Goal: Information Seeking & Learning: Learn about a topic

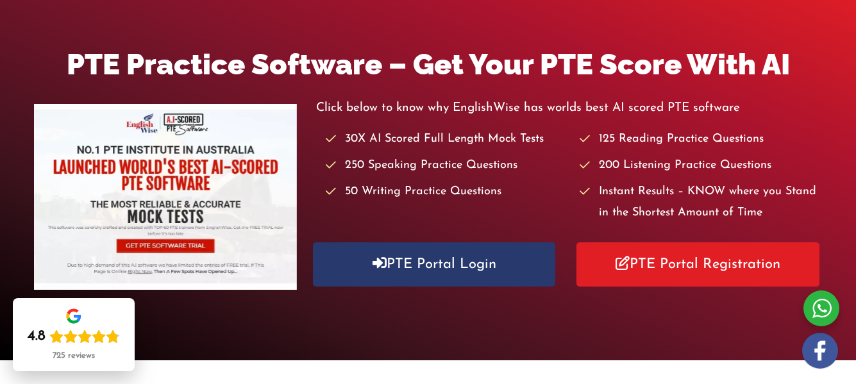
scroll to position [161, 0]
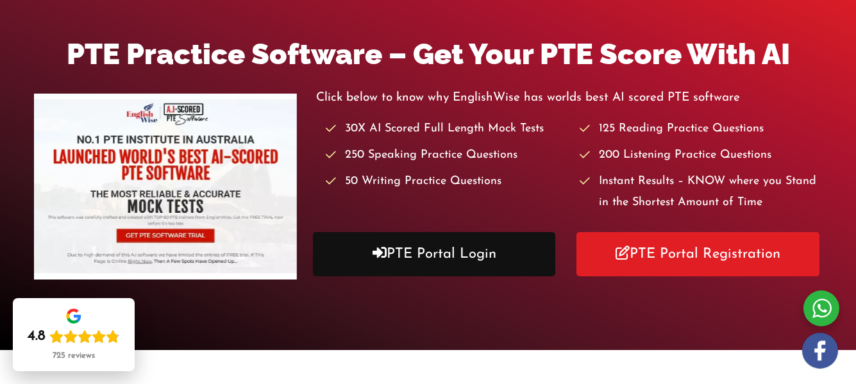
click at [496, 241] on link "PTE Portal Login" at bounding box center [434, 254] width 243 height 44
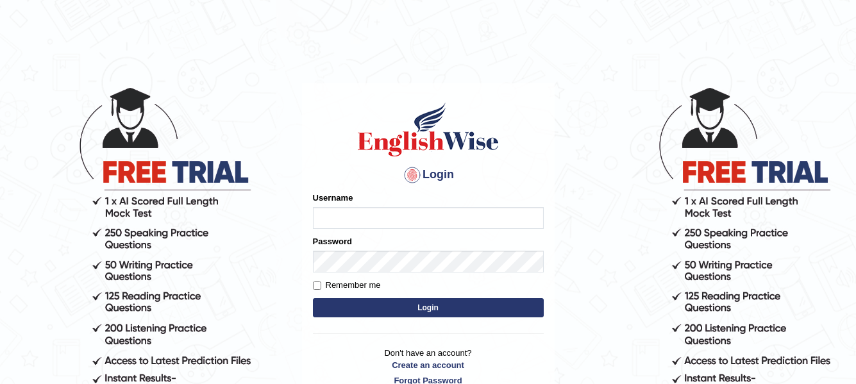
click at [434, 228] on input "Username" at bounding box center [428, 218] width 231 height 22
type input "s"
type input "SaraswatiT"
click at [320, 287] on input "Remember me" at bounding box center [317, 286] width 8 height 8
checkbox input "true"
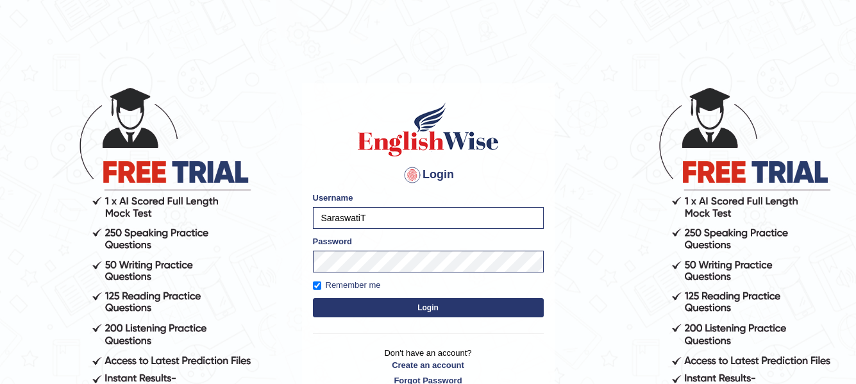
click at [382, 301] on button "Login" at bounding box center [428, 307] width 231 height 19
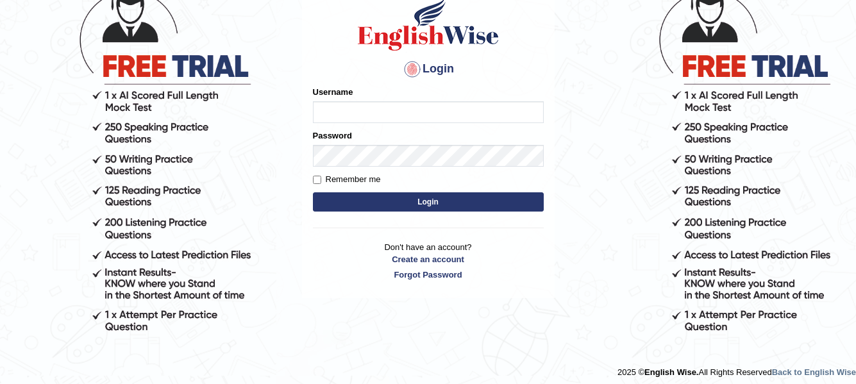
scroll to position [112, 0]
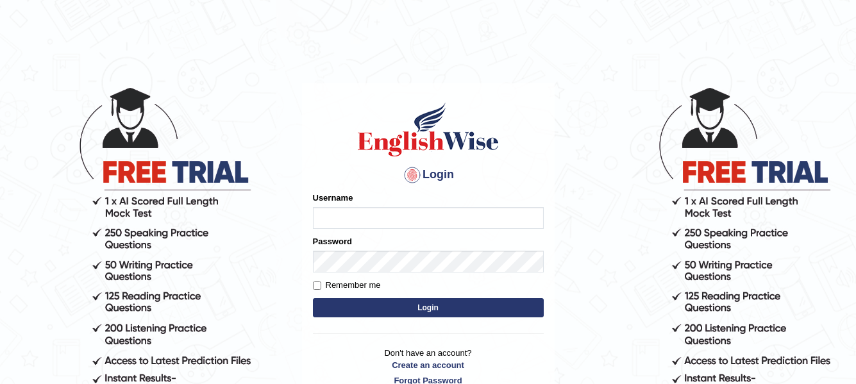
click at [426, 378] on p "Don't have an account? Create an account Forgot Password" at bounding box center [428, 367] width 231 height 40
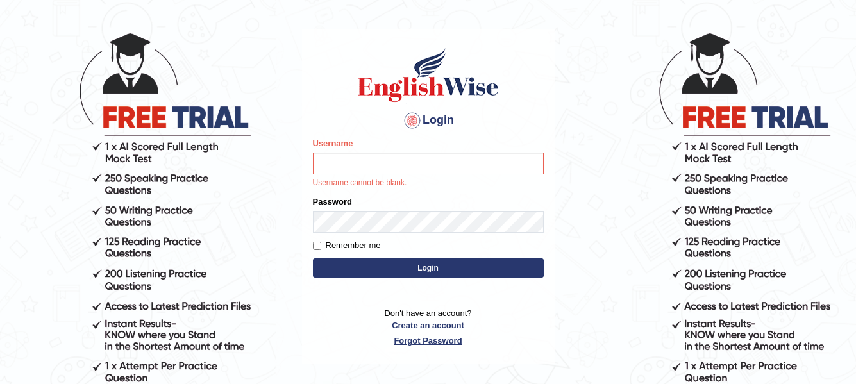
scroll to position [58, 0]
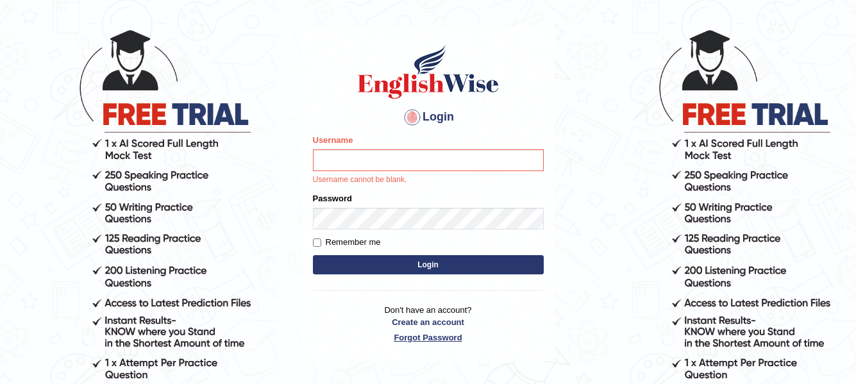
click at [445, 340] on link "Forgot Password" at bounding box center [428, 338] width 231 height 12
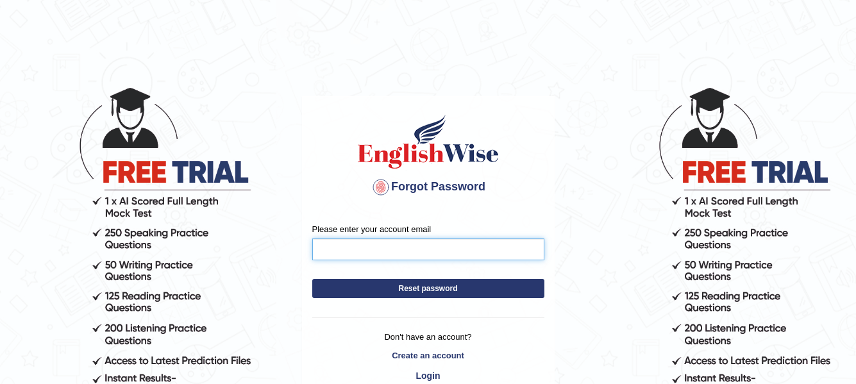
click at [439, 249] on input "Please enter your account email" at bounding box center [428, 250] width 232 height 22
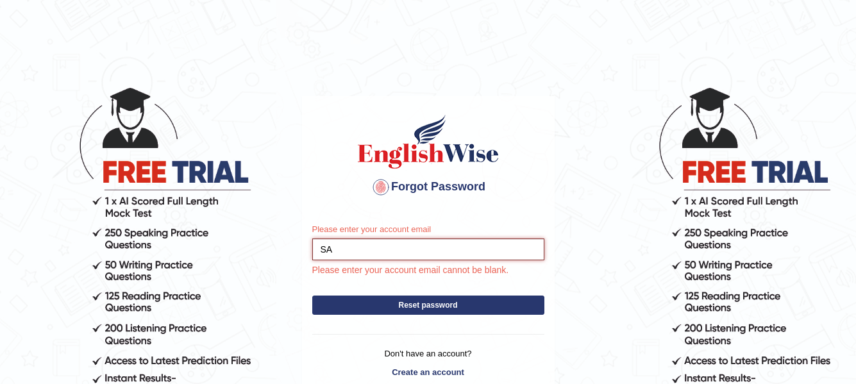
type input "S"
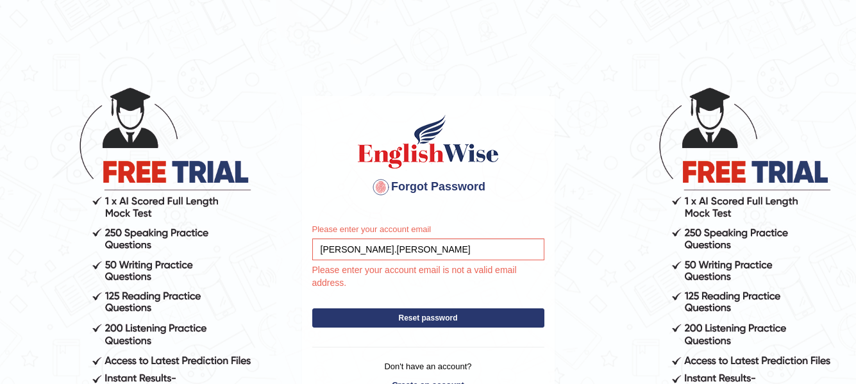
click at [402, 260] on div "Please enter your account email sarswati.tamang Please enter your account email…" at bounding box center [428, 256] width 232 height 67
click at [396, 246] on input "sarswati.tamang" at bounding box center [428, 250] width 232 height 22
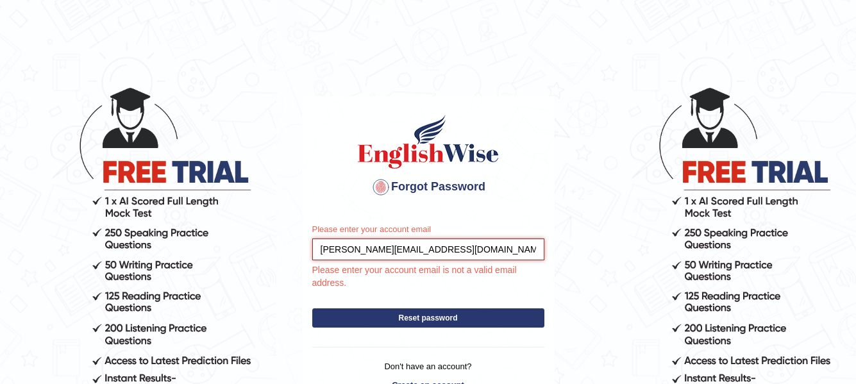
type input "[PERSON_NAME][EMAIL_ADDRESS][DOMAIN_NAME]"
click at [394, 319] on div "Please enter your account email sarswati.tamang056@gmail.com Please enter your …" at bounding box center [428, 322] width 251 height 216
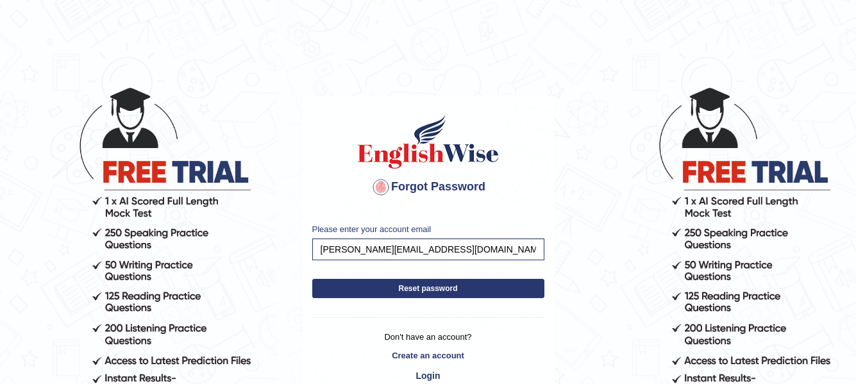
click at [421, 287] on button "Reset password" at bounding box center [428, 288] width 232 height 19
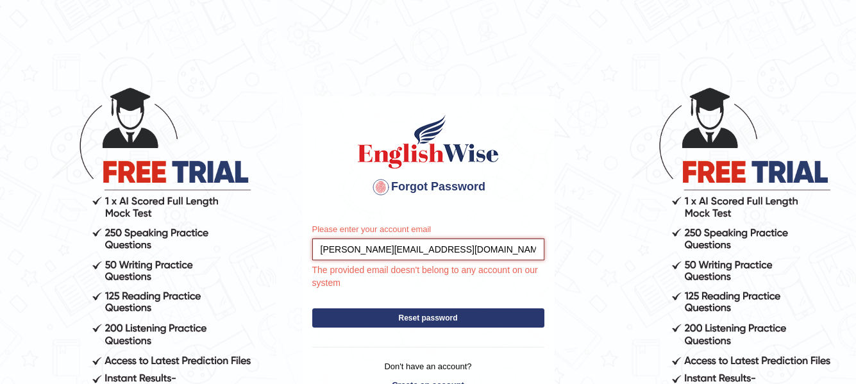
click at [356, 251] on input "[PERSON_NAME][EMAIL_ADDRESS][DOMAIN_NAME]" at bounding box center [428, 250] width 232 height 22
type input "[EMAIL_ADDRESS][DOMAIN_NAME]"
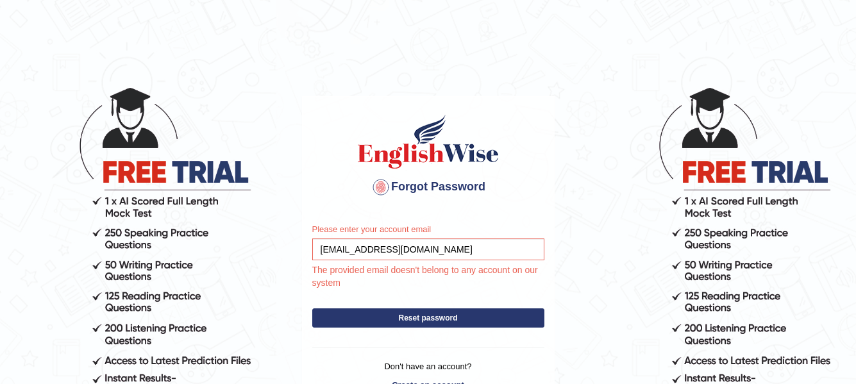
click at [446, 316] on div "Please enter your account email [EMAIL_ADDRESS][DOMAIN_NAME] The provided email…" at bounding box center [428, 322] width 251 height 216
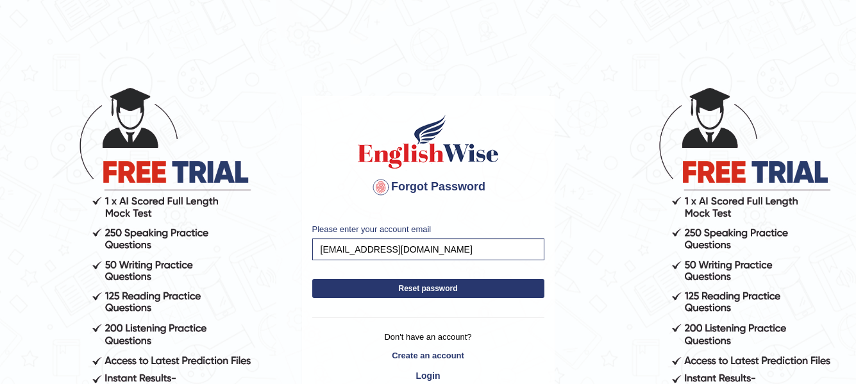
click at [459, 280] on button "Reset password" at bounding box center [428, 288] width 232 height 19
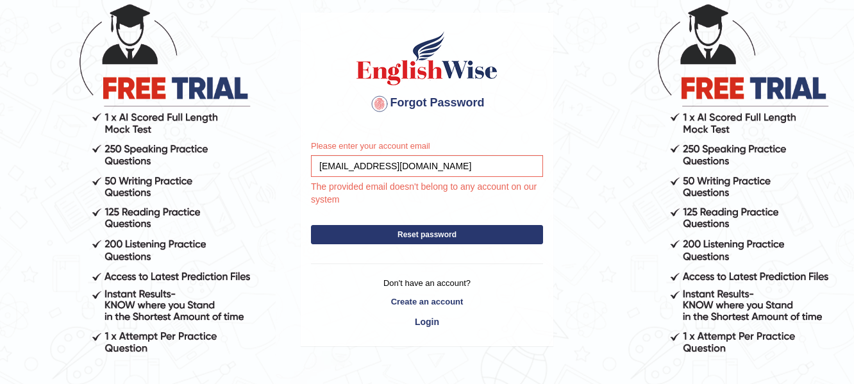
scroll to position [142, 0]
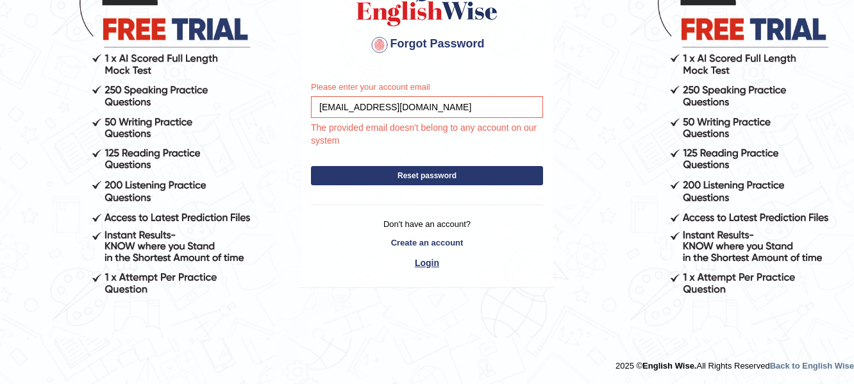
click at [425, 262] on link "Login" at bounding box center [427, 263] width 232 height 22
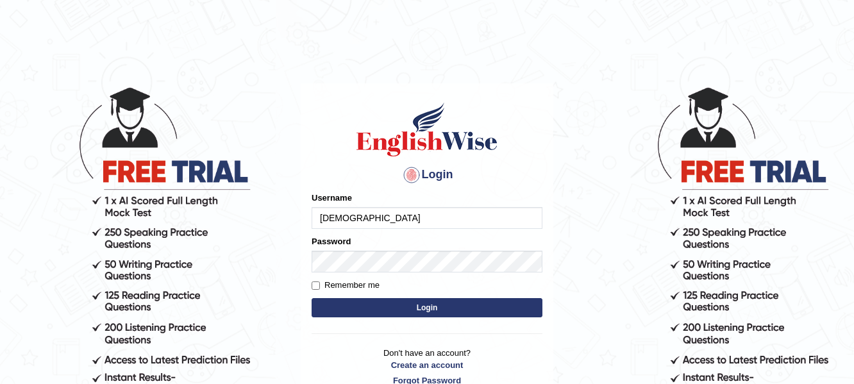
type input "[DEMOGRAPHIC_DATA]"
click at [350, 301] on button "Login" at bounding box center [427, 307] width 231 height 19
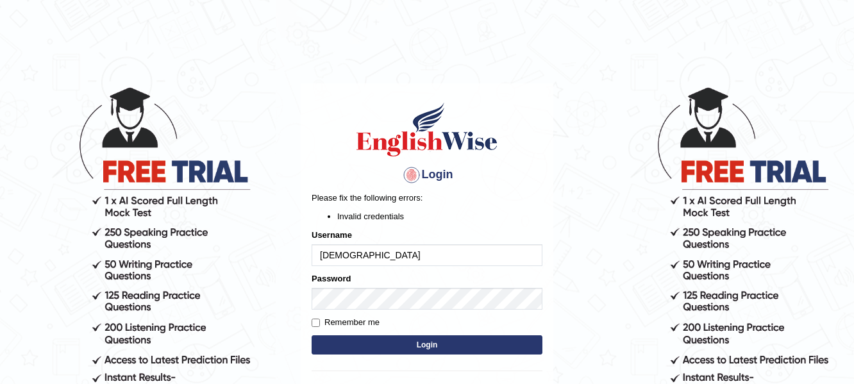
click at [337, 256] on input "[DEMOGRAPHIC_DATA]" at bounding box center [427, 255] width 231 height 22
click at [361, 256] on input "sarswatit" at bounding box center [427, 255] width 231 height 22
type input "sarswatit"
click at [381, 352] on button "Login" at bounding box center [427, 344] width 231 height 19
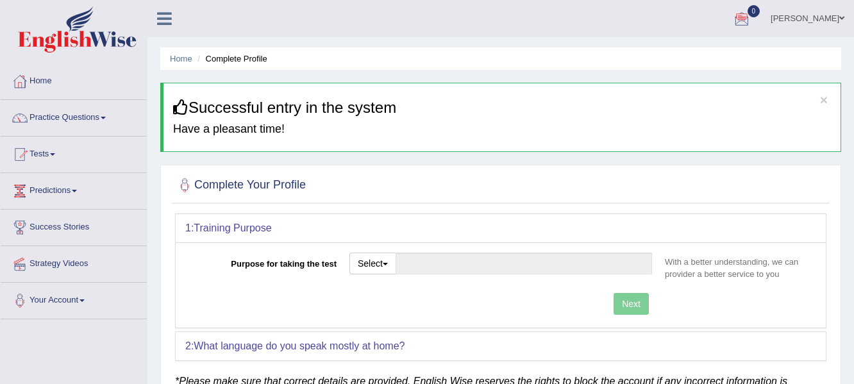
click at [44, 155] on link "Tests" at bounding box center [74, 153] width 146 height 32
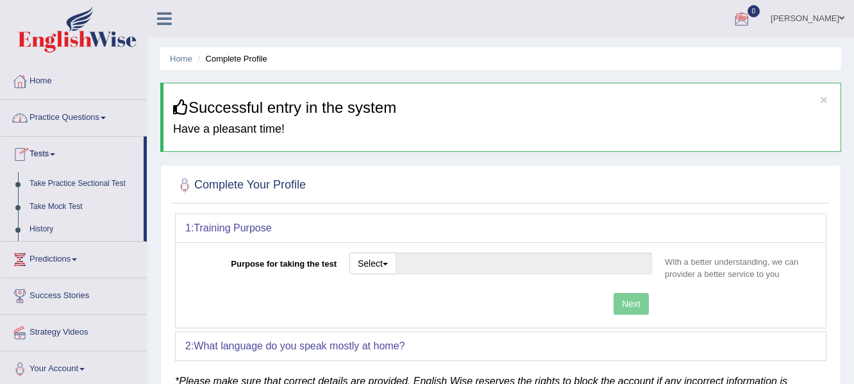
click at [44, 158] on link "Tests" at bounding box center [72, 153] width 143 height 32
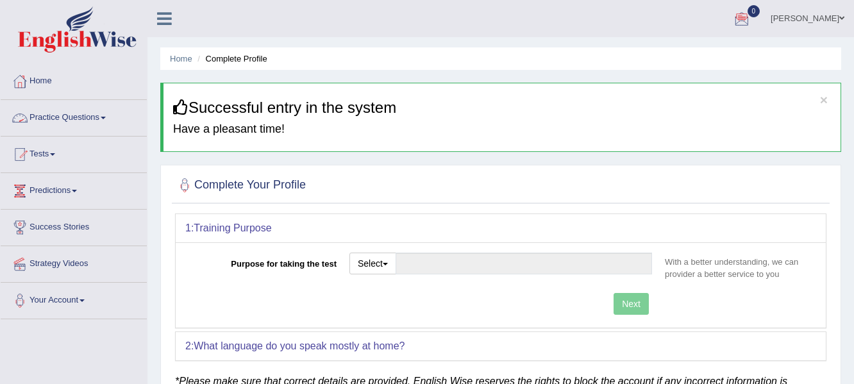
click at [69, 116] on link "Practice Questions" at bounding box center [74, 116] width 146 height 32
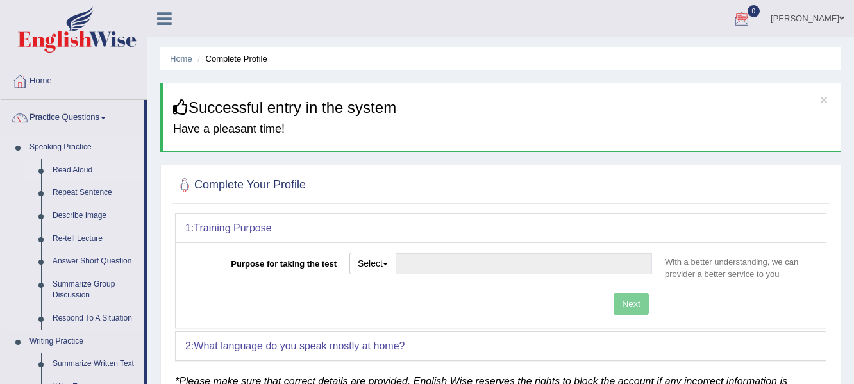
click at [73, 173] on link "Read Aloud" at bounding box center [95, 170] width 97 height 23
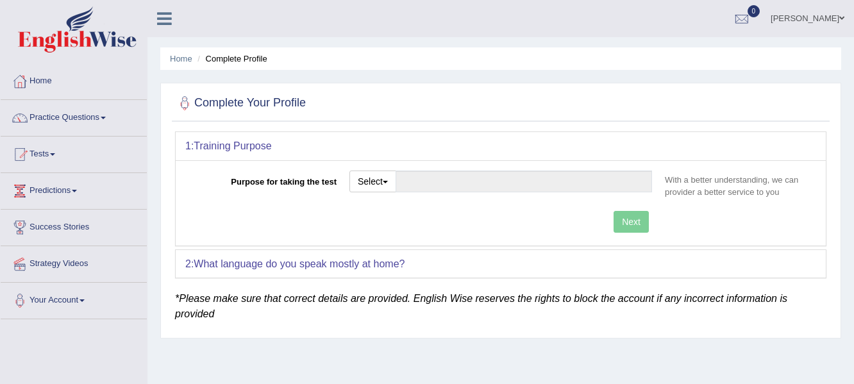
click at [185, 99] on div at bounding box center [184, 103] width 19 height 19
click at [219, 99] on h2 "Complete Your Profile" at bounding box center [240, 103] width 131 height 19
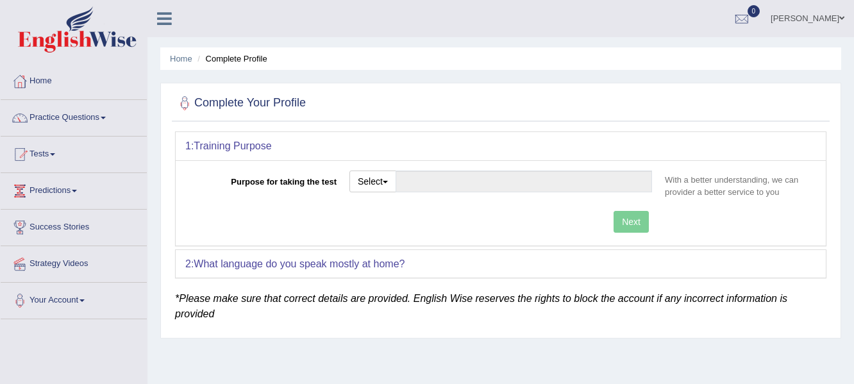
click at [629, 222] on div "Next" at bounding box center [421, 223] width 473 height 25
click at [375, 181] on button "Select" at bounding box center [373, 182] width 47 height 22
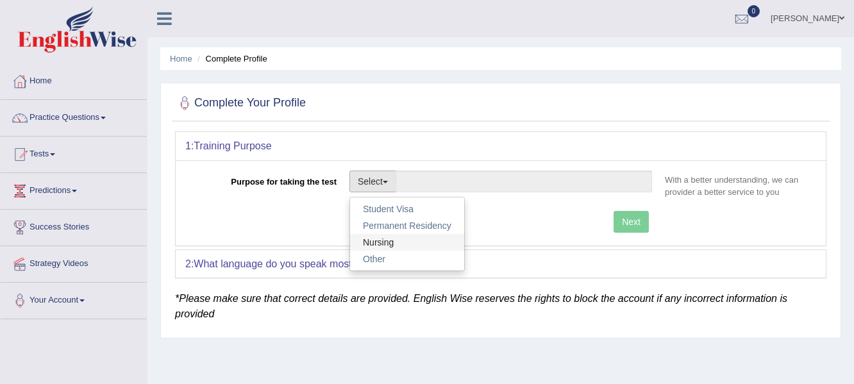
click at [379, 244] on link "Nursing" at bounding box center [407, 242] width 114 height 17
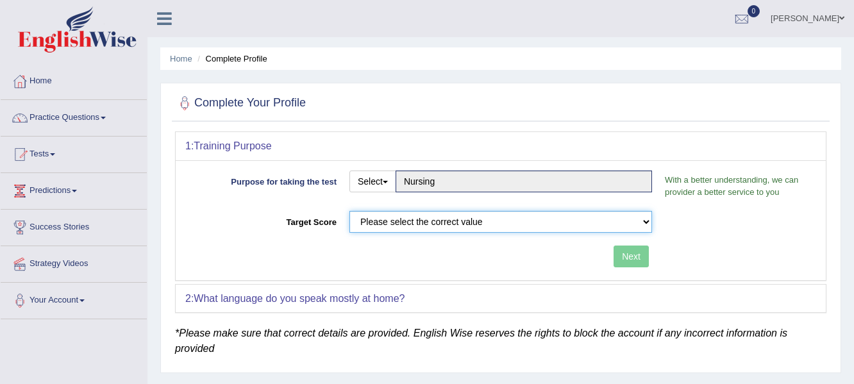
click at [448, 226] on select "Please select the correct value 50 (6 bands) 58 (6.5 bands) 65 (7 bands) 79 (8 …" at bounding box center [501, 222] width 303 height 22
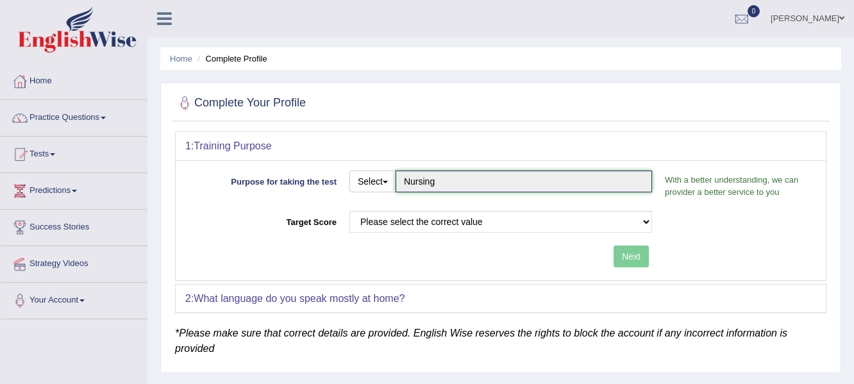
click at [443, 182] on input "Nursing" at bounding box center [524, 182] width 257 height 22
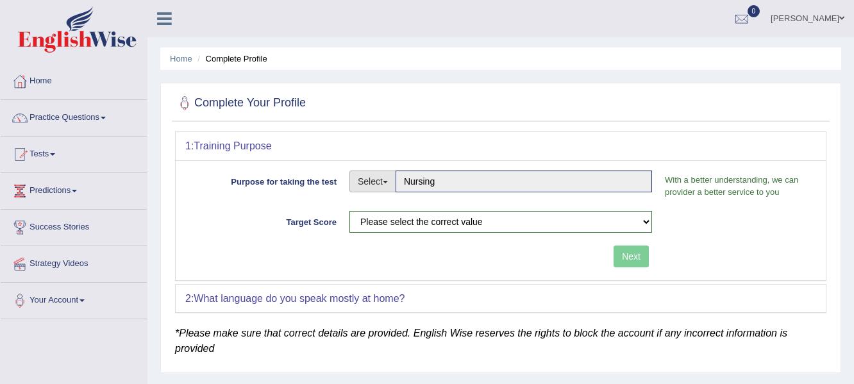
click at [381, 182] on button "Select" at bounding box center [373, 182] width 47 height 22
click at [393, 223] on link "Permanent Residency" at bounding box center [407, 225] width 114 height 17
type input "Permanent Residency"
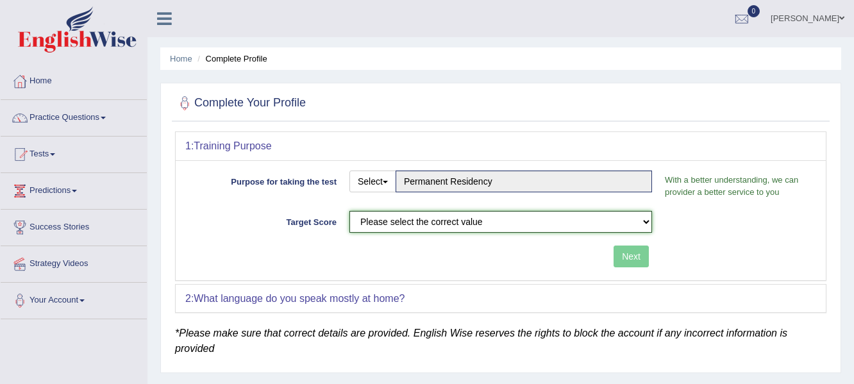
click at [393, 223] on select "Please select the correct value 50 (6 bands) 58 (6.5 bands) 65 (7 bands) 79 (8 …" at bounding box center [501, 222] width 303 height 22
select select "79"
click at [350, 211] on select "Please select the correct value 50 (6 bands) 58 (6.5 bands) 65 (7 bands) 79 (8 …" at bounding box center [501, 222] width 303 height 22
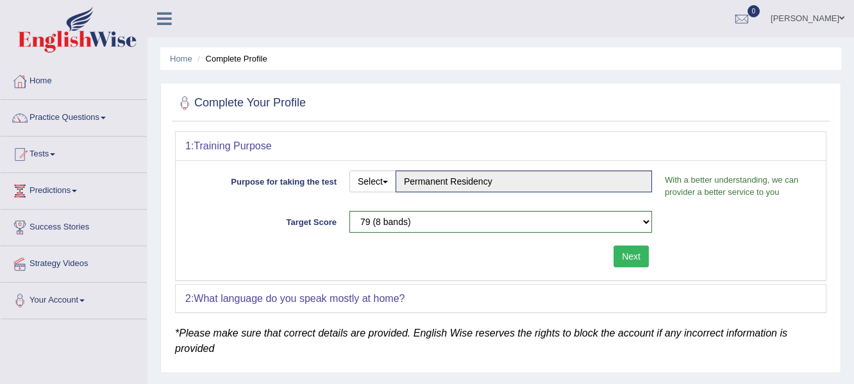
click at [625, 263] on button "Next" at bounding box center [631, 257] width 35 height 22
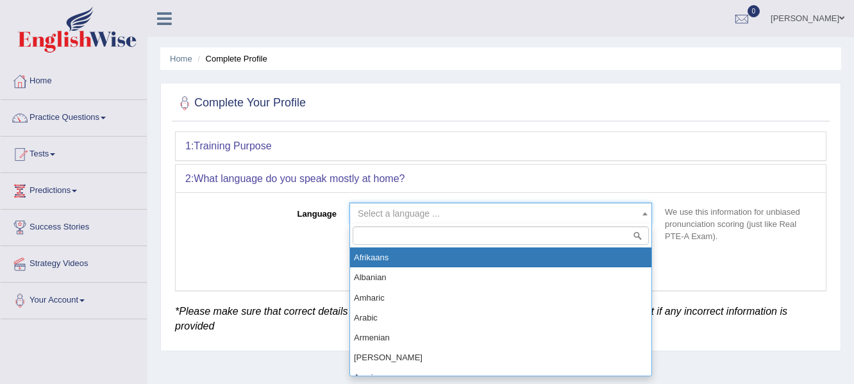
click at [647, 214] on b at bounding box center [645, 213] width 5 height 3
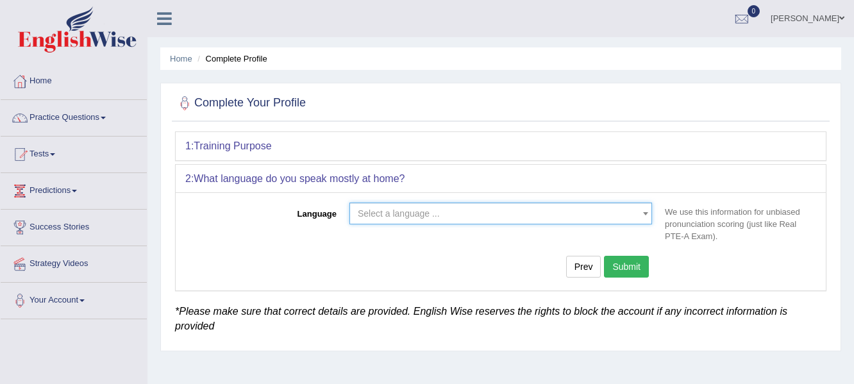
click at [647, 214] on b at bounding box center [645, 213] width 5 height 3
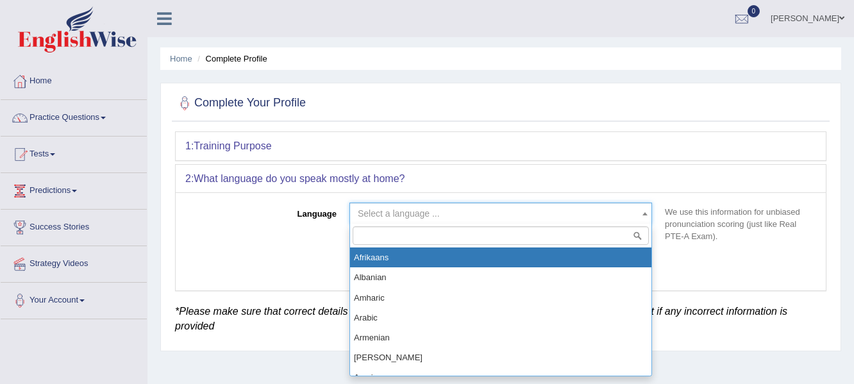
click at [647, 214] on b at bounding box center [645, 213] width 5 height 3
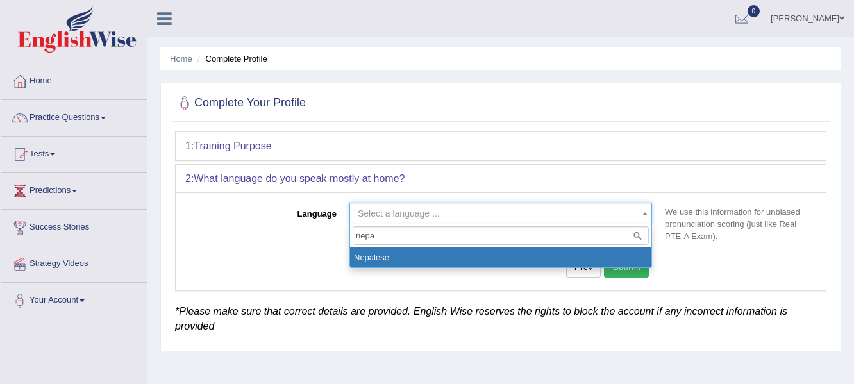
type input "nepa"
select select "Nepalese"
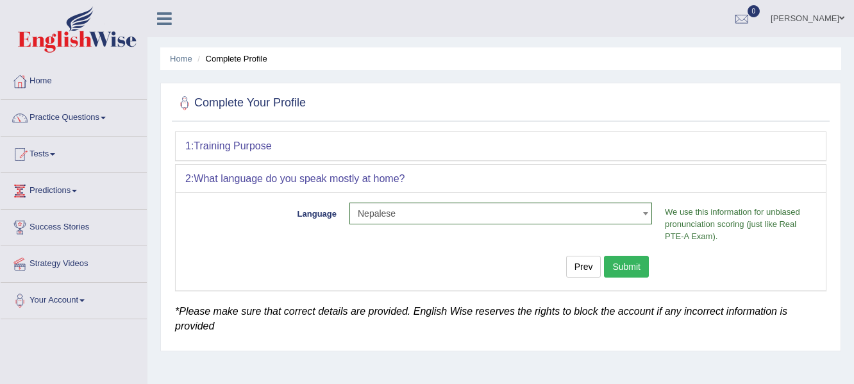
click at [630, 271] on button "Submit" at bounding box center [626, 267] width 45 height 22
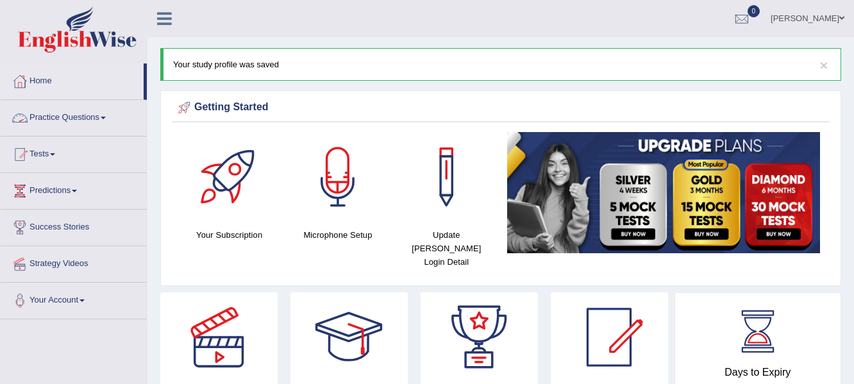
click at [106, 117] on span at bounding box center [103, 118] width 5 height 3
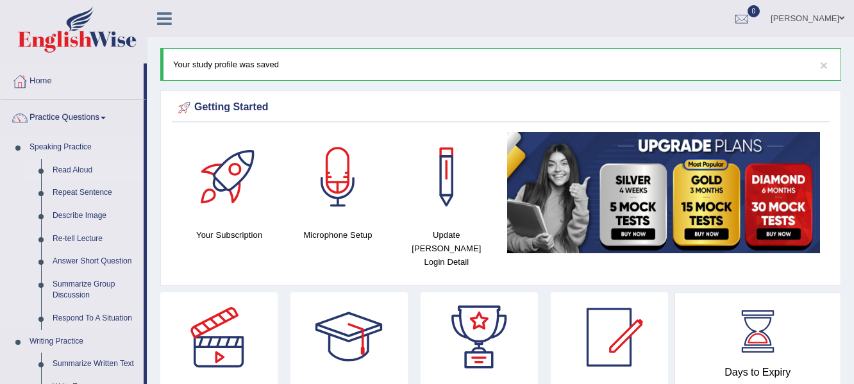
click at [76, 174] on link "Read Aloud" at bounding box center [95, 170] width 97 height 23
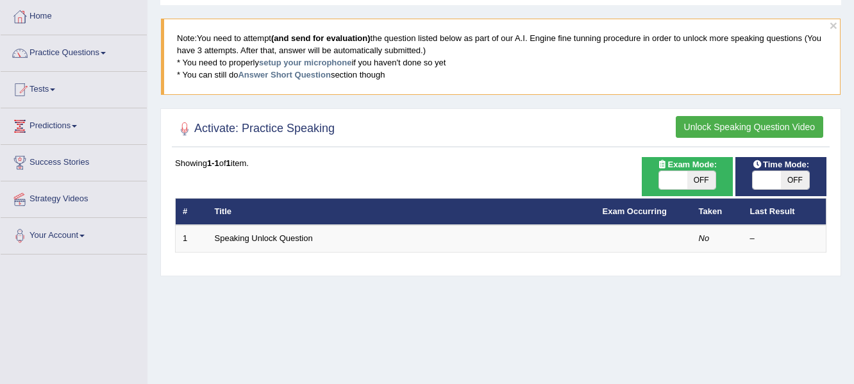
scroll to position [66, 0]
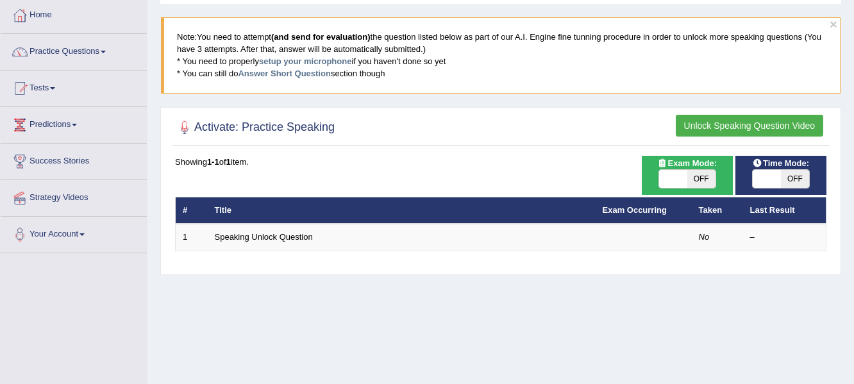
click at [763, 127] on button "Unlock Speaking Question Video" at bounding box center [750, 126] width 148 height 22
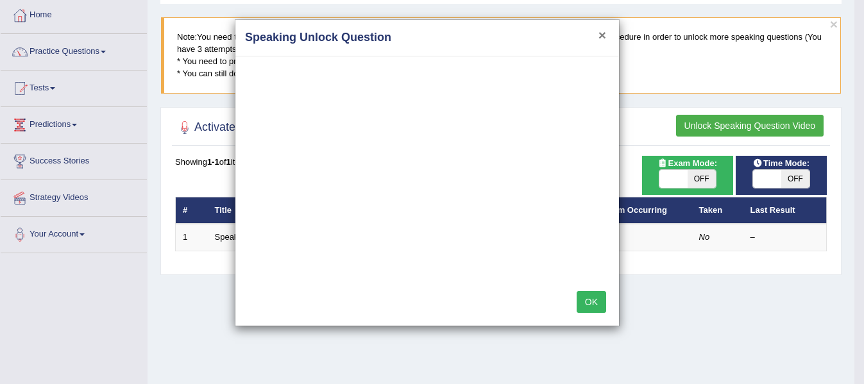
click at [604, 34] on button "×" at bounding box center [602, 34] width 8 height 13
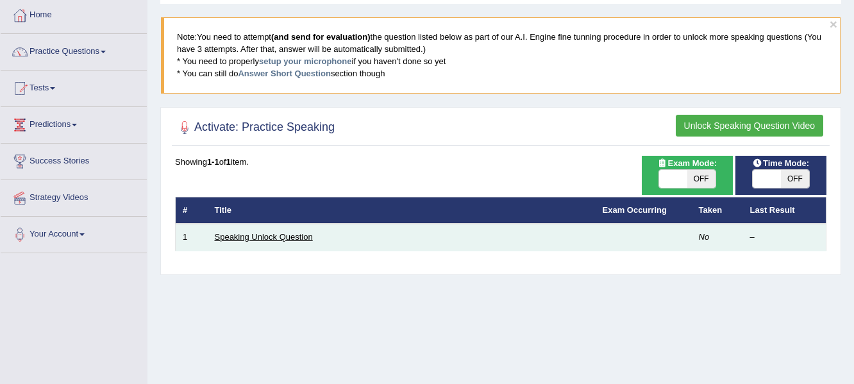
click at [245, 238] on link "Speaking Unlock Question" at bounding box center [264, 237] width 98 height 10
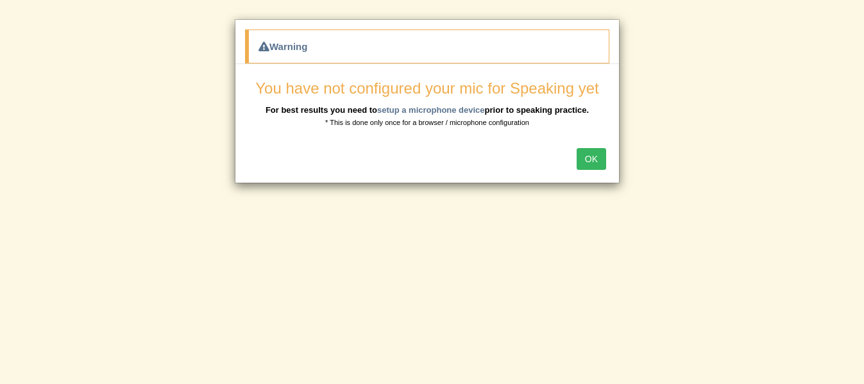
click at [596, 153] on button "OK" at bounding box center [592, 159] width 30 height 22
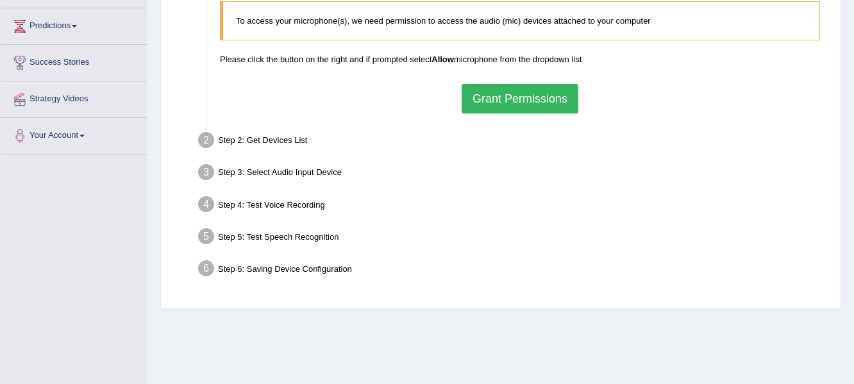
scroll to position [164, 0]
click at [510, 106] on button "Grant Permissions" at bounding box center [520, 100] width 117 height 30
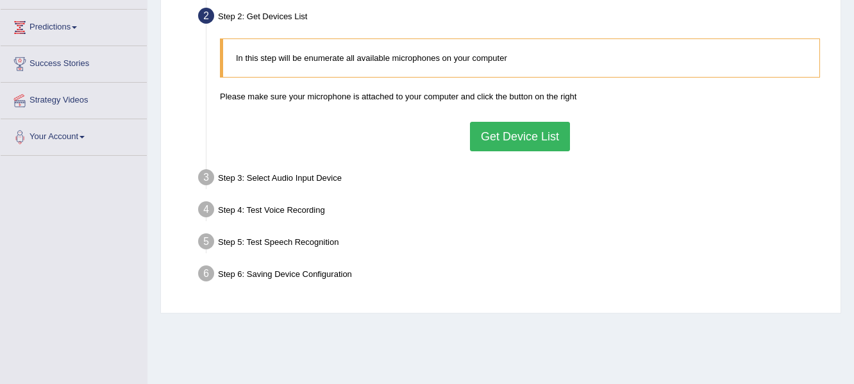
click at [514, 148] on button "Get Device List" at bounding box center [520, 137] width 100 height 30
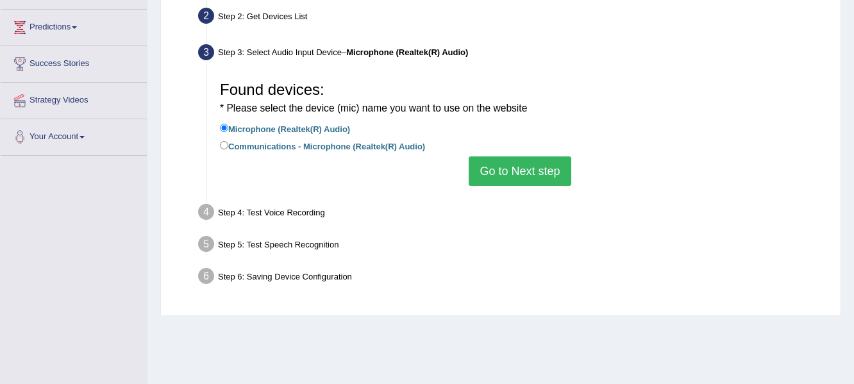
click at [536, 174] on button "Go to Next step" at bounding box center [520, 171] width 102 height 30
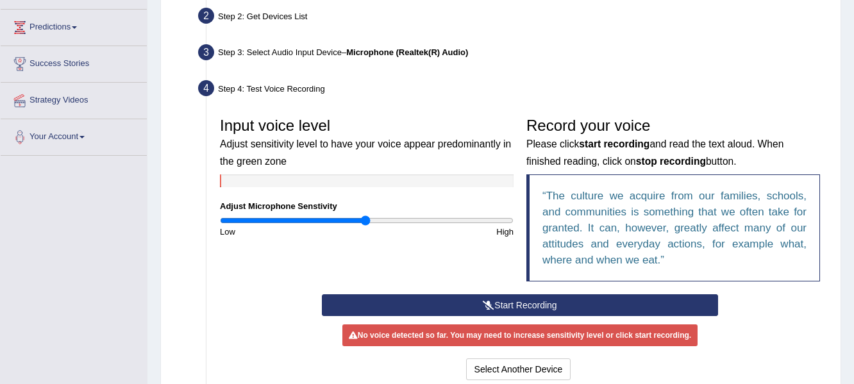
click at [519, 307] on button "Start Recording" at bounding box center [520, 305] width 396 height 22
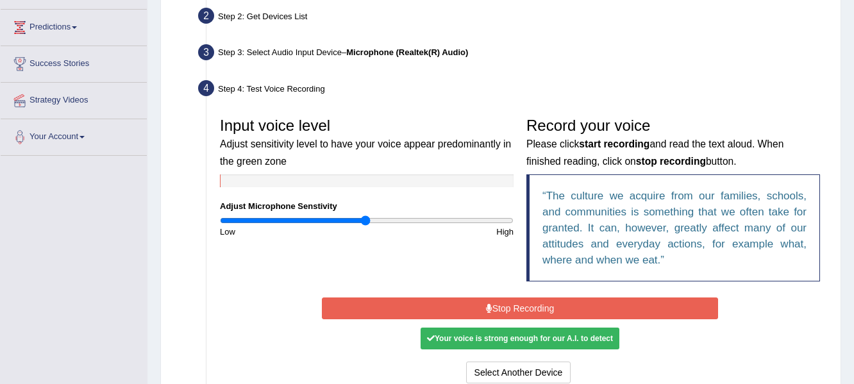
click at [519, 307] on button "Stop Recording" at bounding box center [520, 309] width 396 height 22
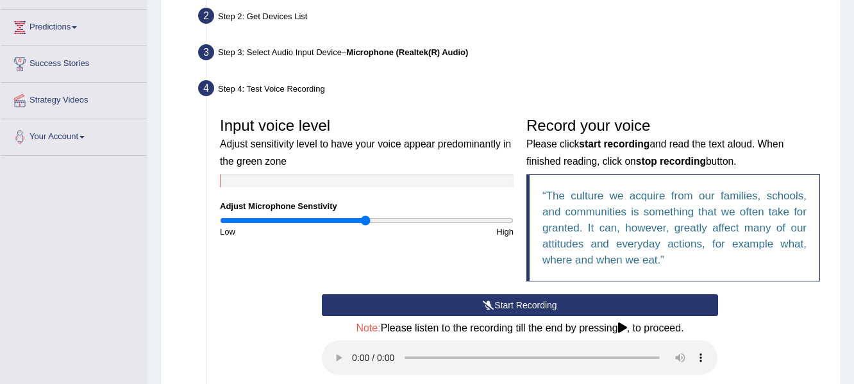
click at [556, 306] on button "Start Recording" at bounding box center [520, 305] width 396 height 22
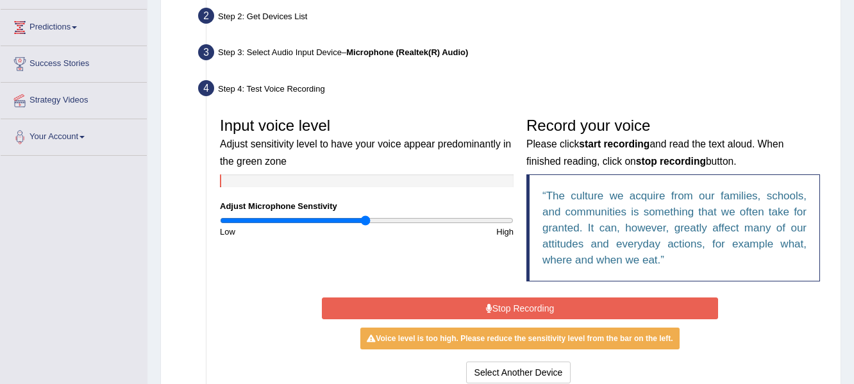
click at [556, 306] on button "Stop Recording" at bounding box center [520, 309] width 396 height 22
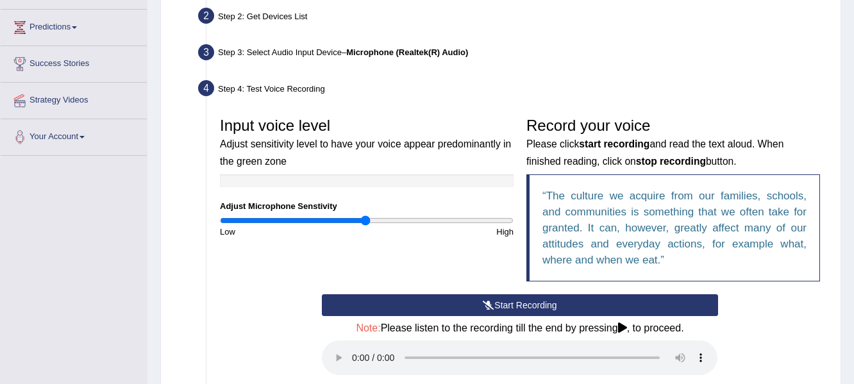
click at [384, 307] on button "Start Recording" at bounding box center [520, 305] width 396 height 22
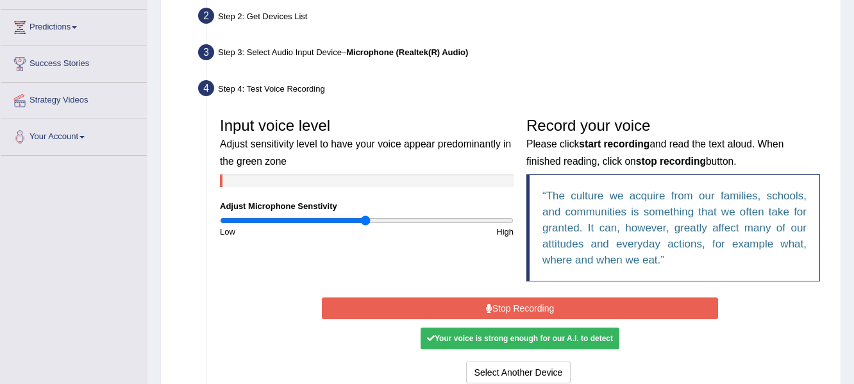
click at [384, 307] on button "Stop Recording" at bounding box center [520, 309] width 396 height 22
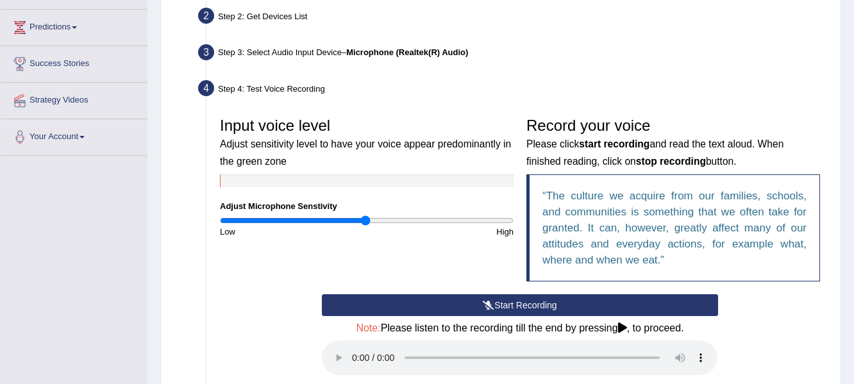
click at [384, 307] on button "Start Recording" at bounding box center [520, 305] width 396 height 22
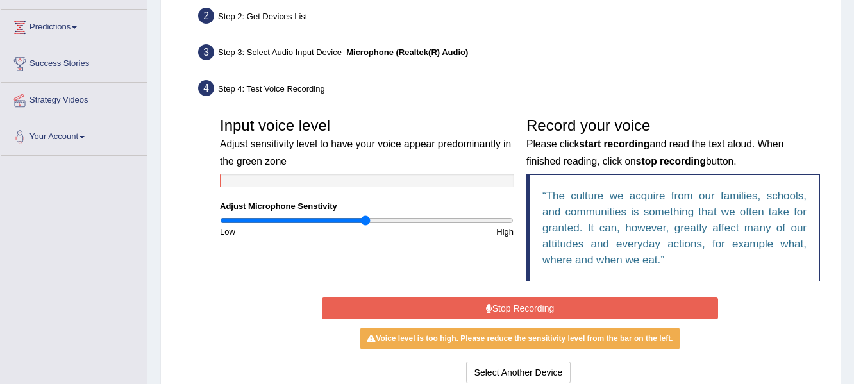
click at [384, 307] on button "Stop Recording" at bounding box center [520, 309] width 396 height 22
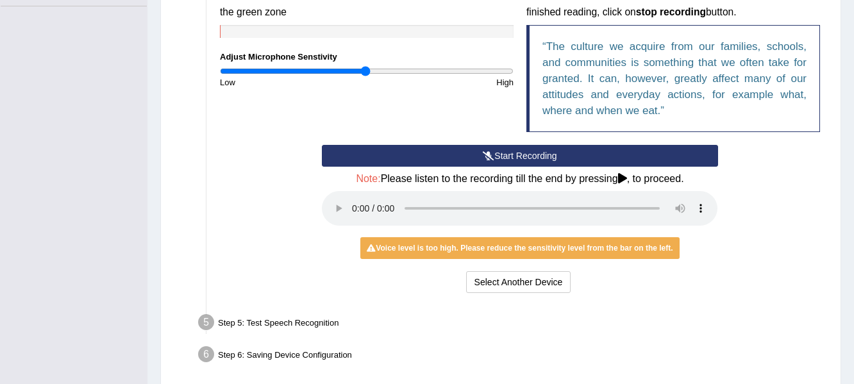
scroll to position [365, 0]
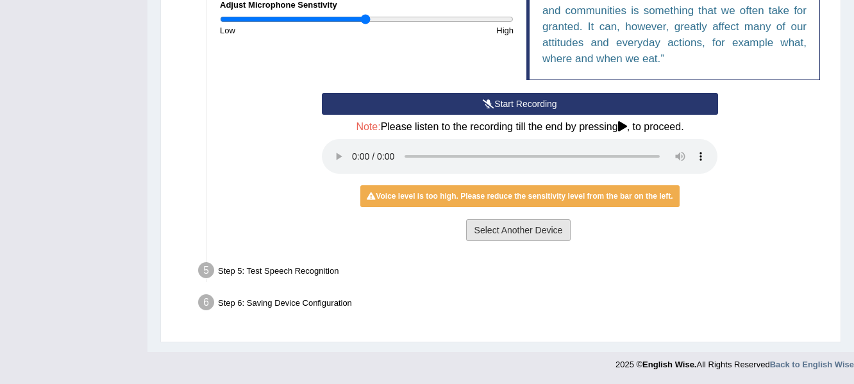
click at [500, 234] on button "Select Another Device" at bounding box center [518, 230] width 105 height 22
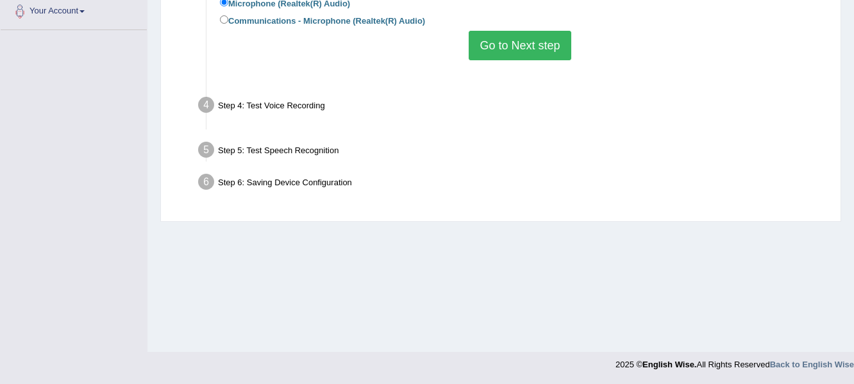
scroll to position [289, 0]
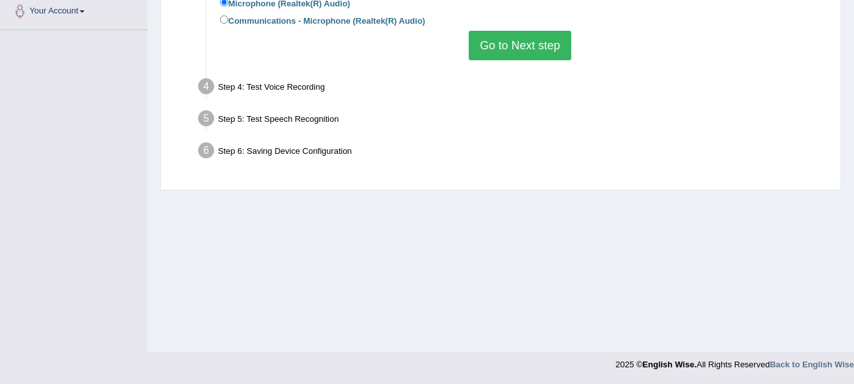
click at [509, 51] on button "Go to Next step" at bounding box center [520, 46] width 102 height 30
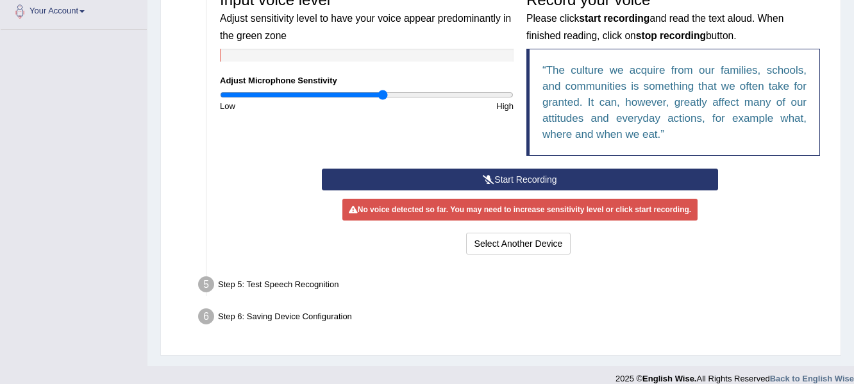
drag, startPoint x: 365, startPoint y: 94, endPoint x: 382, endPoint y: 97, distance: 17.6
click at [382, 97] on input "range" at bounding box center [367, 95] width 294 height 10
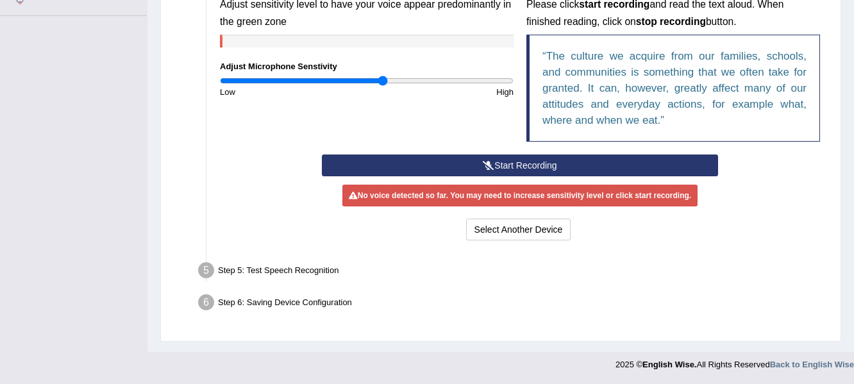
click at [283, 269] on div "Step 5: Test Speech Recognition" at bounding box center [513, 272] width 643 height 28
click at [502, 162] on button "Start Recording" at bounding box center [520, 166] width 396 height 22
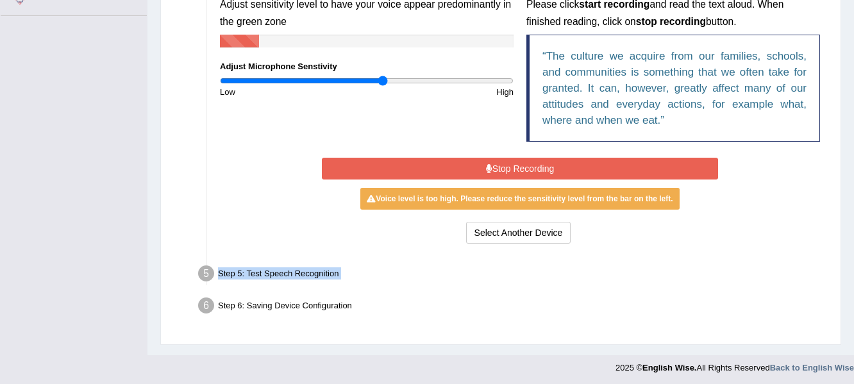
click at [502, 162] on button "Stop Recording" at bounding box center [520, 169] width 396 height 22
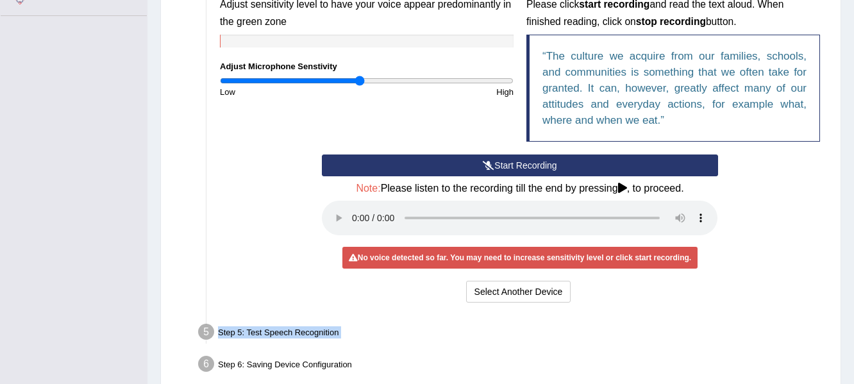
click at [359, 81] on input "range" at bounding box center [367, 81] width 294 height 10
type input "1"
click at [366, 81] on input "range" at bounding box center [367, 81] width 294 height 10
click at [466, 165] on button "Start Recording" at bounding box center [520, 166] width 396 height 22
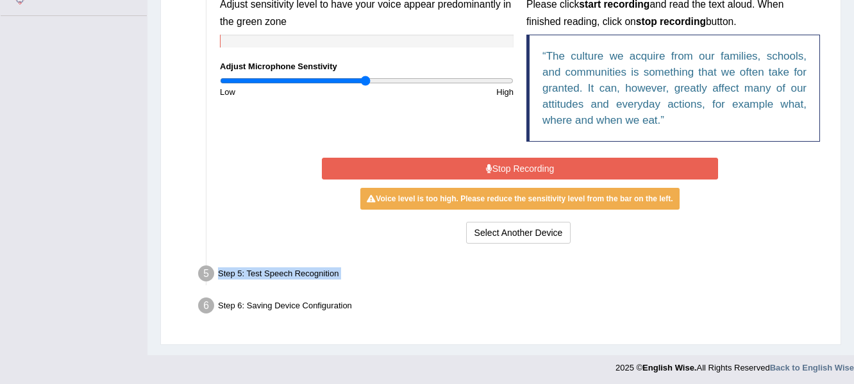
click at [466, 165] on button "Stop Recording" at bounding box center [520, 169] width 396 height 22
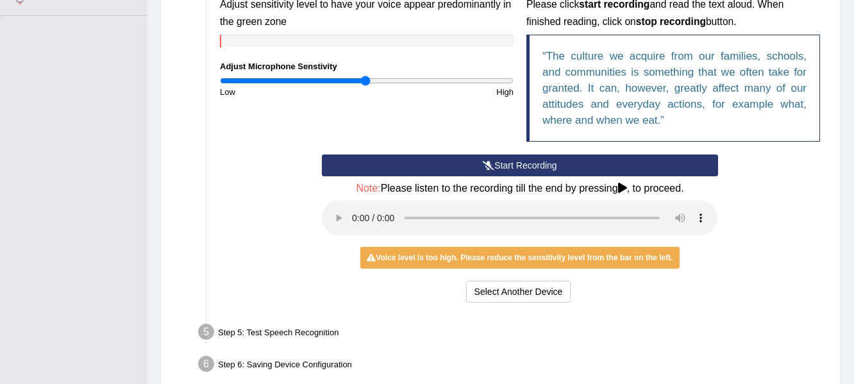
click at [627, 187] on icon at bounding box center [622, 188] width 9 height 10
click at [670, 189] on h4 "Note: Please listen to the recording till the end by pressing , to proceed." at bounding box center [520, 189] width 396 height 12
click at [457, 260] on div "Voice level is too high. Please reduce the sensitivity level from the bar on th…" at bounding box center [519, 258] width 319 height 22
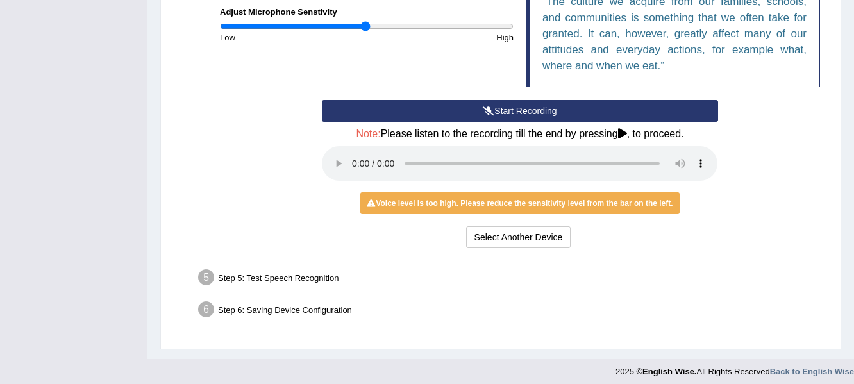
scroll to position [365, 0]
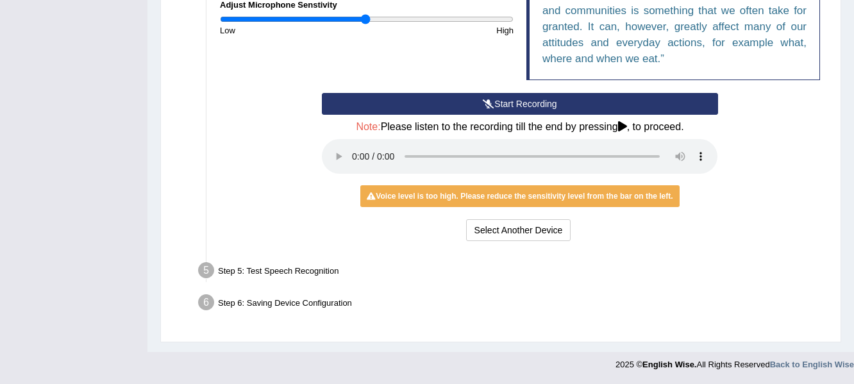
click at [300, 266] on div "Step 5: Test Speech Recognition" at bounding box center [513, 272] width 643 height 28
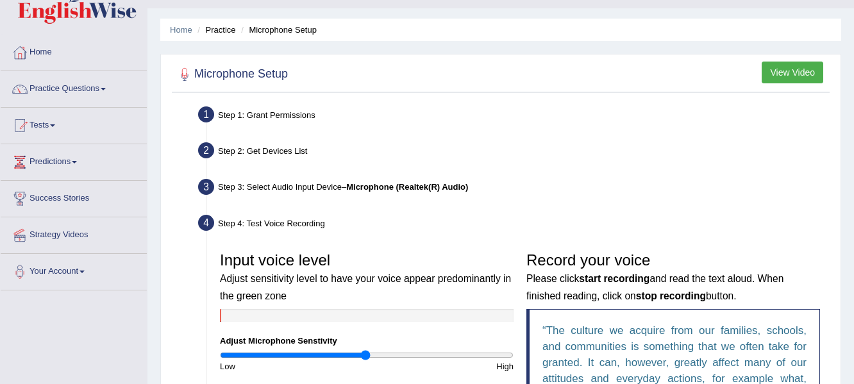
click at [802, 68] on button "View Video" at bounding box center [793, 73] width 62 height 22
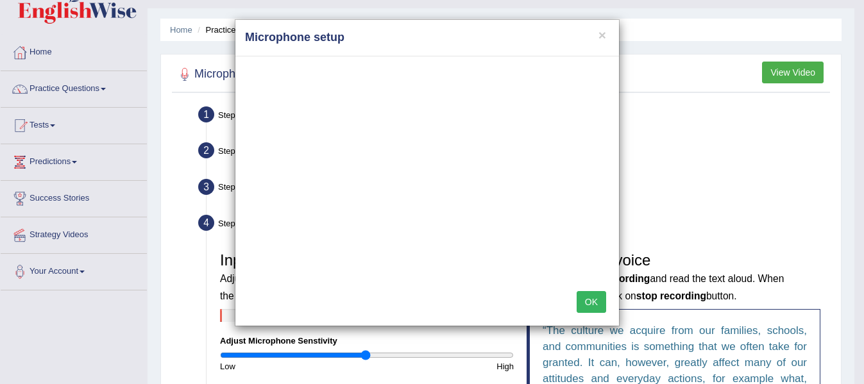
click at [589, 300] on button "OK" at bounding box center [592, 302] width 30 height 22
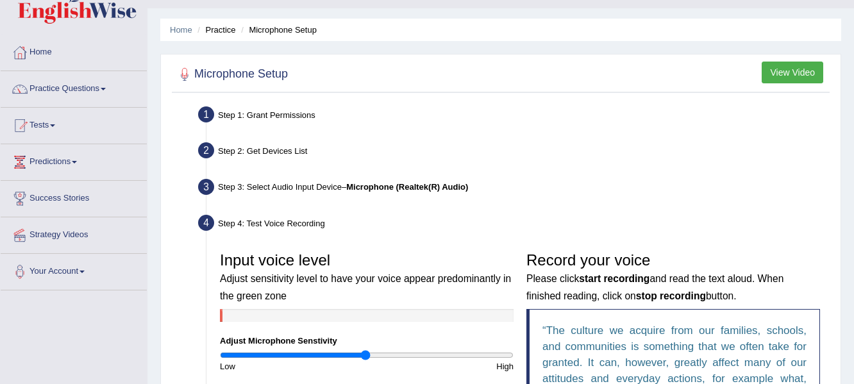
click at [788, 71] on button "View Video" at bounding box center [793, 73] width 62 height 22
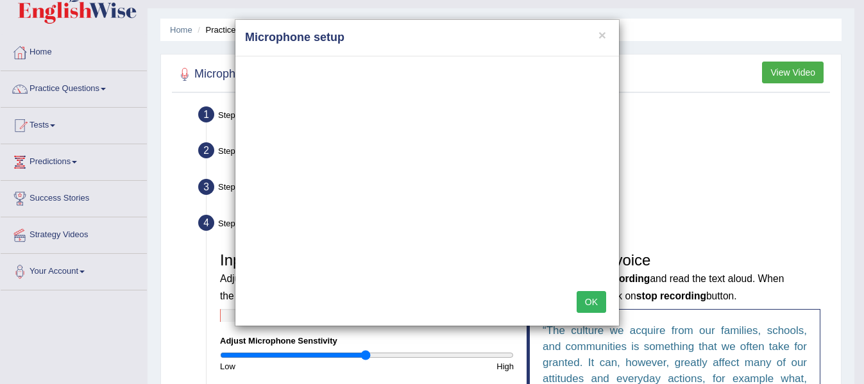
click at [71, 276] on div "× Microphone setup OK" at bounding box center [432, 192] width 864 height 384
click at [85, 272] on div "× Microphone setup OK" at bounding box center [432, 192] width 864 height 384
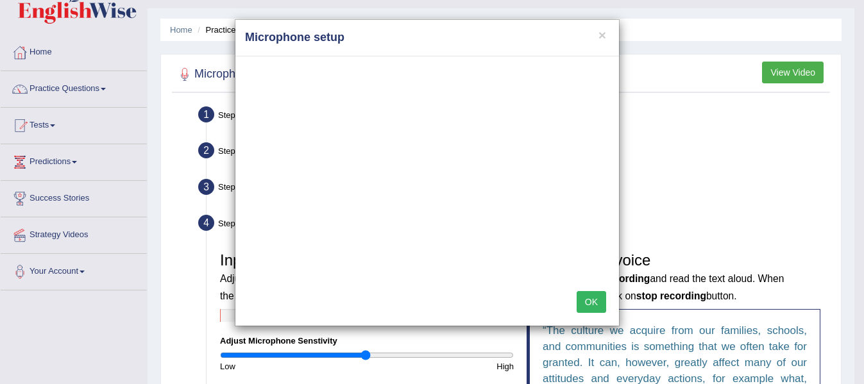
drag, startPoint x: 539, startPoint y: 39, endPoint x: 642, endPoint y: 17, distance: 105.7
click at [642, 17] on div "× Microphone setup OK" at bounding box center [432, 192] width 864 height 384
click at [692, 162] on div "× Microphone setup OK" at bounding box center [432, 192] width 864 height 384
click at [604, 35] on button "×" at bounding box center [602, 34] width 8 height 13
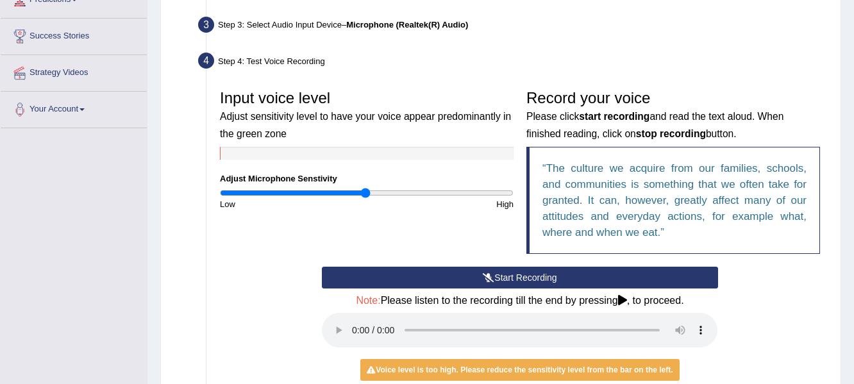
scroll to position [222, 0]
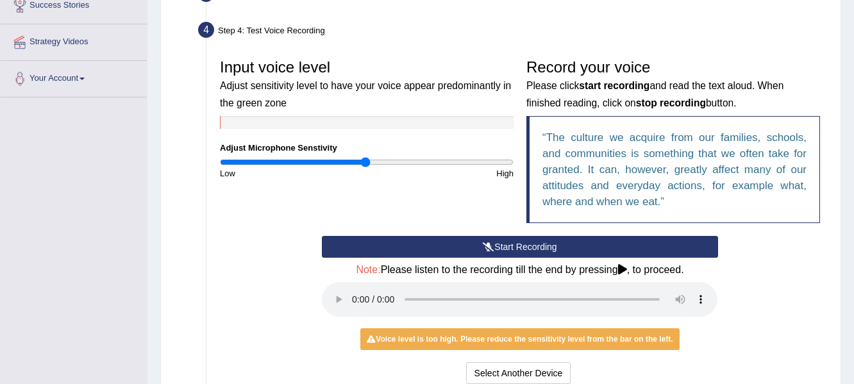
click at [471, 248] on button "Start Recording" at bounding box center [520, 247] width 396 height 22
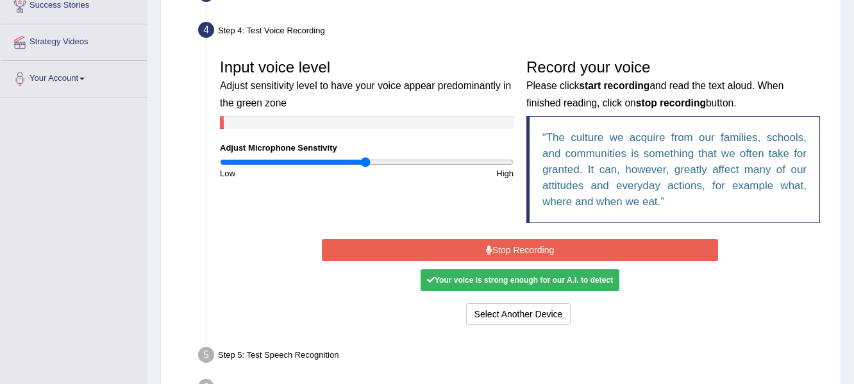
click at [471, 248] on button "Stop Recording" at bounding box center [520, 250] width 396 height 22
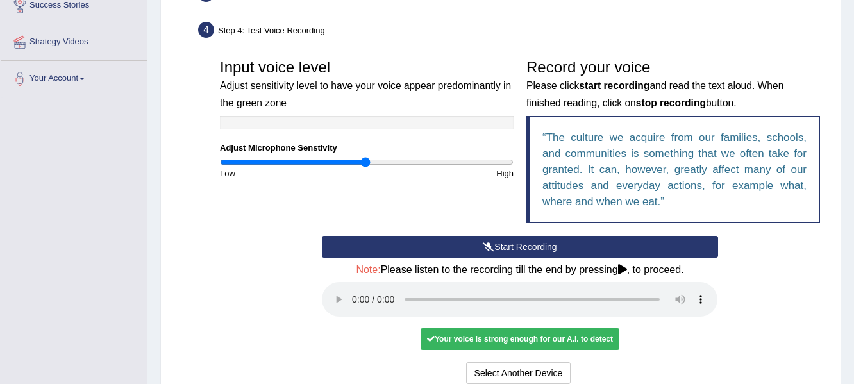
click at [552, 247] on button "Start Recording" at bounding box center [520, 247] width 396 height 22
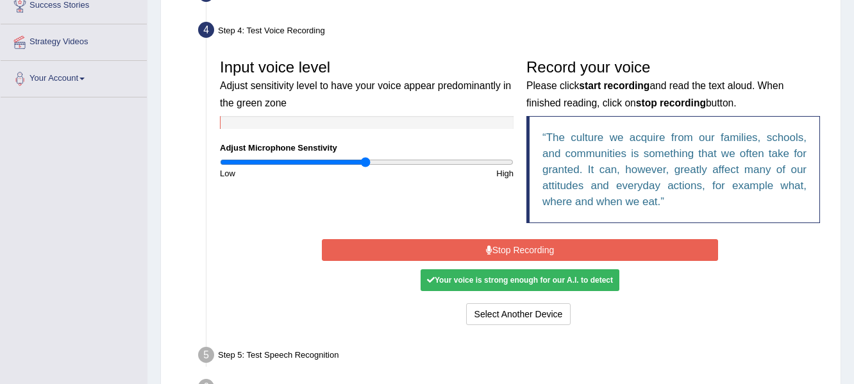
click at [552, 247] on button "Stop Recording" at bounding box center [520, 250] width 396 height 22
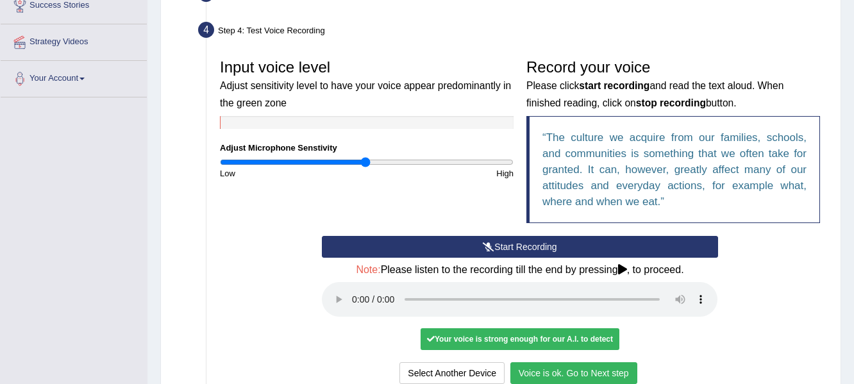
click at [459, 339] on div "Your voice is strong enough for our A.I. to detect" at bounding box center [520, 339] width 199 height 22
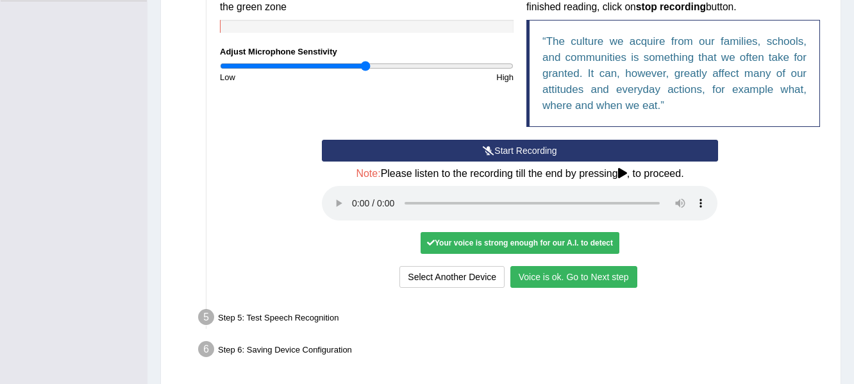
scroll to position [339, 0]
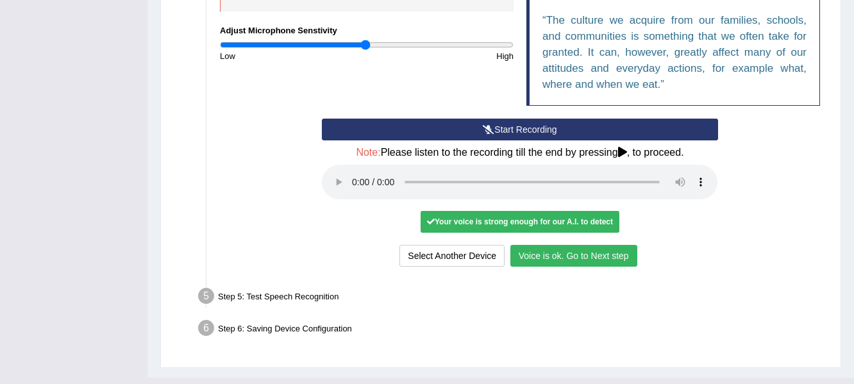
click at [608, 255] on button "Voice is ok. Go to Next step" at bounding box center [574, 256] width 127 height 22
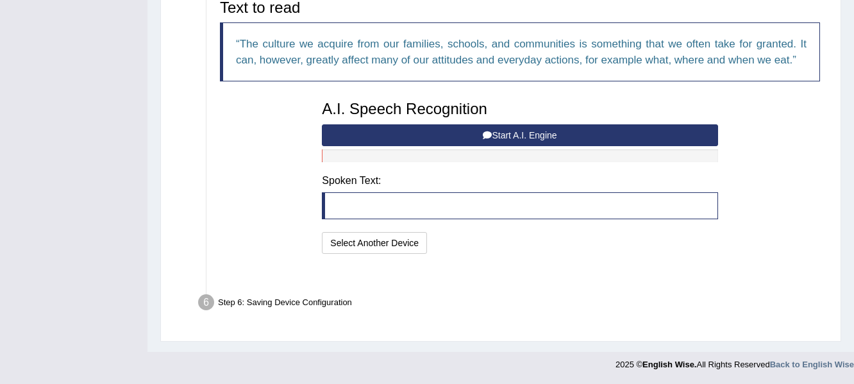
scroll to position [299, 0]
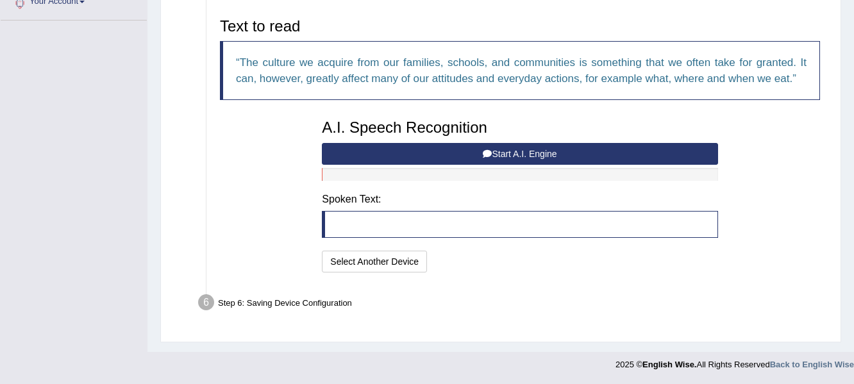
click at [566, 153] on button "Start A.I. Engine" at bounding box center [520, 154] width 396 height 22
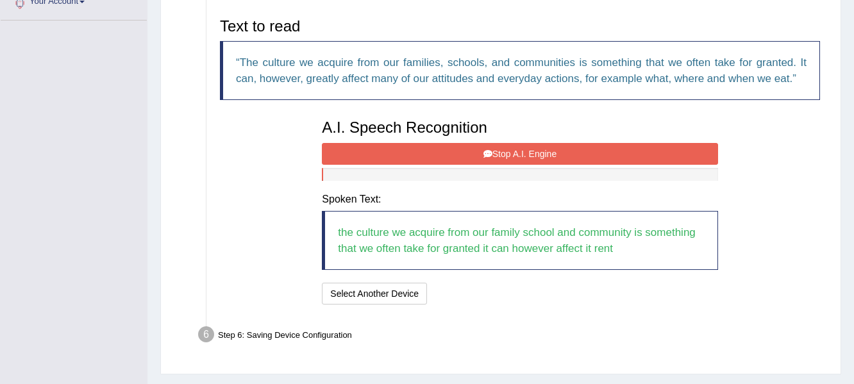
click at [566, 153] on button "Stop A.I. Engine" at bounding box center [520, 154] width 396 height 22
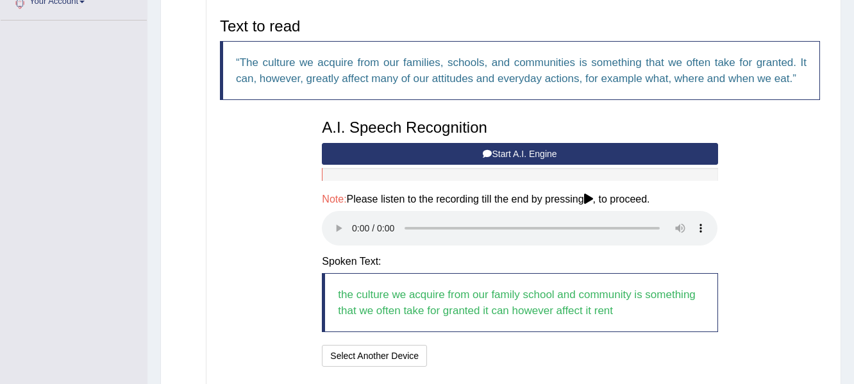
click at [566, 153] on button "Start A.I. Engine" at bounding box center [520, 154] width 396 height 22
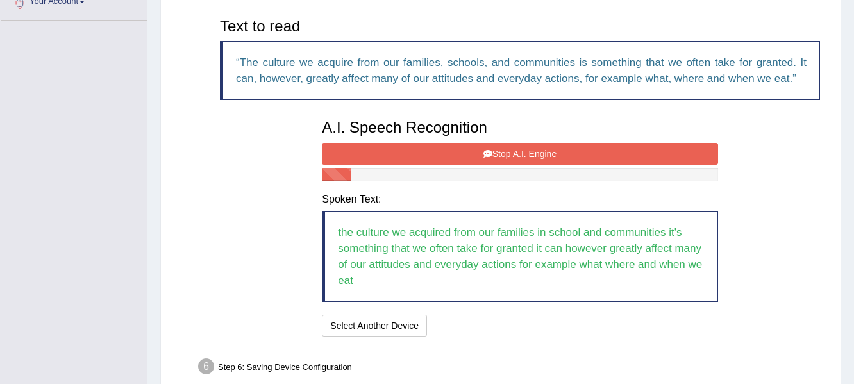
click at [566, 153] on button "Stop A.I. Engine" at bounding box center [520, 154] width 396 height 22
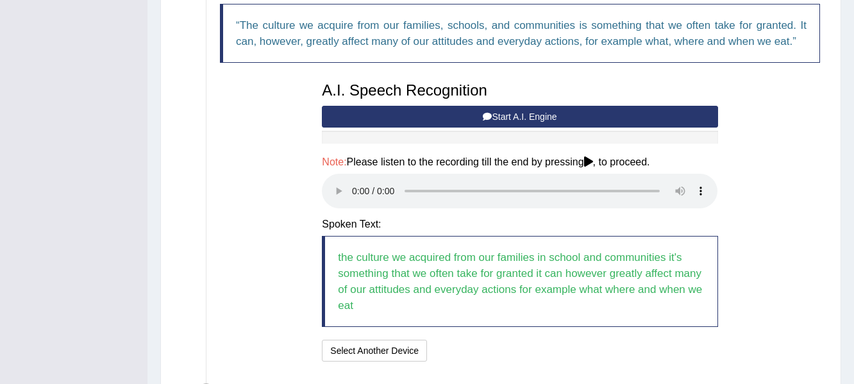
scroll to position [335, 0]
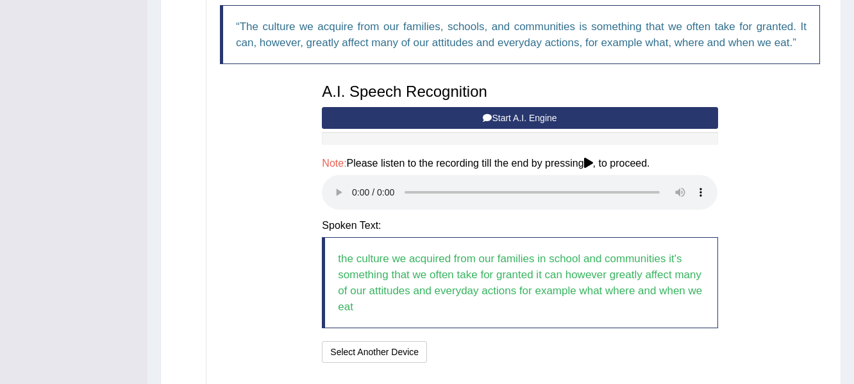
click at [563, 124] on button "Start A.I. Engine" at bounding box center [520, 118] width 396 height 22
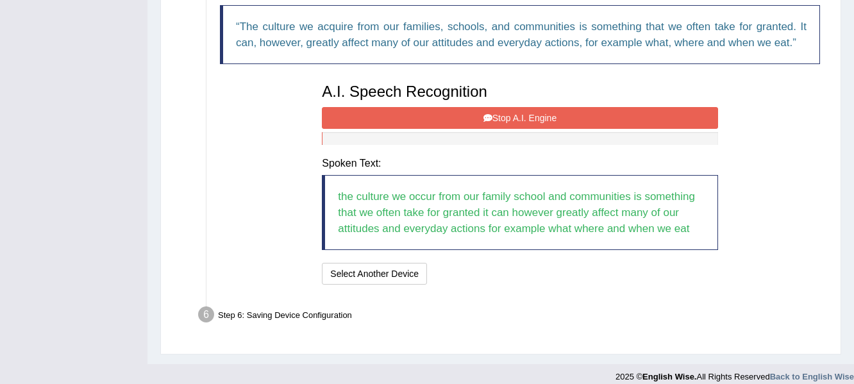
click at [563, 124] on button "Stop A.I. Engine" at bounding box center [520, 118] width 396 height 22
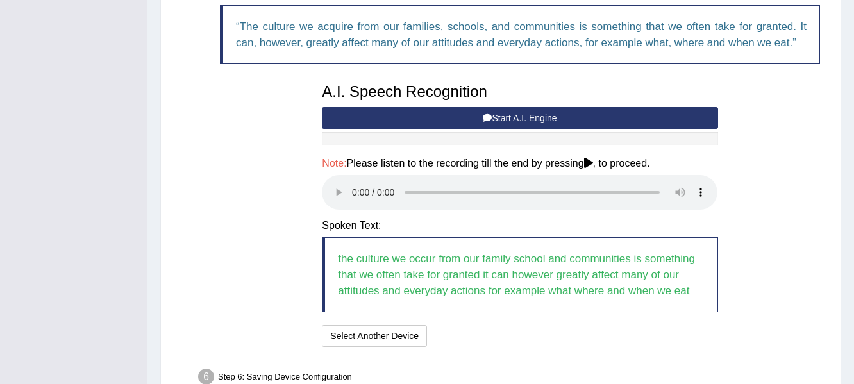
click at [612, 165] on h4 "Note: Please listen to the recording till the end by pressing , to proceed." at bounding box center [520, 164] width 396 height 12
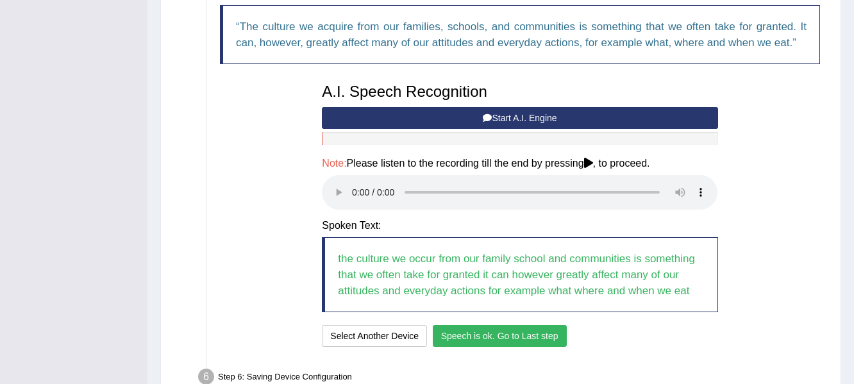
click at [494, 339] on button "Speech is ok. Go to Last step" at bounding box center [500, 336] width 134 height 22
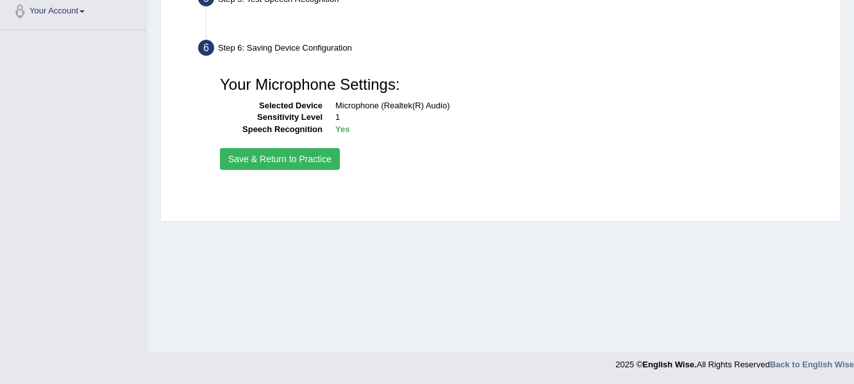
scroll to position [289, 0]
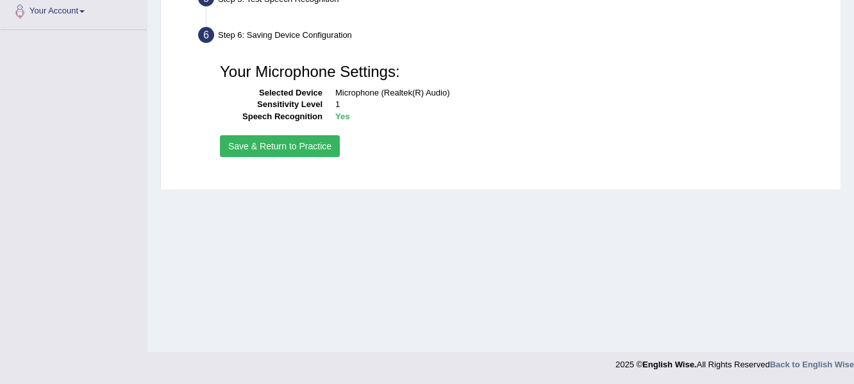
click at [301, 146] on button "Save & Return to Practice" at bounding box center [280, 146] width 120 height 22
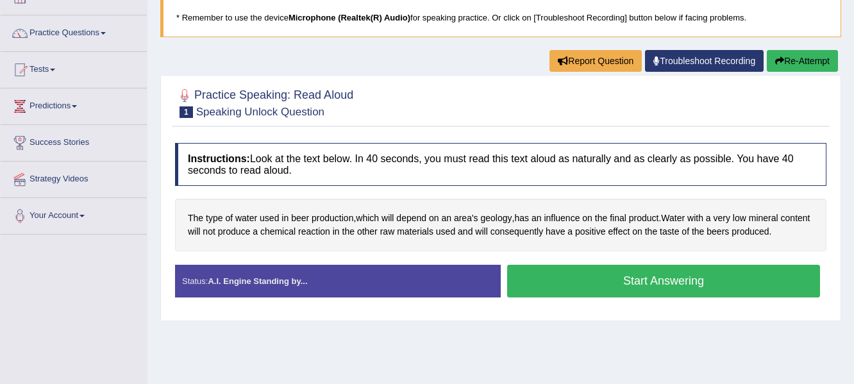
scroll to position [83, 0]
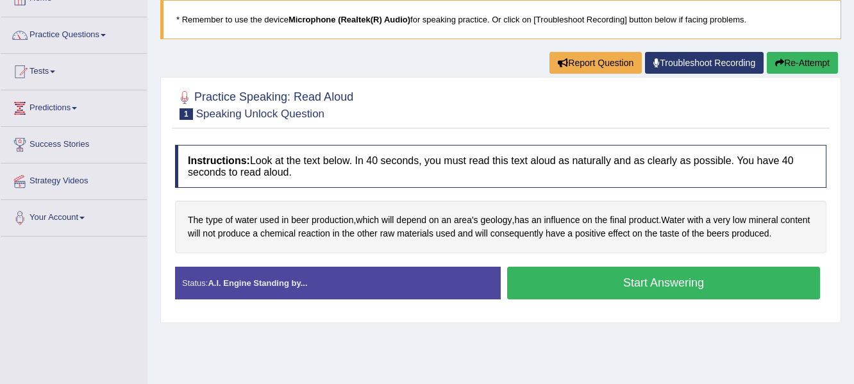
click at [684, 277] on button "Start Answering" at bounding box center [663, 283] width 313 height 33
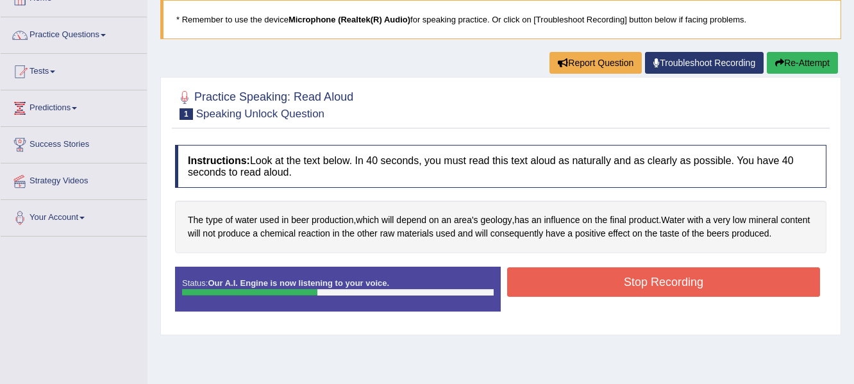
click at [684, 277] on button "Stop Recording" at bounding box center [663, 282] width 313 height 30
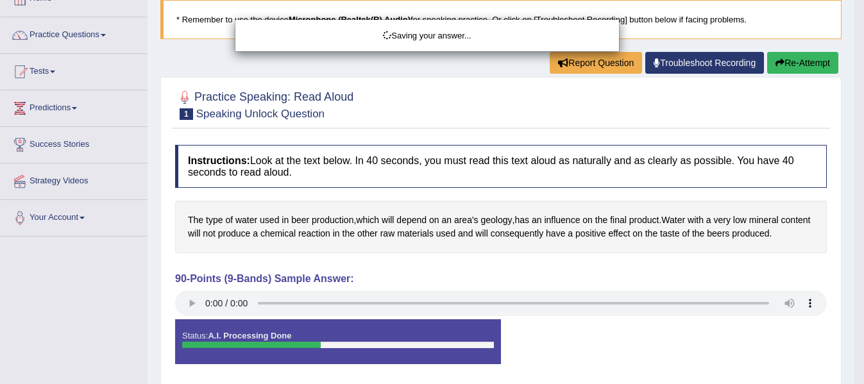
click at [189, 305] on div "Saving your answer..." at bounding box center [432, 192] width 864 height 384
click at [189, 299] on div "Saving your answer..." at bounding box center [432, 192] width 864 height 384
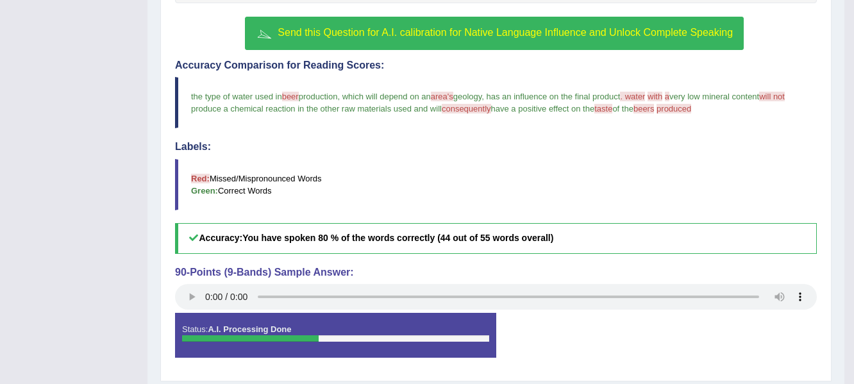
scroll to position [0, 0]
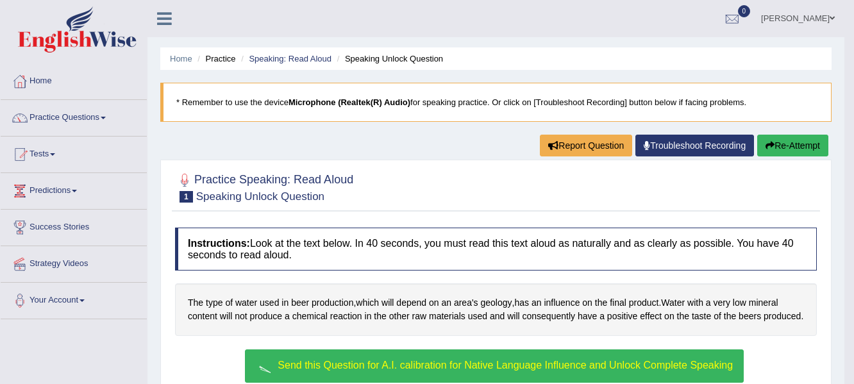
click at [794, 144] on button "Re-Attempt" at bounding box center [792, 146] width 71 height 22
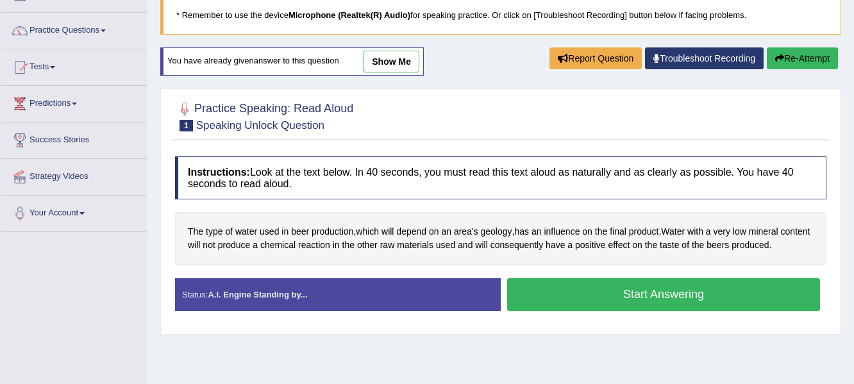
scroll to position [110, 0]
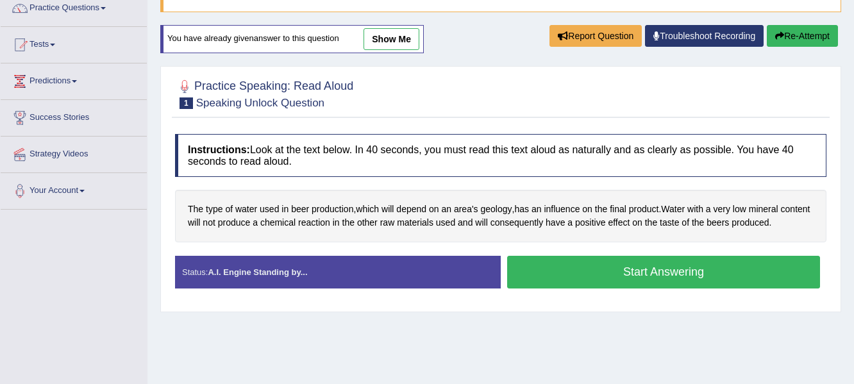
click at [704, 274] on button "Start Answering" at bounding box center [663, 272] width 313 height 33
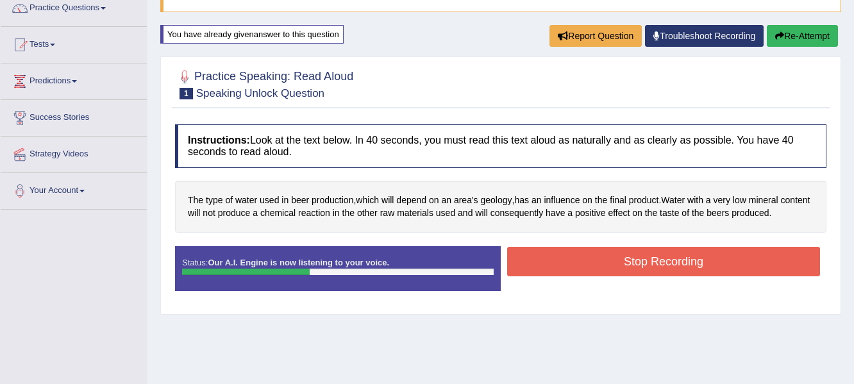
click at [704, 274] on button "Stop Recording" at bounding box center [663, 262] width 313 height 30
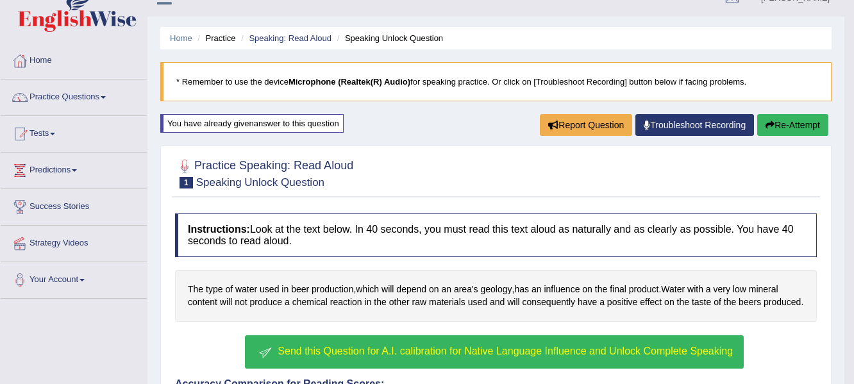
scroll to position [0, 0]
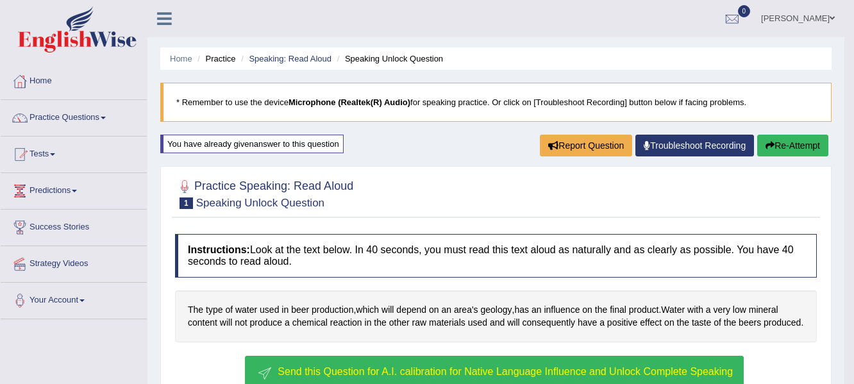
click at [527, 196] on div at bounding box center [496, 193] width 642 height 39
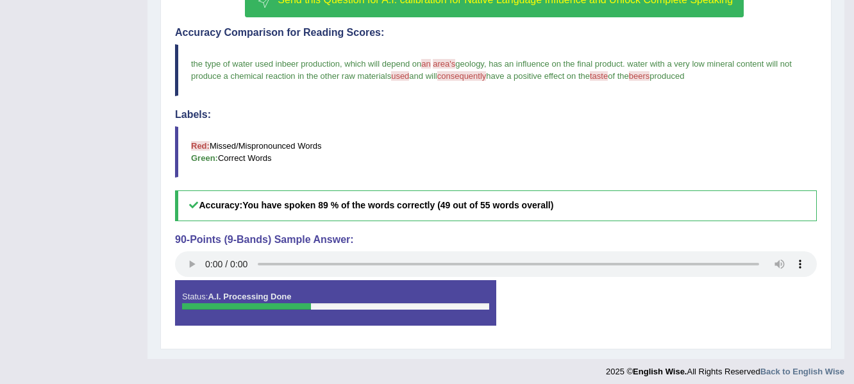
scroll to position [379, 0]
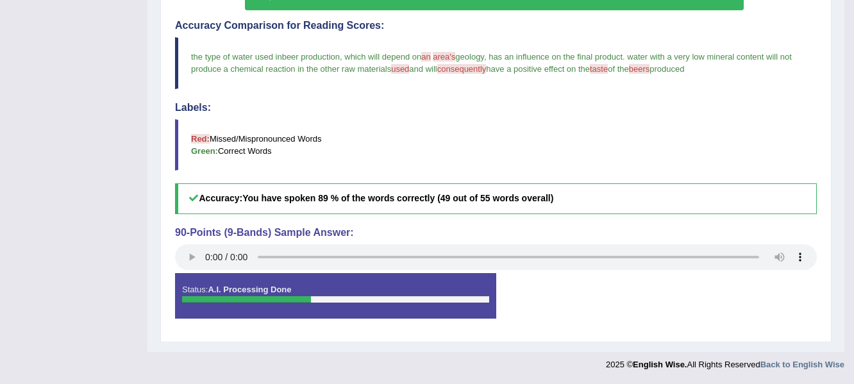
drag, startPoint x: 862, startPoint y: 248, endPoint x: 847, endPoint y: 44, distance: 204.5
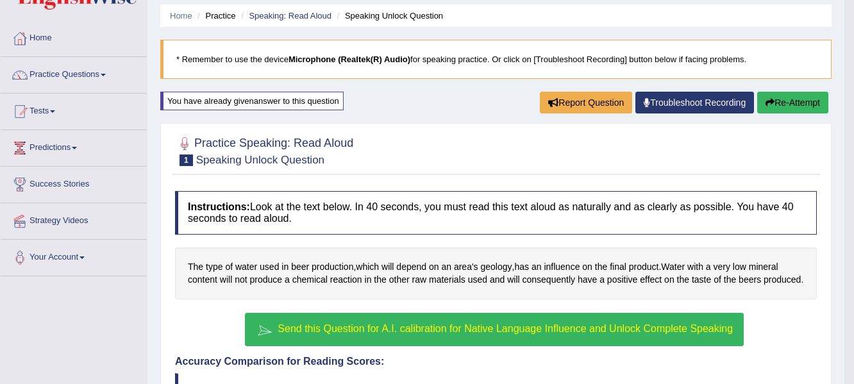
click at [248, 162] on small "Speaking Unlock Question" at bounding box center [260, 160] width 128 height 12
click at [260, 101] on div "You have already given answer to this question" at bounding box center [251, 101] width 183 height 19
click at [62, 74] on link "Practice Questions" at bounding box center [74, 73] width 146 height 32
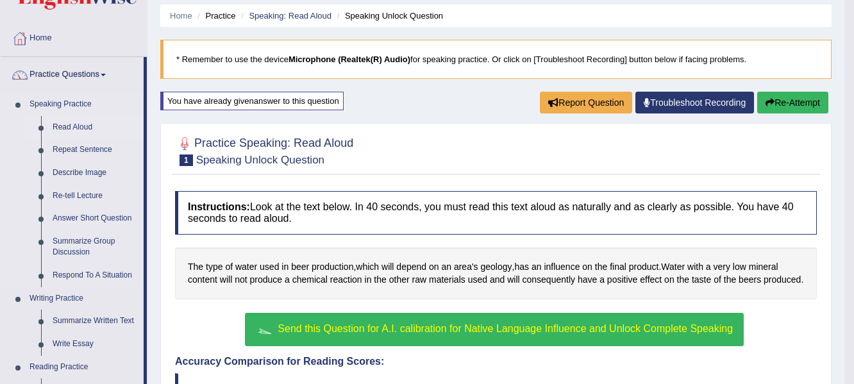
click at [83, 127] on link "Read Aloud" at bounding box center [95, 127] width 97 height 23
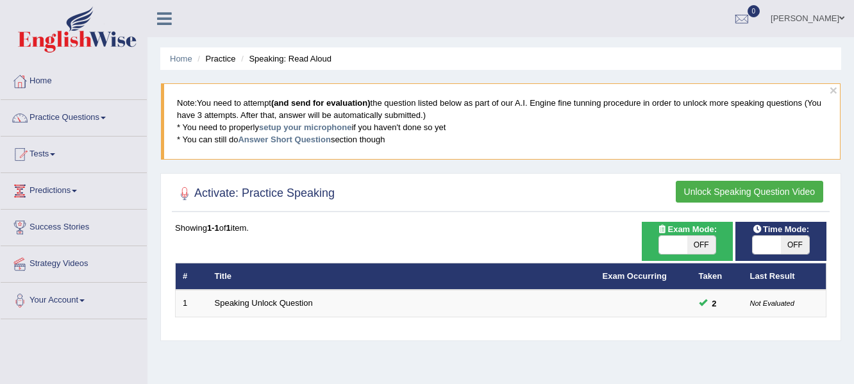
click at [752, 189] on button "Unlock Speaking Question Video" at bounding box center [750, 192] width 148 height 22
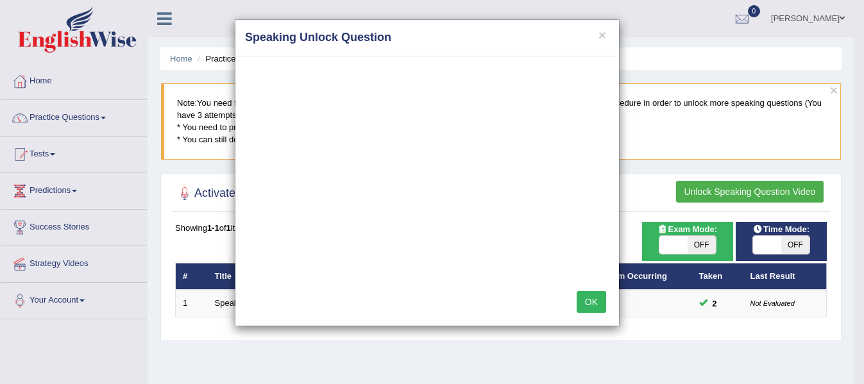
click at [600, 301] on button "OK" at bounding box center [592, 302] width 30 height 22
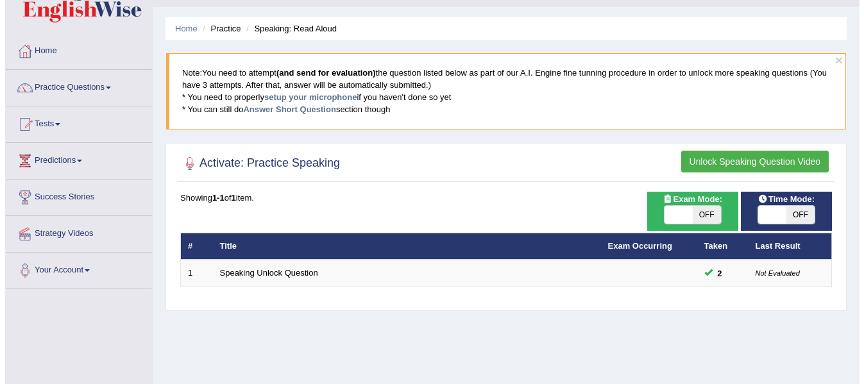
scroll to position [31, 0]
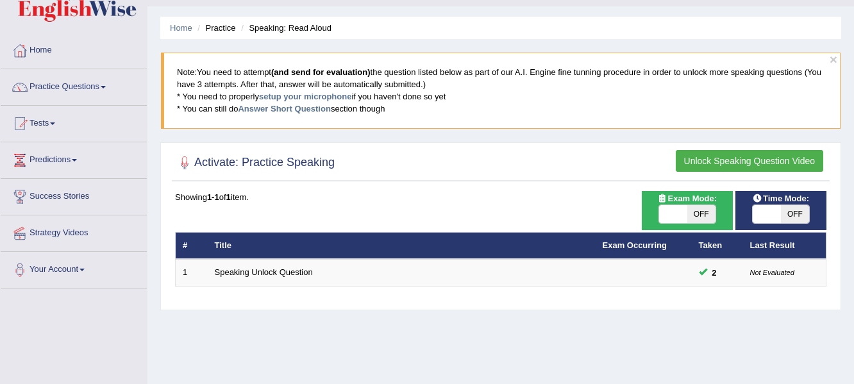
click at [777, 163] on button "Unlock Speaking Question Video" at bounding box center [750, 161] width 148 height 22
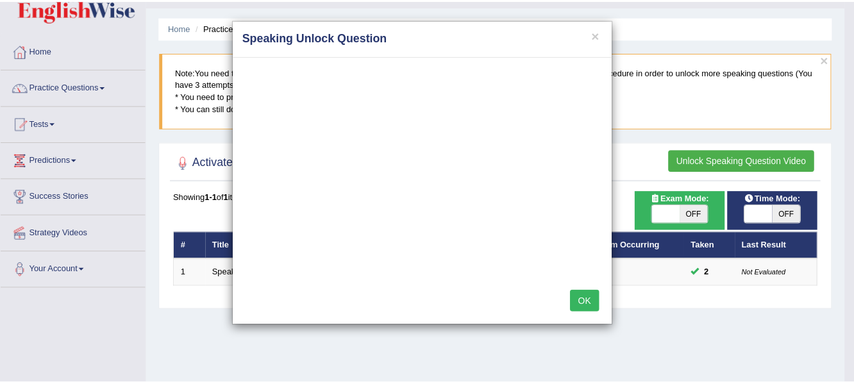
scroll to position [0, 0]
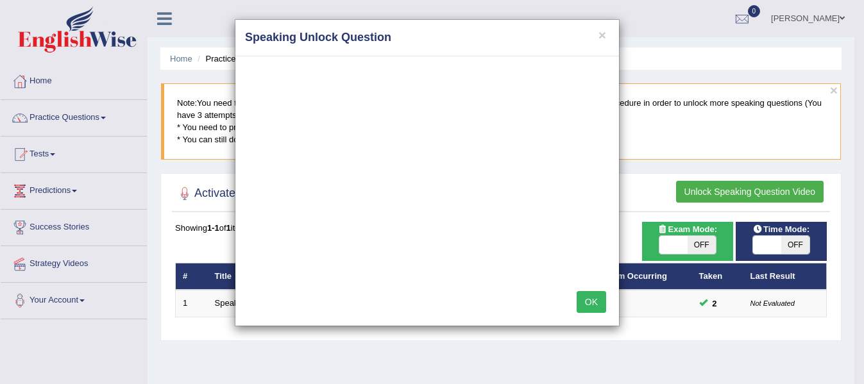
click at [592, 307] on button "OK" at bounding box center [592, 302] width 30 height 22
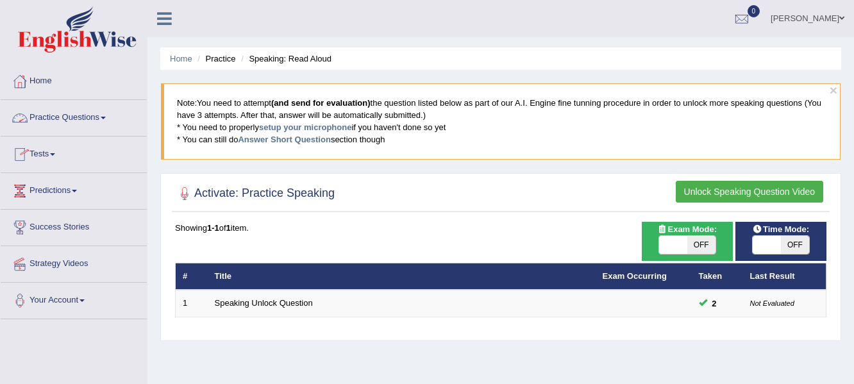
click at [61, 119] on link "Practice Questions" at bounding box center [74, 116] width 146 height 32
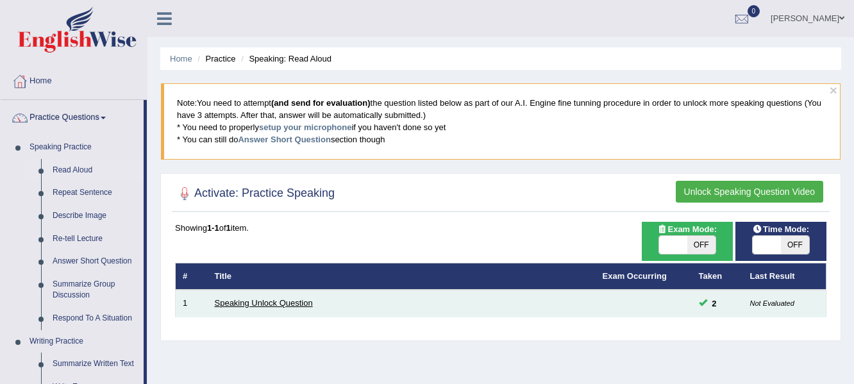
click at [239, 303] on link "Speaking Unlock Question" at bounding box center [264, 303] width 98 height 10
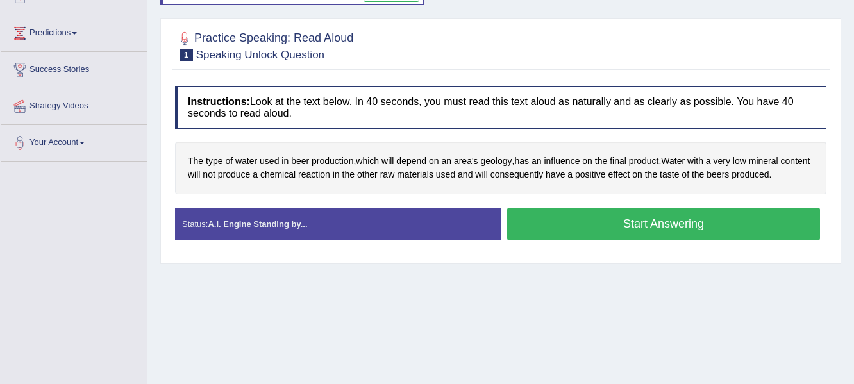
scroll to position [156, 0]
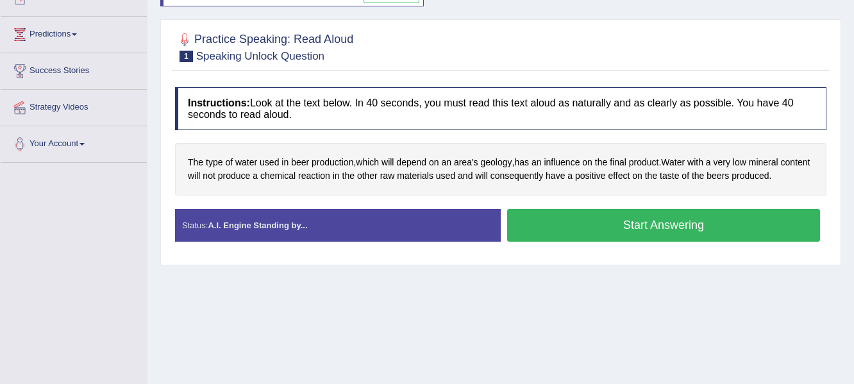
click at [712, 221] on button "Start Answering" at bounding box center [663, 225] width 313 height 33
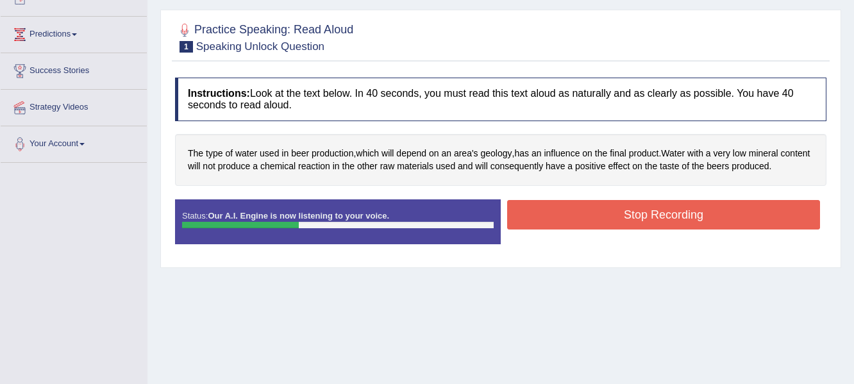
click at [712, 221] on button "Stop Recording" at bounding box center [663, 215] width 313 height 30
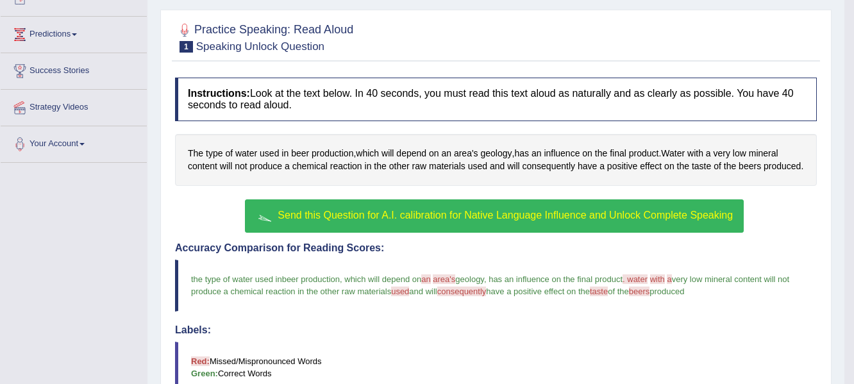
click at [565, 216] on span "Send this Question for A.I. calibration for Native Language Influence and Unloc…" at bounding box center [505, 215] width 455 height 11
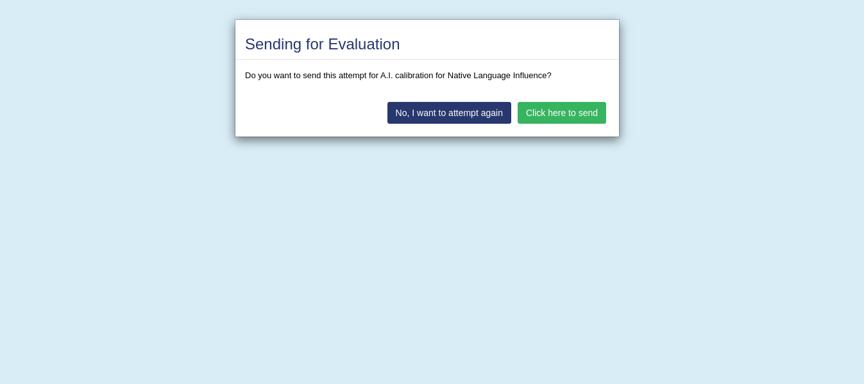
click at [579, 112] on button "Click here to send" at bounding box center [562, 113] width 89 height 22
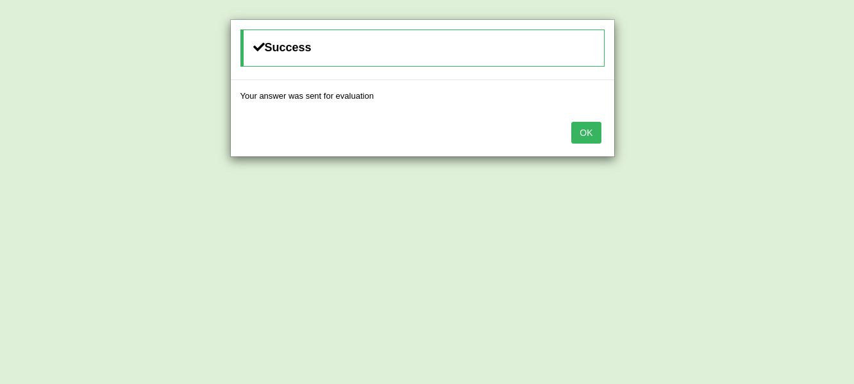
click at [587, 133] on button "OK" at bounding box center [586, 133] width 30 height 22
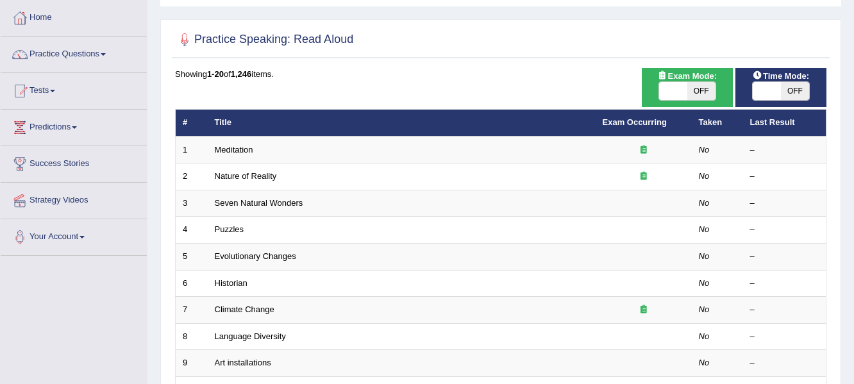
scroll to position [65, 0]
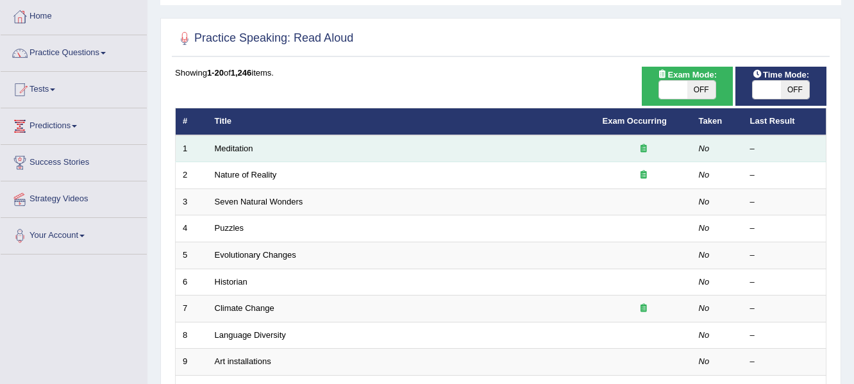
click at [241, 155] on td "Meditation" at bounding box center [402, 148] width 388 height 27
click at [232, 148] on link "Meditation" at bounding box center [234, 149] width 38 height 10
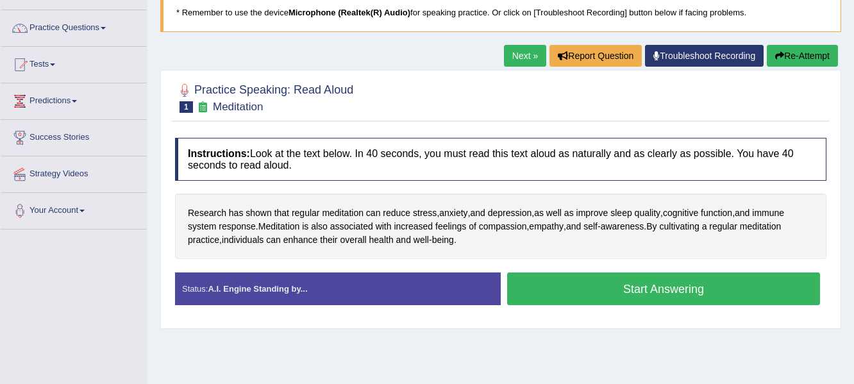
scroll to position [92, 0]
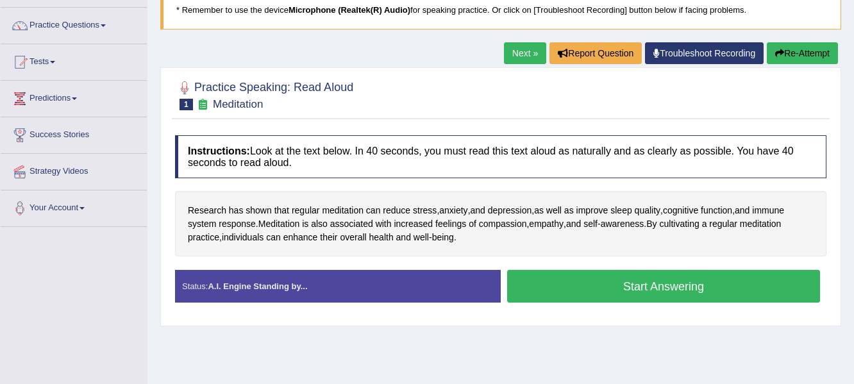
click at [720, 289] on button "Start Answering" at bounding box center [663, 286] width 313 height 33
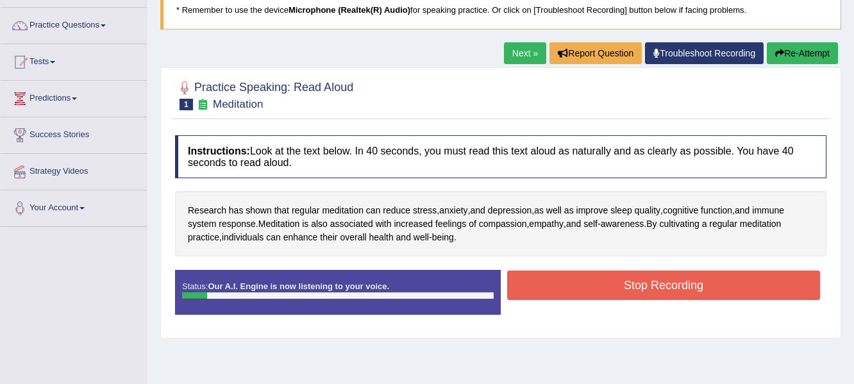
click at [720, 289] on button "Stop Recording" at bounding box center [663, 286] width 313 height 30
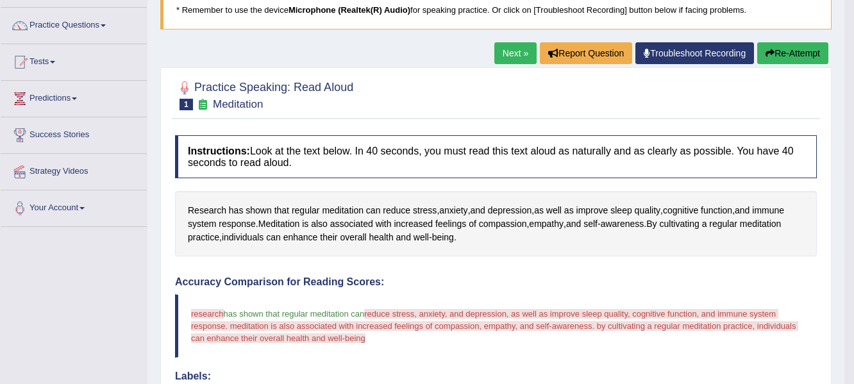
click at [803, 50] on button "Re-Attempt" at bounding box center [792, 53] width 71 height 22
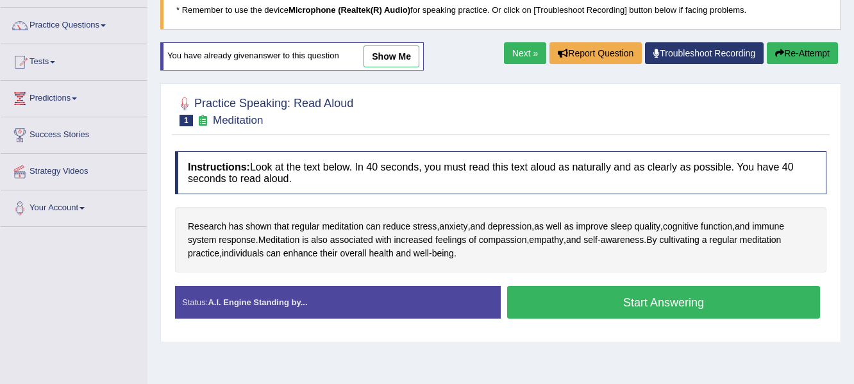
scroll to position [92, 0]
click at [621, 308] on button "Start Answering" at bounding box center [663, 302] width 313 height 33
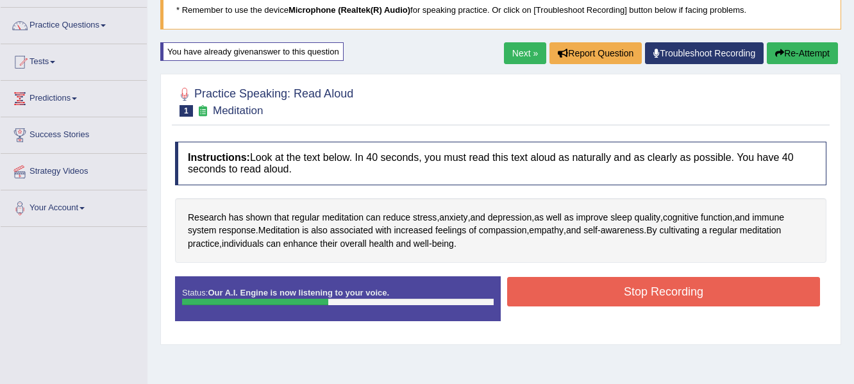
click at [642, 292] on button "Stop Recording" at bounding box center [663, 292] width 313 height 30
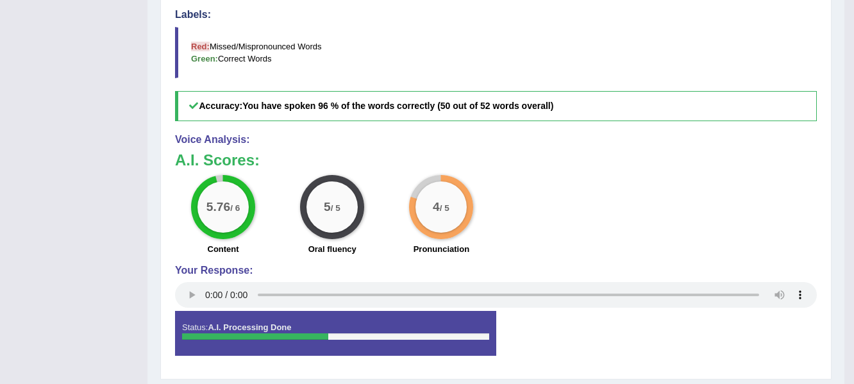
scroll to position [124, 0]
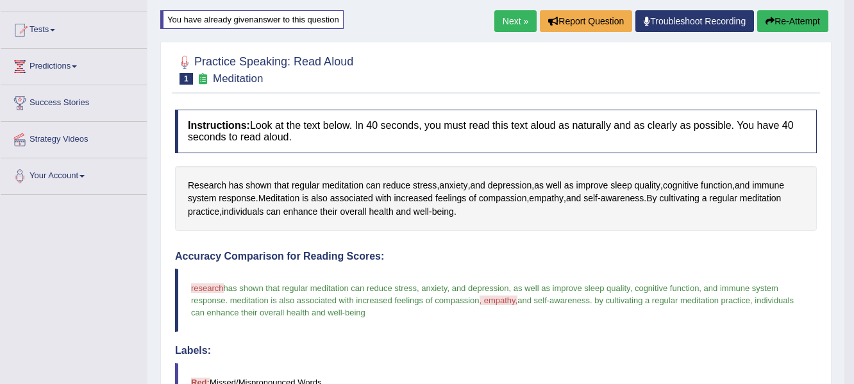
click at [511, 20] on link "Next »" at bounding box center [515, 21] width 42 height 22
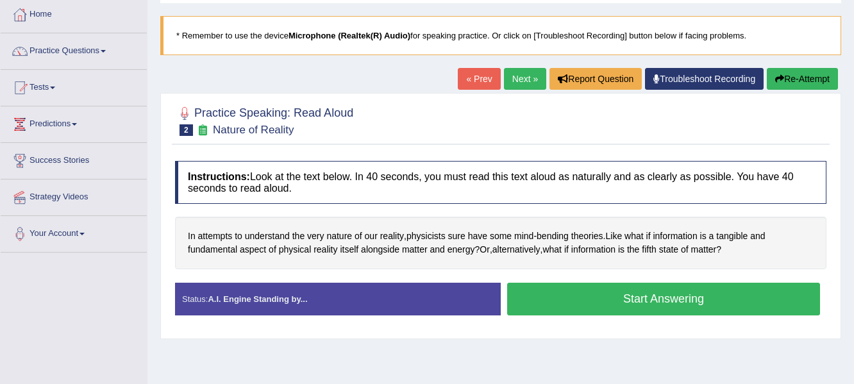
scroll to position [68, 0]
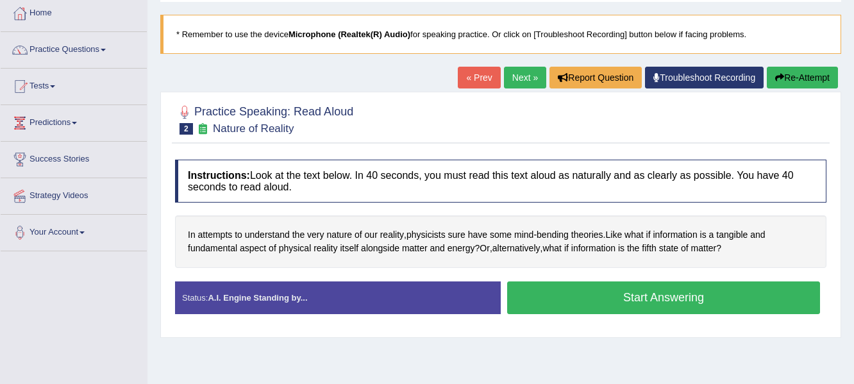
click at [589, 301] on button "Start Answering" at bounding box center [663, 298] width 313 height 33
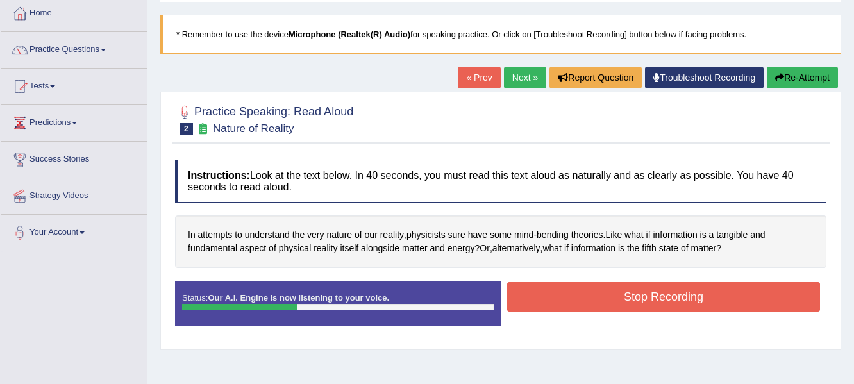
click at [589, 301] on button "Stop Recording" at bounding box center [663, 297] width 313 height 30
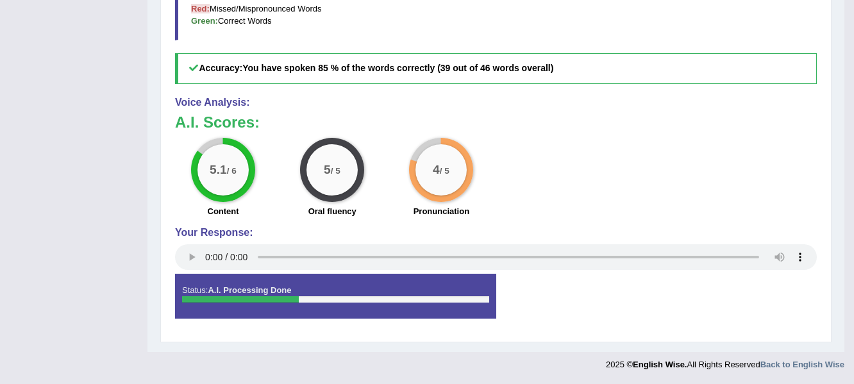
scroll to position [130, 0]
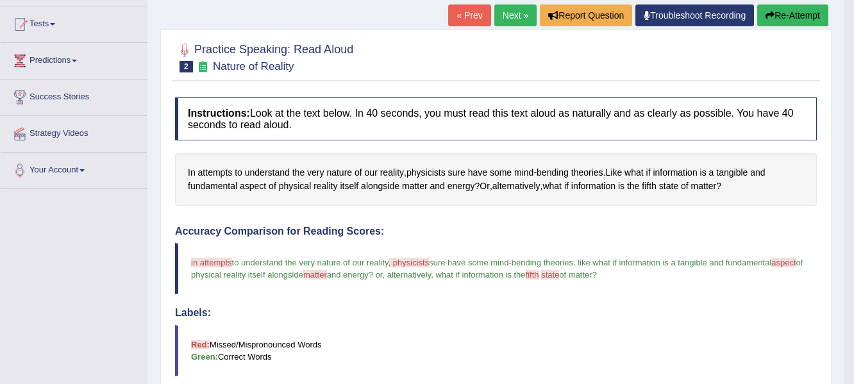
click at [505, 24] on link "Next »" at bounding box center [515, 15] width 42 height 22
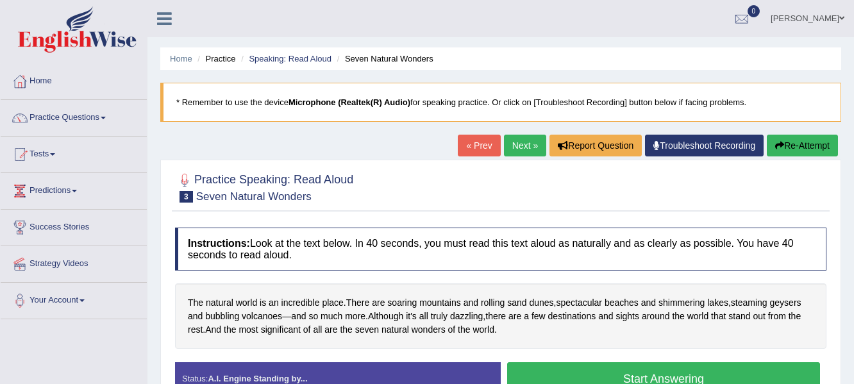
click at [595, 373] on button "Start Answering" at bounding box center [663, 378] width 313 height 33
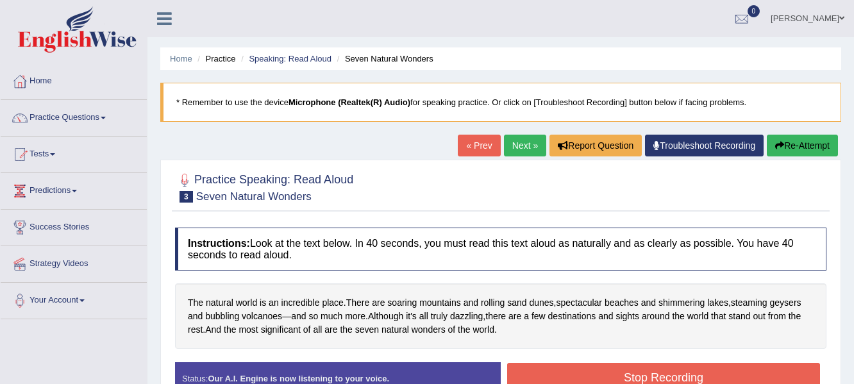
click at [595, 373] on button "Stop Recording" at bounding box center [663, 378] width 313 height 30
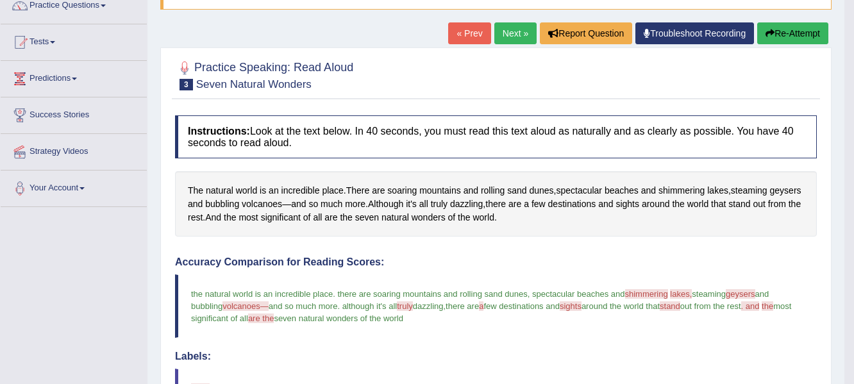
scroll to position [37, 0]
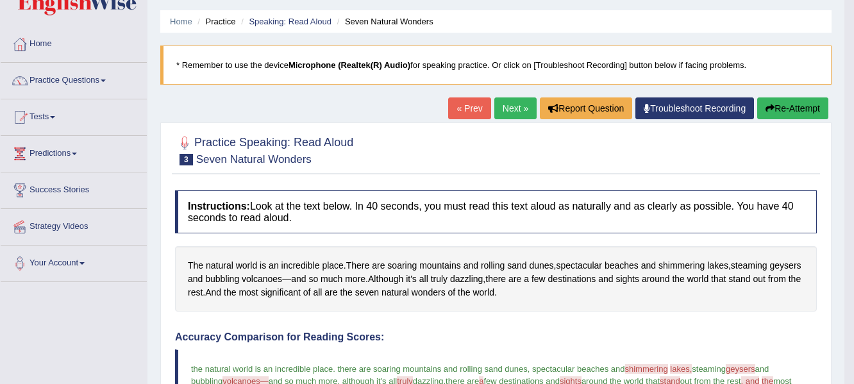
click at [507, 110] on link "Next »" at bounding box center [515, 108] width 42 height 22
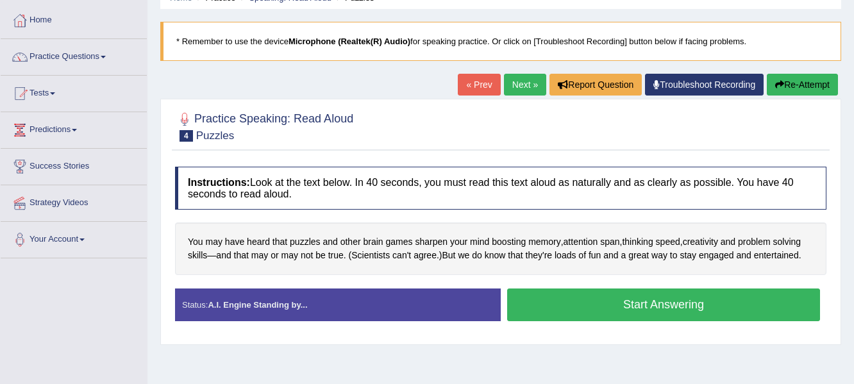
click at [580, 294] on button "Start Answering" at bounding box center [663, 305] width 313 height 33
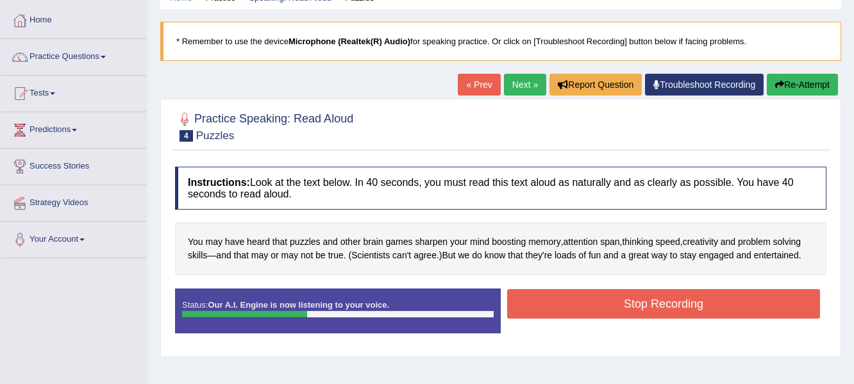
click at [580, 294] on button "Stop Recording" at bounding box center [663, 304] width 313 height 30
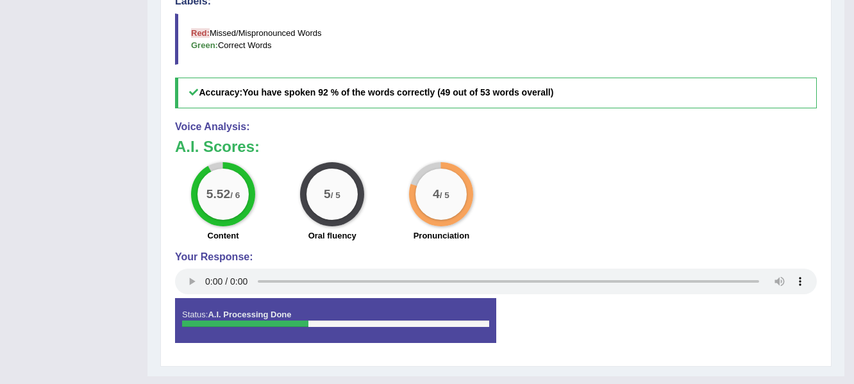
scroll to position [106, 0]
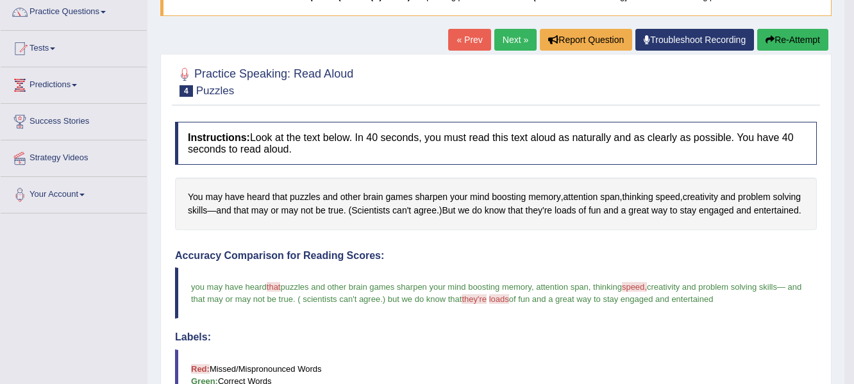
click at [508, 38] on link "Next »" at bounding box center [515, 40] width 42 height 22
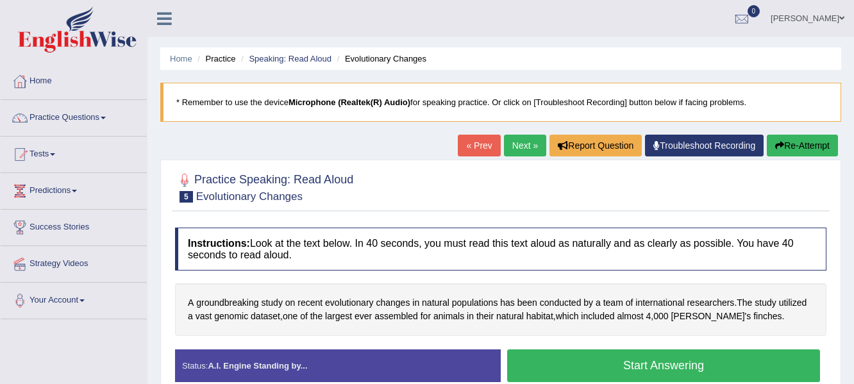
click at [656, 363] on button "Start Answering" at bounding box center [663, 366] width 313 height 33
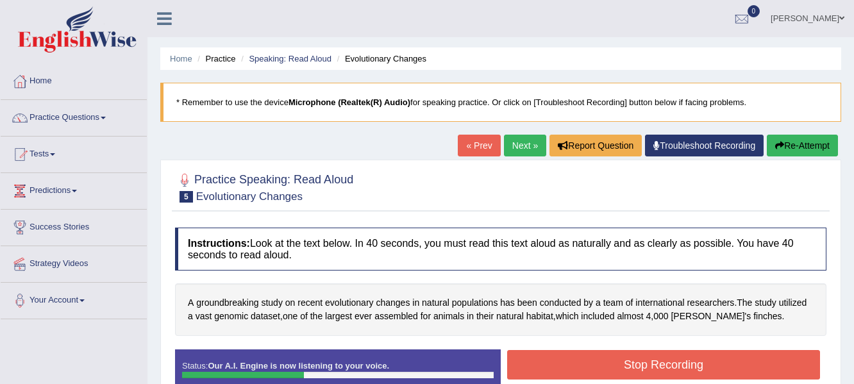
click at [656, 363] on button "Stop Recording" at bounding box center [663, 365] width 313 height 30
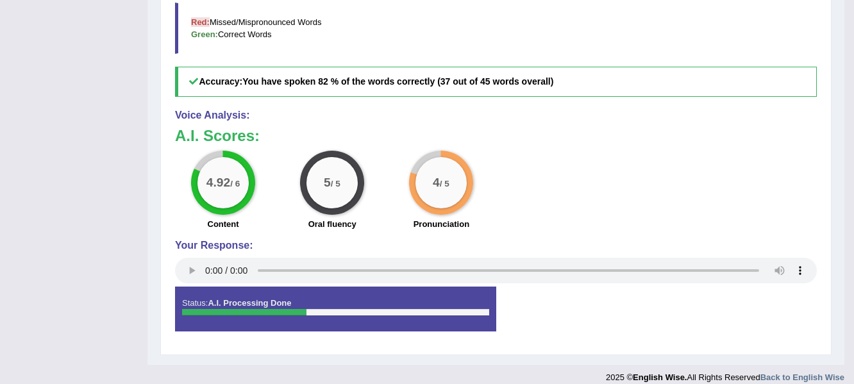
scroll to position [130, 0]
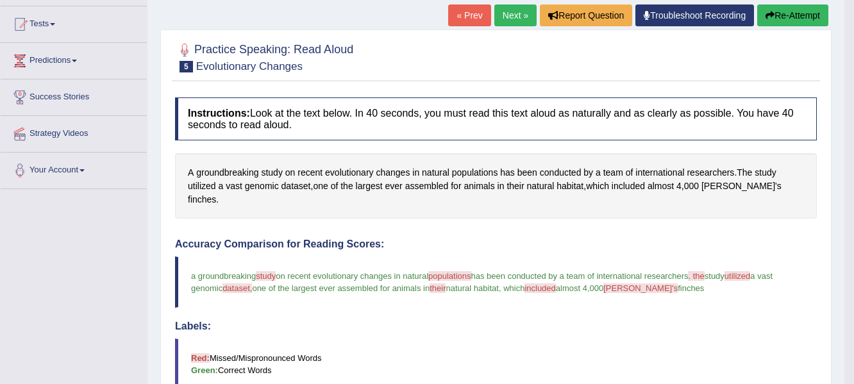
click at [800, 13] on button "Re-Attempt" at bounding box center [792, 15] width 71 height 22
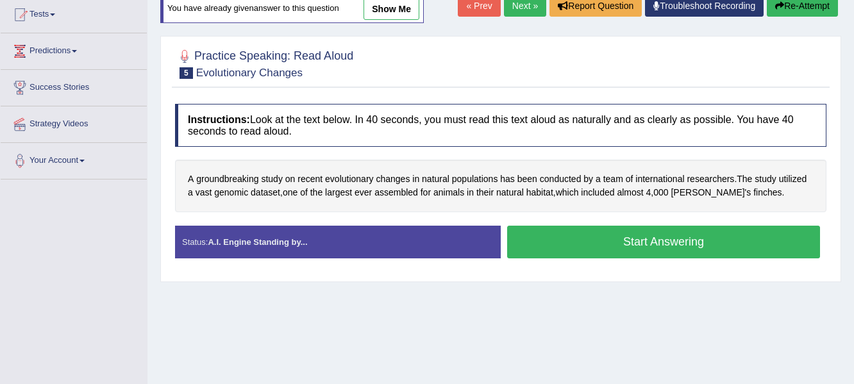
click at [665, 247] on button "Start Answering" at bounding box center [663, 242] width 313 height 33
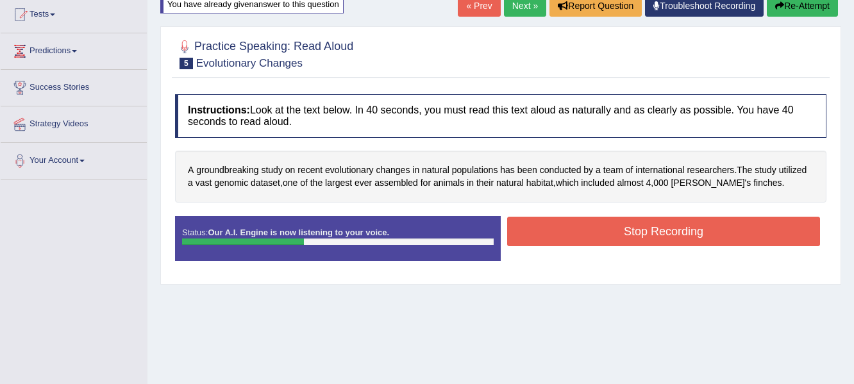
click at [673, 234] on button "Stop Recording" at bounding box center [663, 232] width 313 height 30
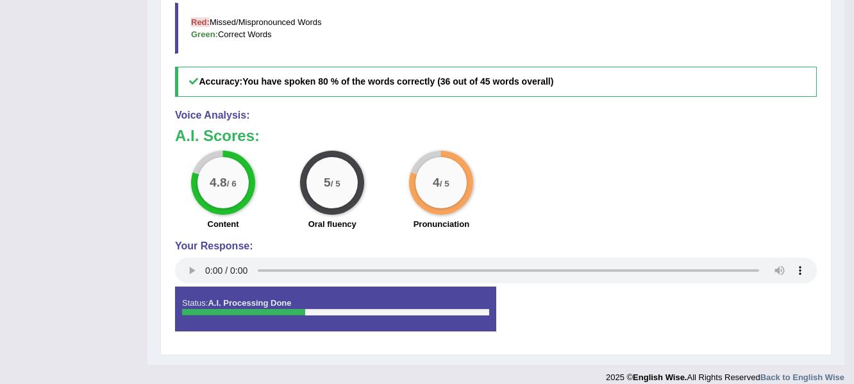
scroll to position [137, 0]
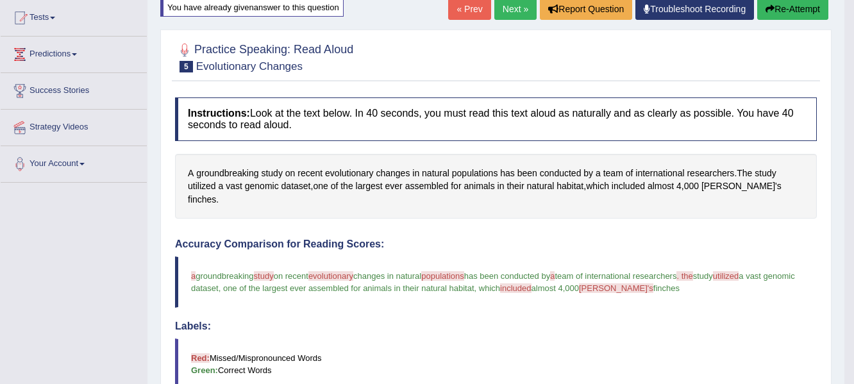
click at [775, 10] on button "Re-Attempt" at bounding box center [792, 9] width 71 height 22
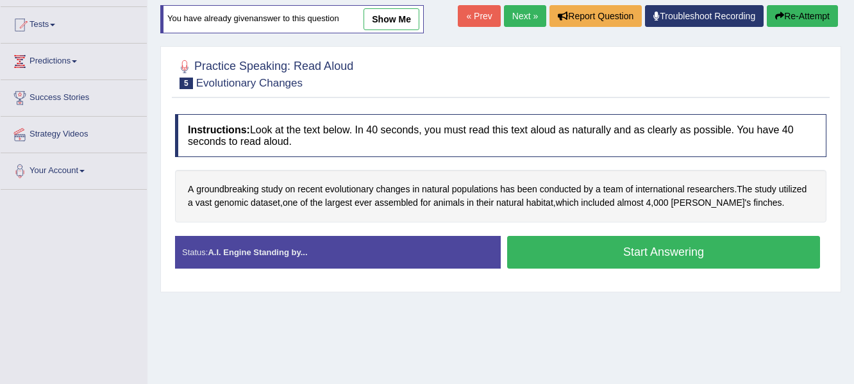
click at [606, 251] on button "Start Answering" at bounding box center [663, 252] width 313 height 33
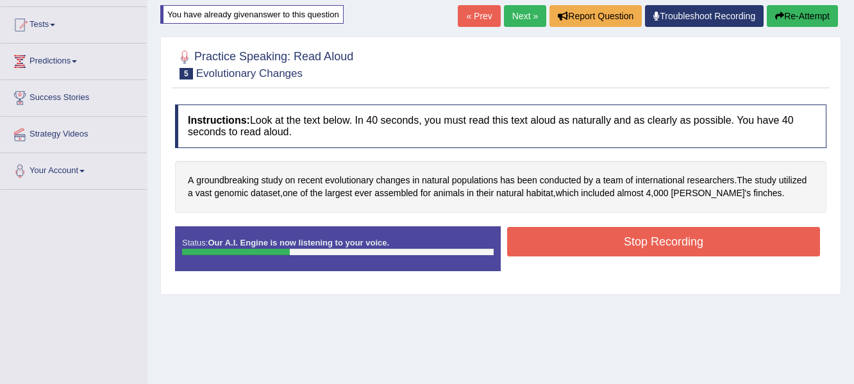
click at [606, 251] on button "Stop Recording" at bounding box center [663, 242] width 313 height 30
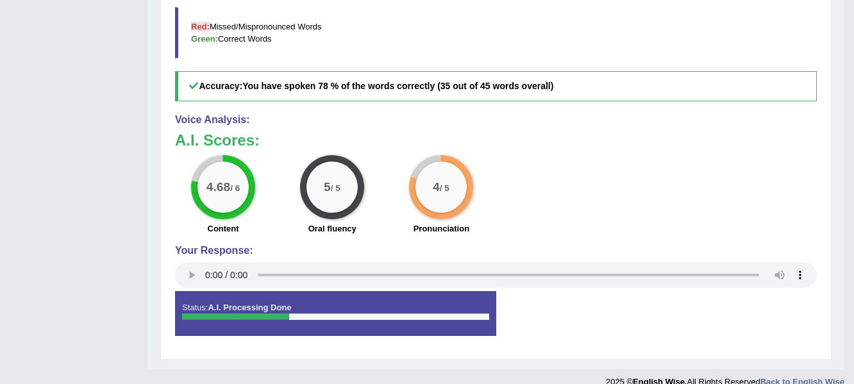
scroll to position [132, 0]
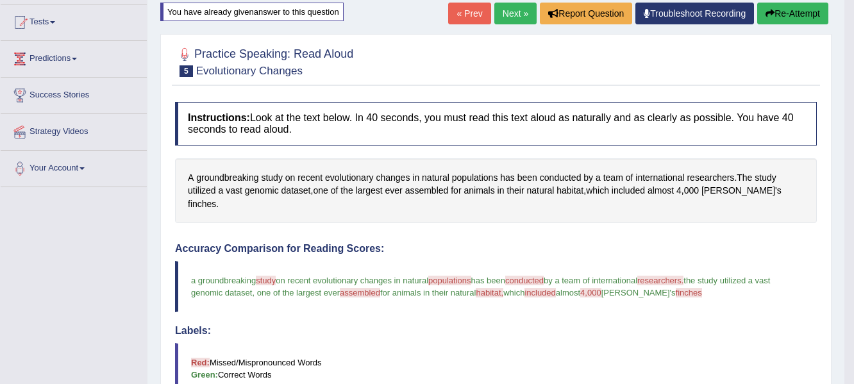
click at [787, 15] on button "Re-Attempt" at bounding box center [792, 14] width 71 height 22
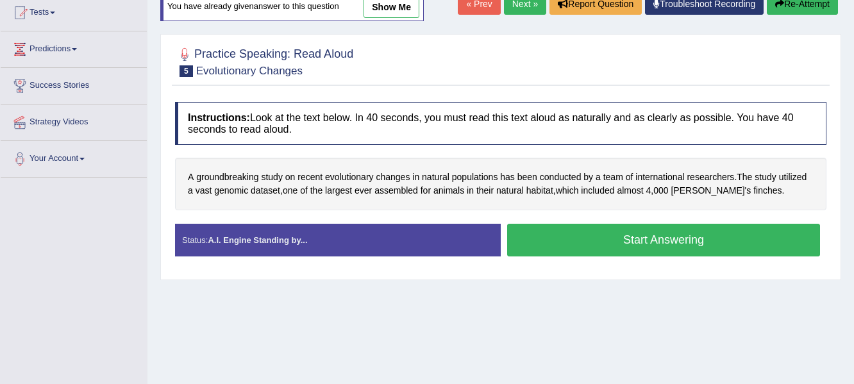
scroll to position [142, 0]
click at [694, 242] on button "Start Answering" at bounding box center [663, 240] width 313 height 33
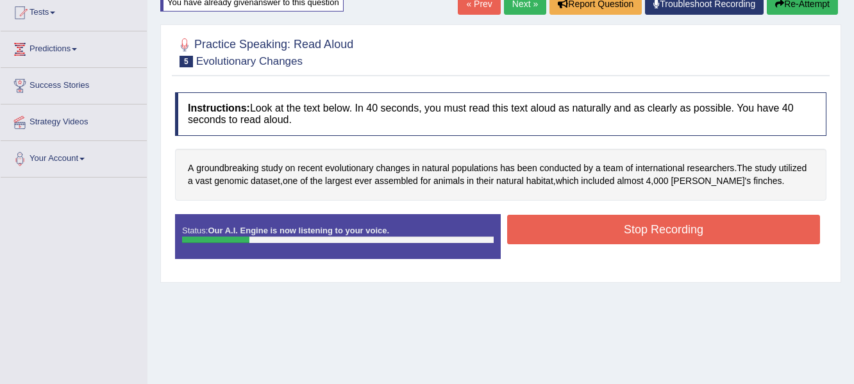
click at [807, 1] on button "Re-Attempt" at bounding box center [802, 4] width 71 height 22
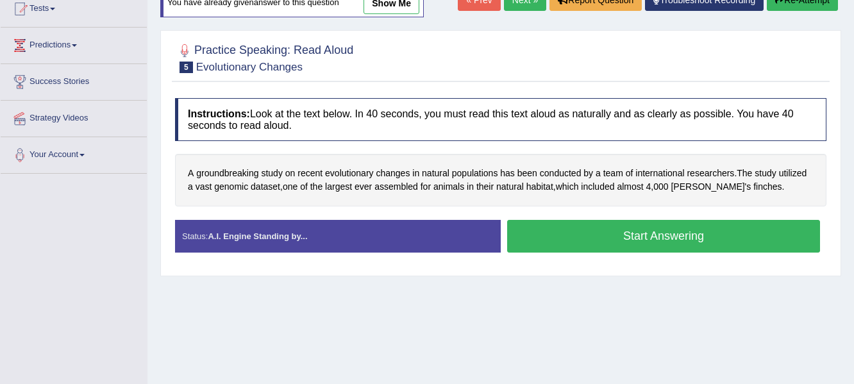
click at [730, 0] on link "Troubleshoot Recording" at bounding box center [704, 0] width 119 height 22
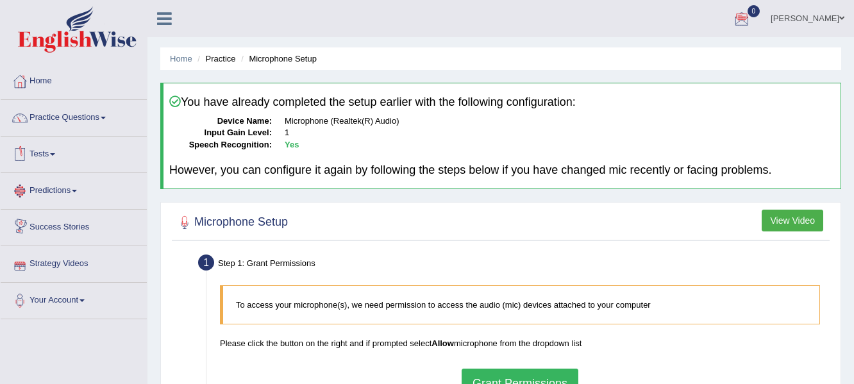
click at [55, 151] on link "Tests" at bounding box center [74, 153] width 146 height 32
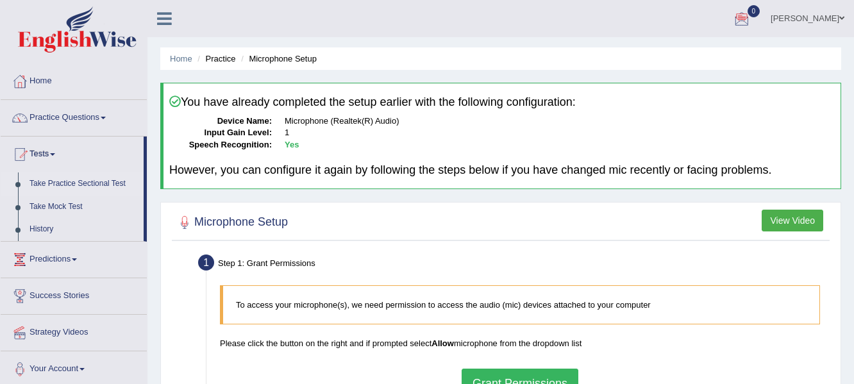
click at [98, 185] on link "Take Practice Sectional Test" at bounding box center [84, 184] width 120 height 23
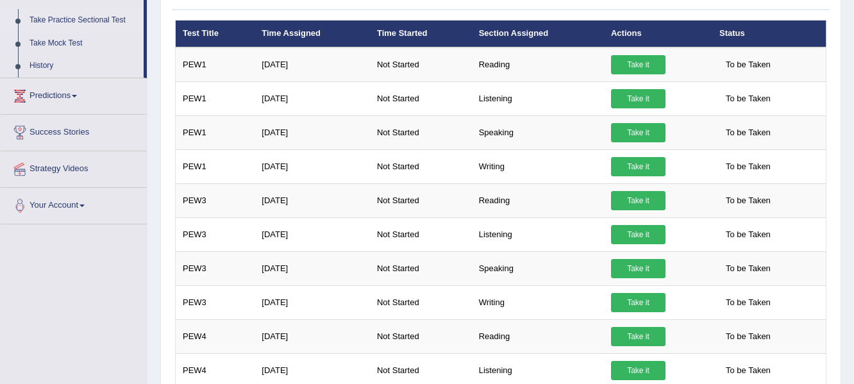
scroll to position [176, 0]
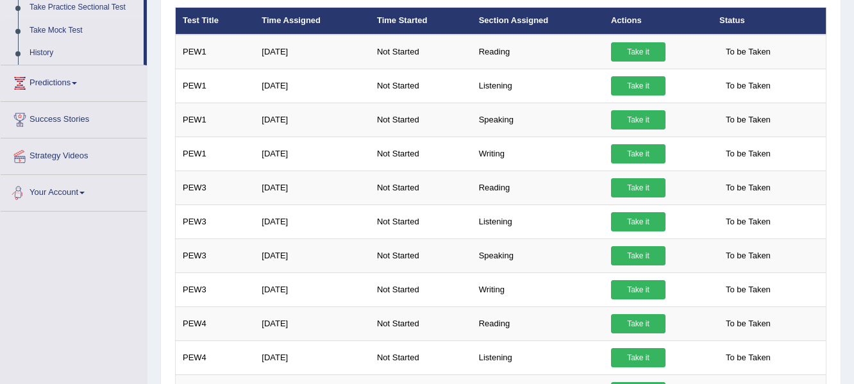
click at [87, 195] on link "Your Account" at bounding box center [74, 191] width 146 height 32
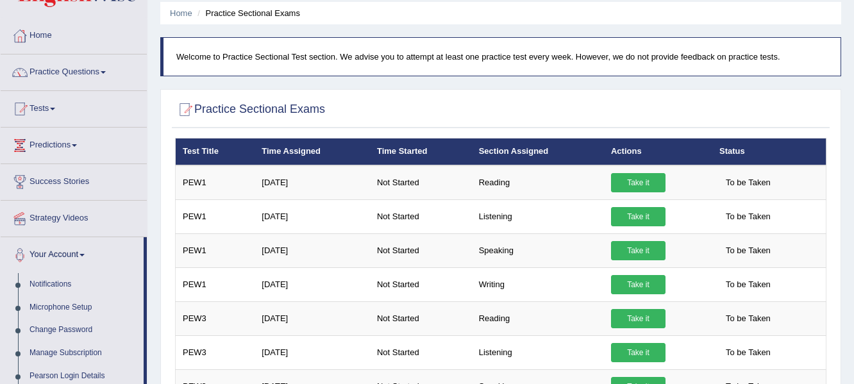
scroll to position [0, 0]
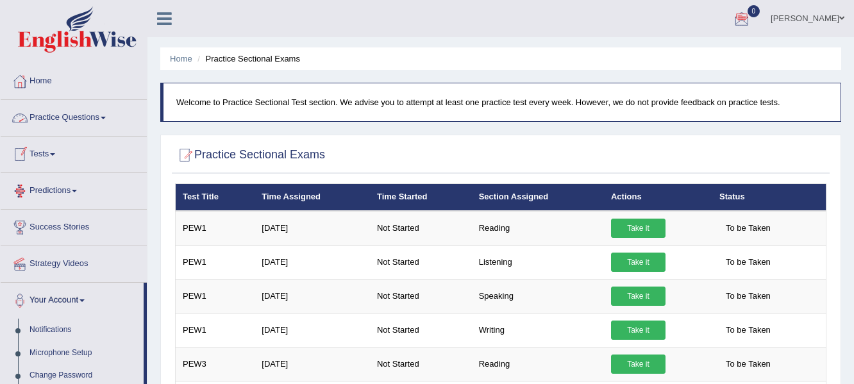
click at [55, 150] on link "Tests" at bounding box center [74, 153] width 146 height 32
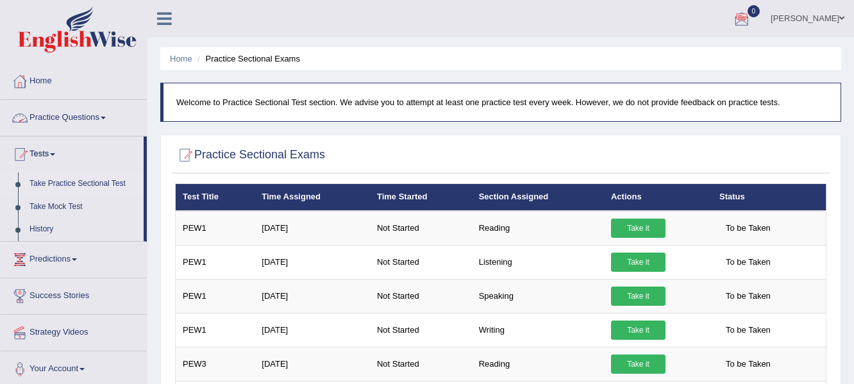
click at [100, 119] on link "Practice Questions" at bounding box center [74, 116] width 146 height 32
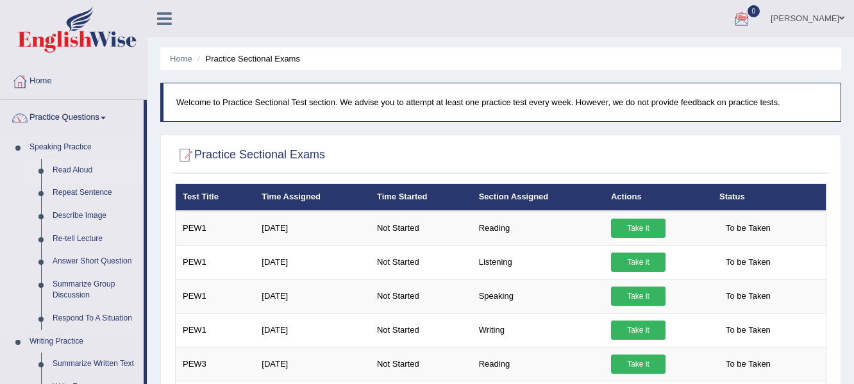
click at [74, 173] on link "Read Aloud" at bounding box center [95, 170] width 97 height 23
click at [65, 167] on link "Read Aloud" at bounding box center [95, 170] width 97 height 23
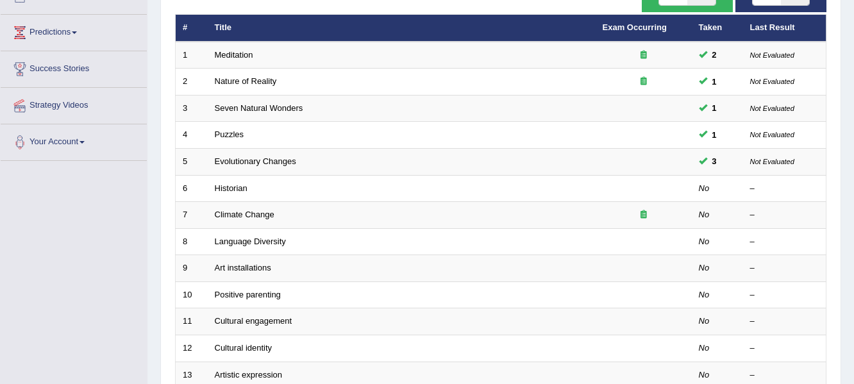
scroll to position [160, 0]
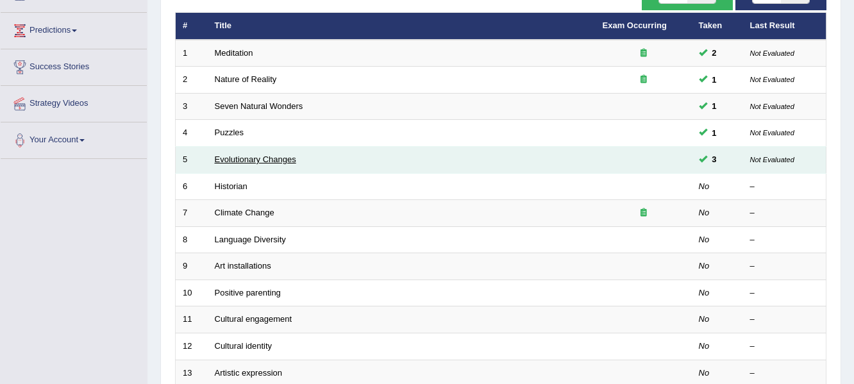
click at [285, 159] on link "Evolutionary Changes" at bounding box center [255, 160] width 81 height 10
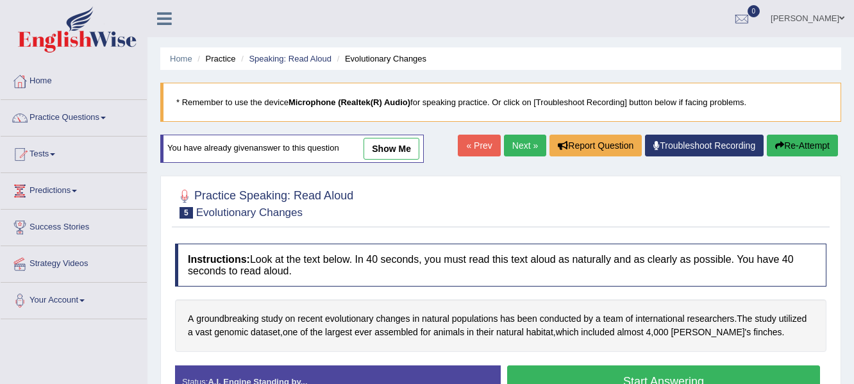
click at [566, 375] on button "Start Answering" at bounding box center [663, 382] width 313 height 33
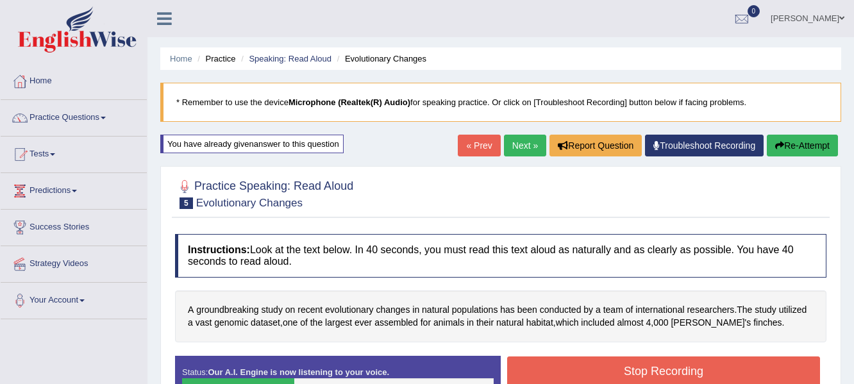
click at [566, 375] on button "Stop Recording" at bounding box center [663, 372] width 313 height 30
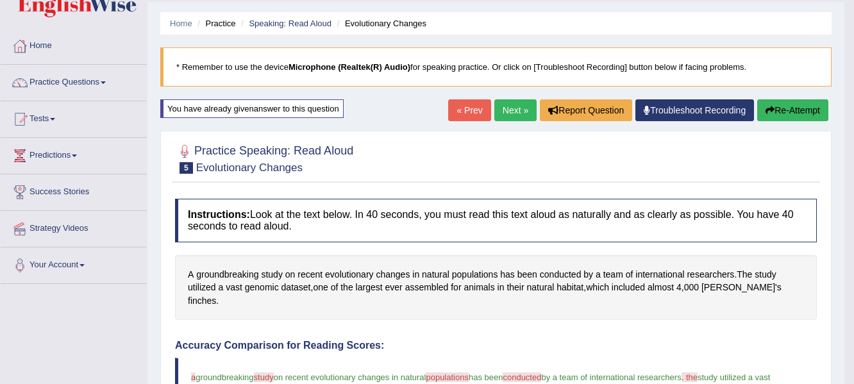
scroll to position [30, 0]
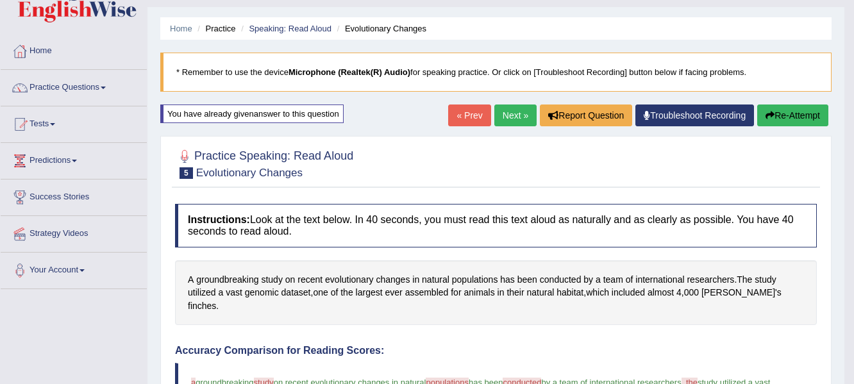
click at [793, 118] on button "Re-Attempt" at bounding box center [792, 116] width 71 height 22
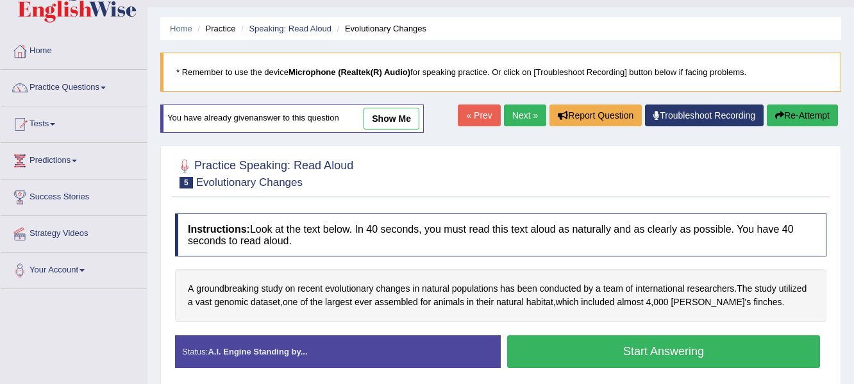
click at [600, 350] on button "Start Answering" at bounding box center [663, 351] width 313 height 33
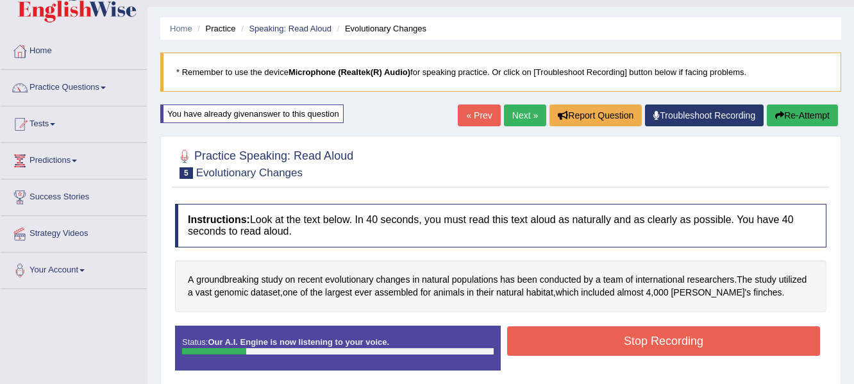
click at [600, 350] on button "Stop Recording" at bounding box center [663, 341] width 313 height 30
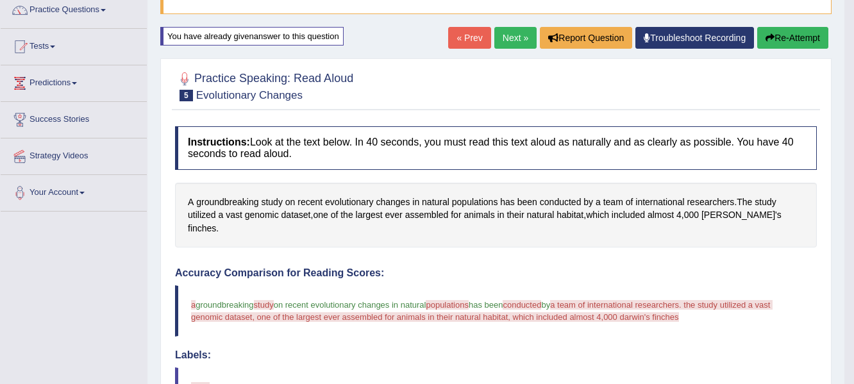
scroll to position [105, 0]
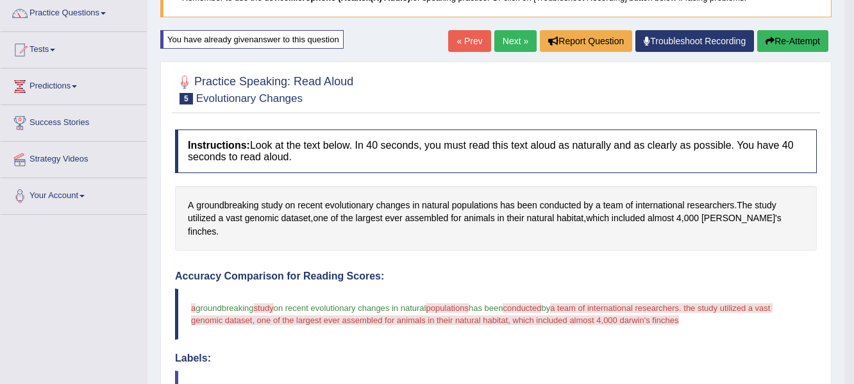
click at [792, 49] on button "Re-Attempt" at bounding box center [792, 41] width 71 height 22
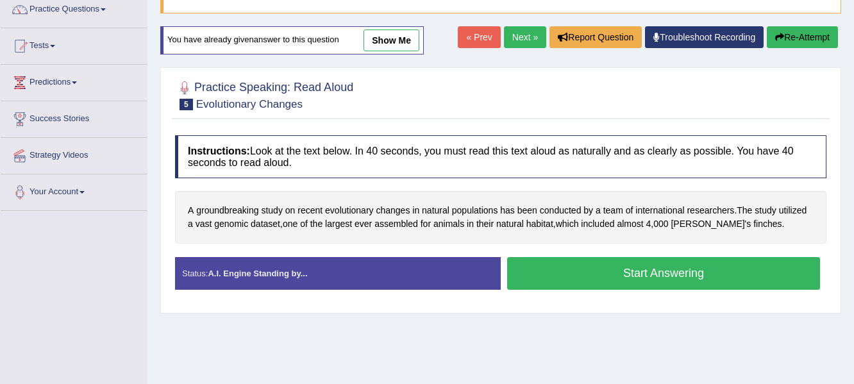
click at [604, 274] on button "Start Answering" at bounding box center [663, 273] width 313 height 33
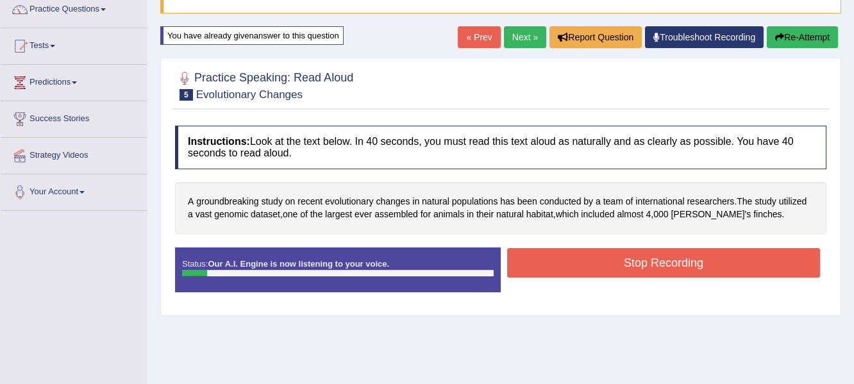
click at [604, 274] on button "Stop Recording" at bounding box center [663, 263] width 313 height 30
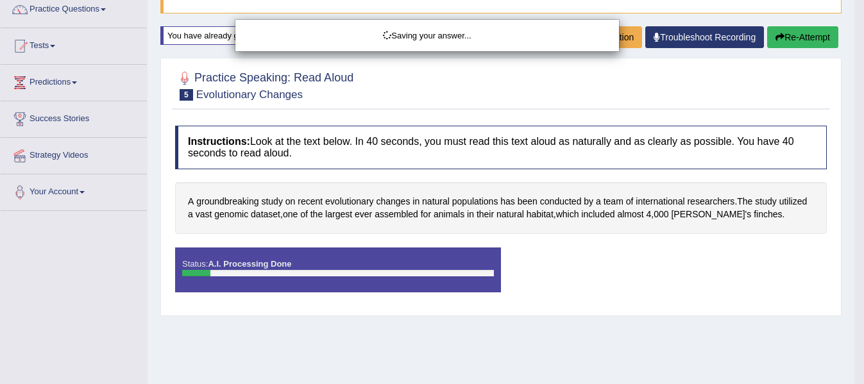
click at [191, 269] on div "Saving your answer..." at bounding box center [432, 192] width 864 height 384
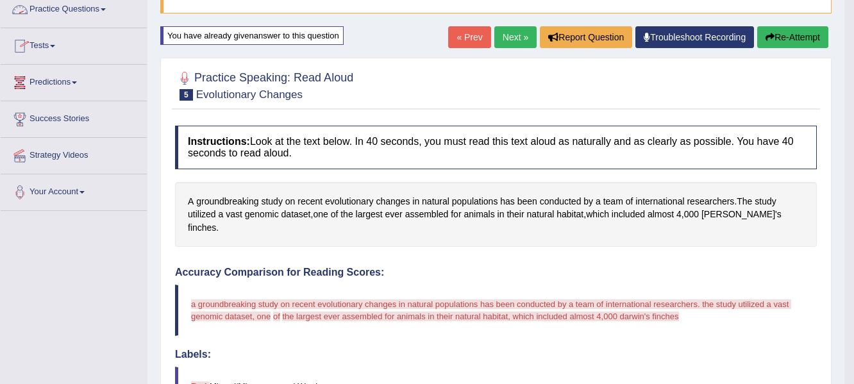
click at [80, 15] on link "Practice Questions" at bounding box center [74, 8] width 146 height 32
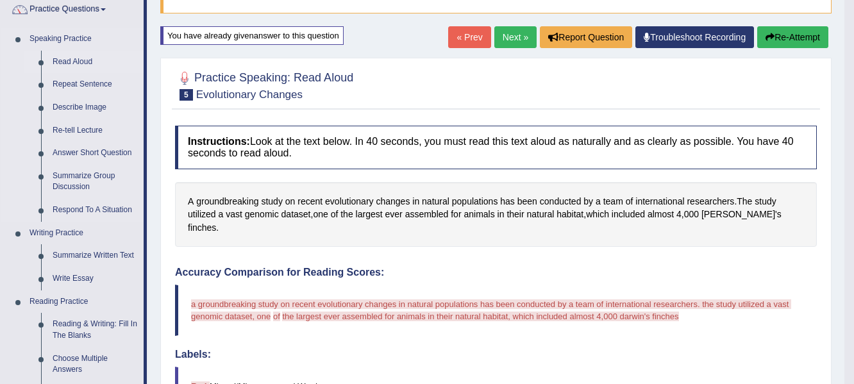
click at [67, 61] on link "Read Aloud" at bounding box center [95, 62] width 97 height 23
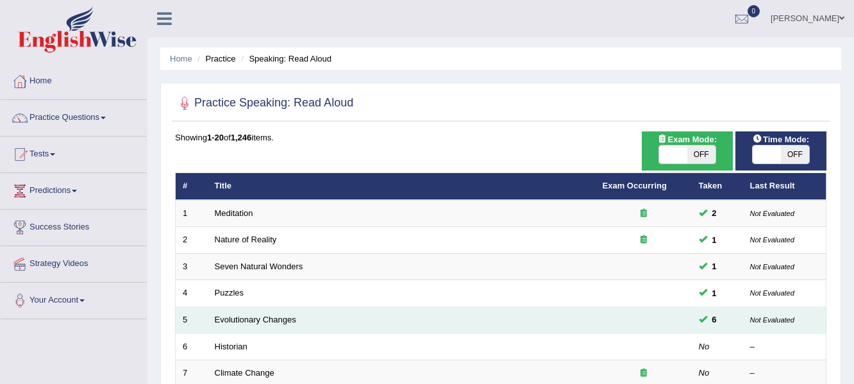
click at [714, 319] on span "6" at bounding box center [714, 319] width 15 height 13
click at [784, 317] on small "Not Evaluated" at bounding box center [772, 320] width 44 height 8
click at [702, 321] on span at bounding box center [703, 319] width 8 height 8
click at [655, 314] on td at bounding box center [644, 320] width 96 height 27
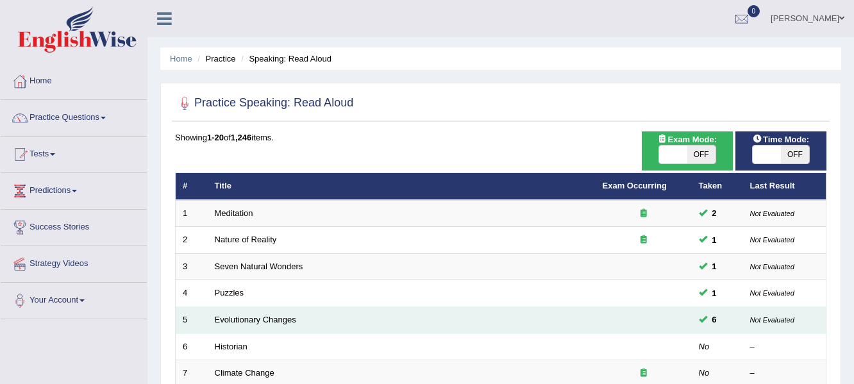
click at [655, 314] on td at bounding box center [644, 320] width 96 height 27
click at [283, 317] on link "Evolutionary Changes" at bounding box center [255, 320] width 81 height 10
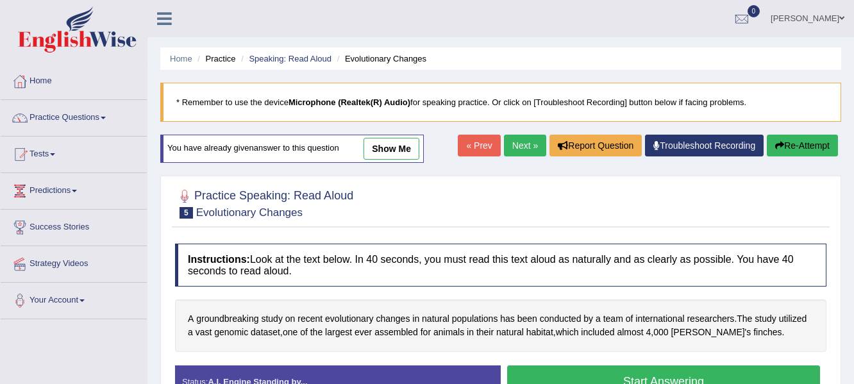
click at [636, 378] on button "Start Answering" at bounding box center [663, 382] width 313 height 33
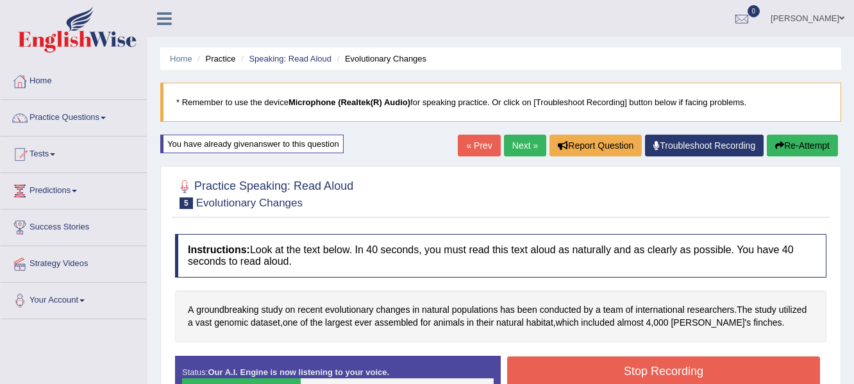
click at [636, 378] on button "Stop Recording" at bounding box center [663, 372] width 313 height 30
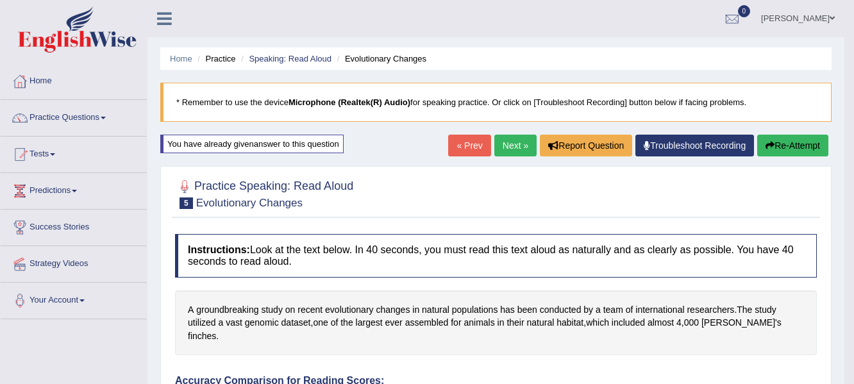
click at [773, 146] on button "Re-Attempt" at bounding box center [792, 146] width 71 height 22
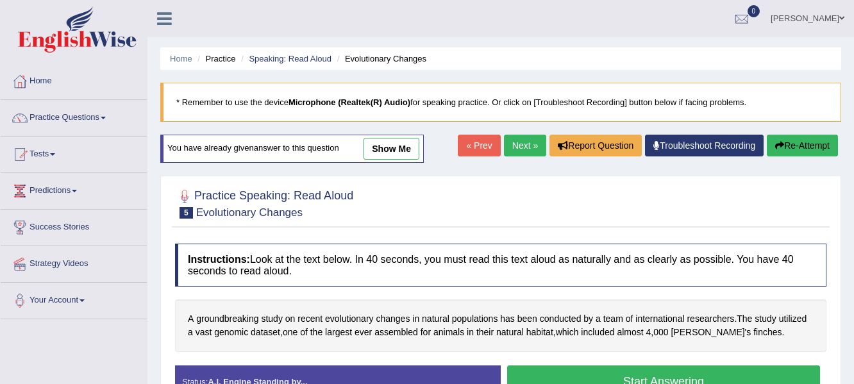
click at [604, 374] on button "Start Answering" at bounding box center [663, 382] width 313 height 33
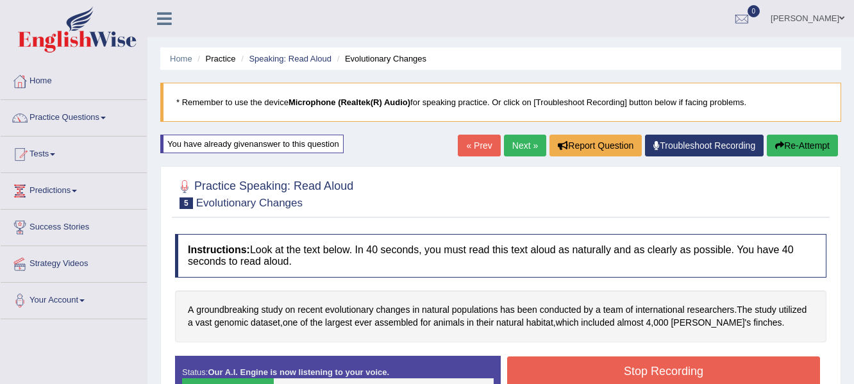
click at [794, 149] on button "Re-Attempt" at bounding box center [802, 146] width 71 height 22
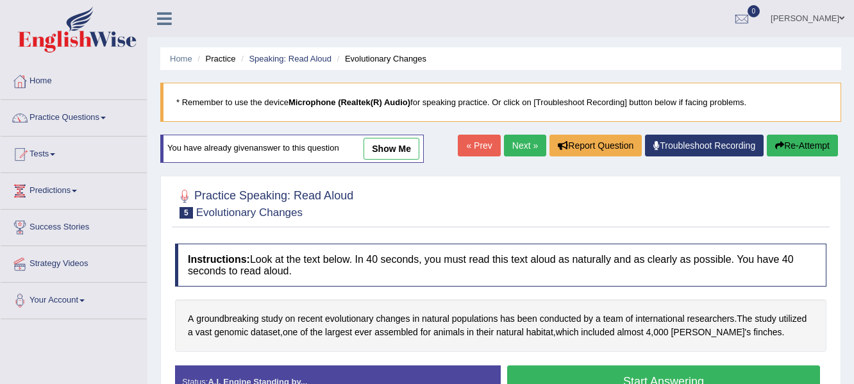
click at [650, 379] on button "Start Answering" at bounding box center [663, 382] width 313 height 33
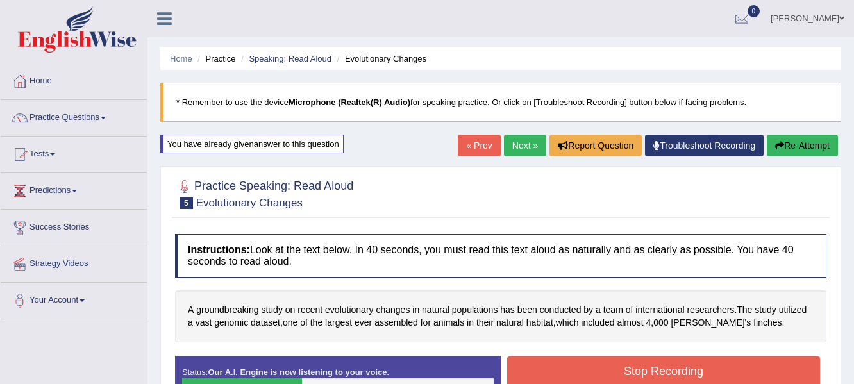
click at [650, 379] on button "Stop Recording" at bounding box center [663, 372] width 313 height 30
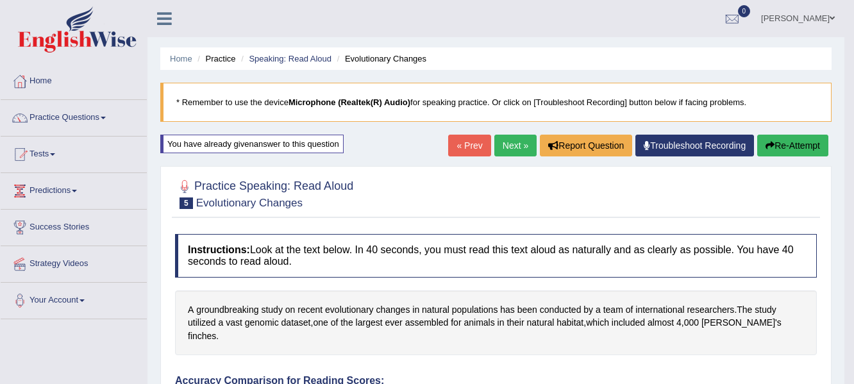
click at [789, 142] on button "Re-Attempt" at bounding box center [792, 146] width 71 height 22
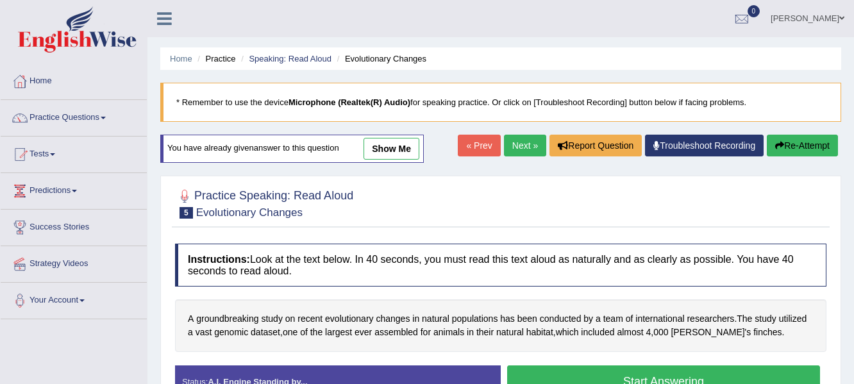
click at [660, 371] on button "Start Answering" at bounding box center [663, 382] width 313 height 33
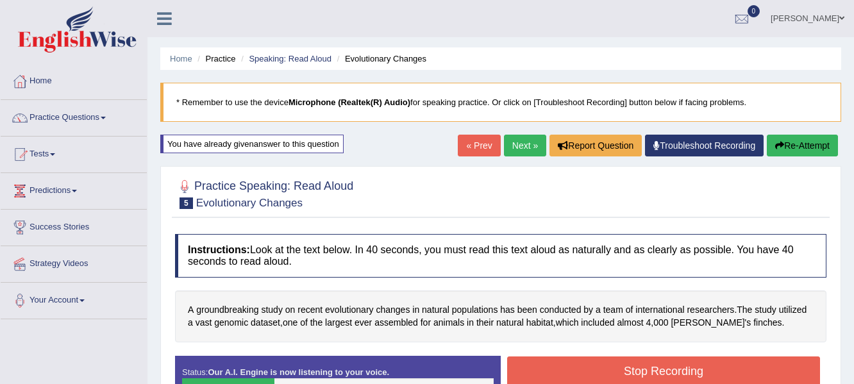
click at [660, 371] on button "Stop Recording" at bounding box center [663, 372] width 313 height 30
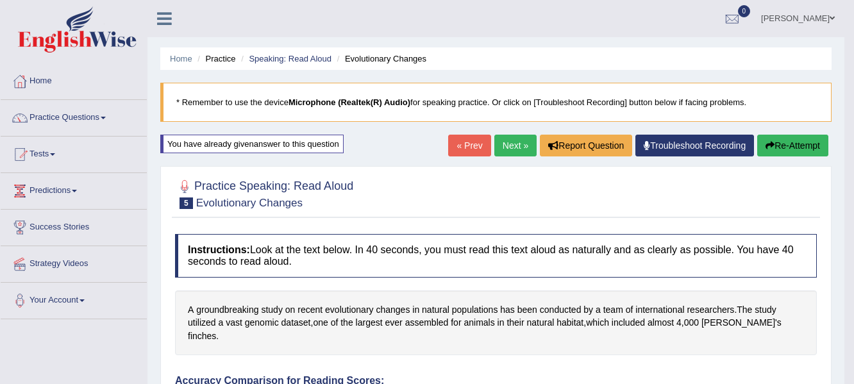
click at [795, 145] on button "Re-Attempt" at bounding box center [792, 146] width 71 height 22
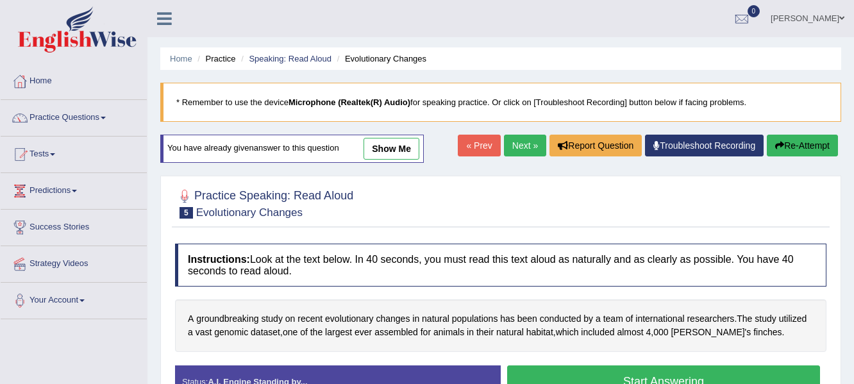
click at [668, 373] on button "Start Answering" at bounding box center [663, 382] width 313 height 33
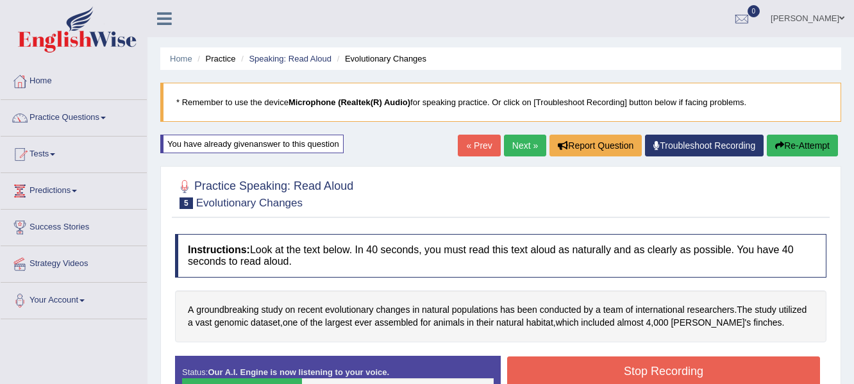
click at [668, 373] on button "Stop Recording" at bounding box center [663, 372] width 313 height 30
